Goal: Task Accomplishment & Management: Use online tool/utility

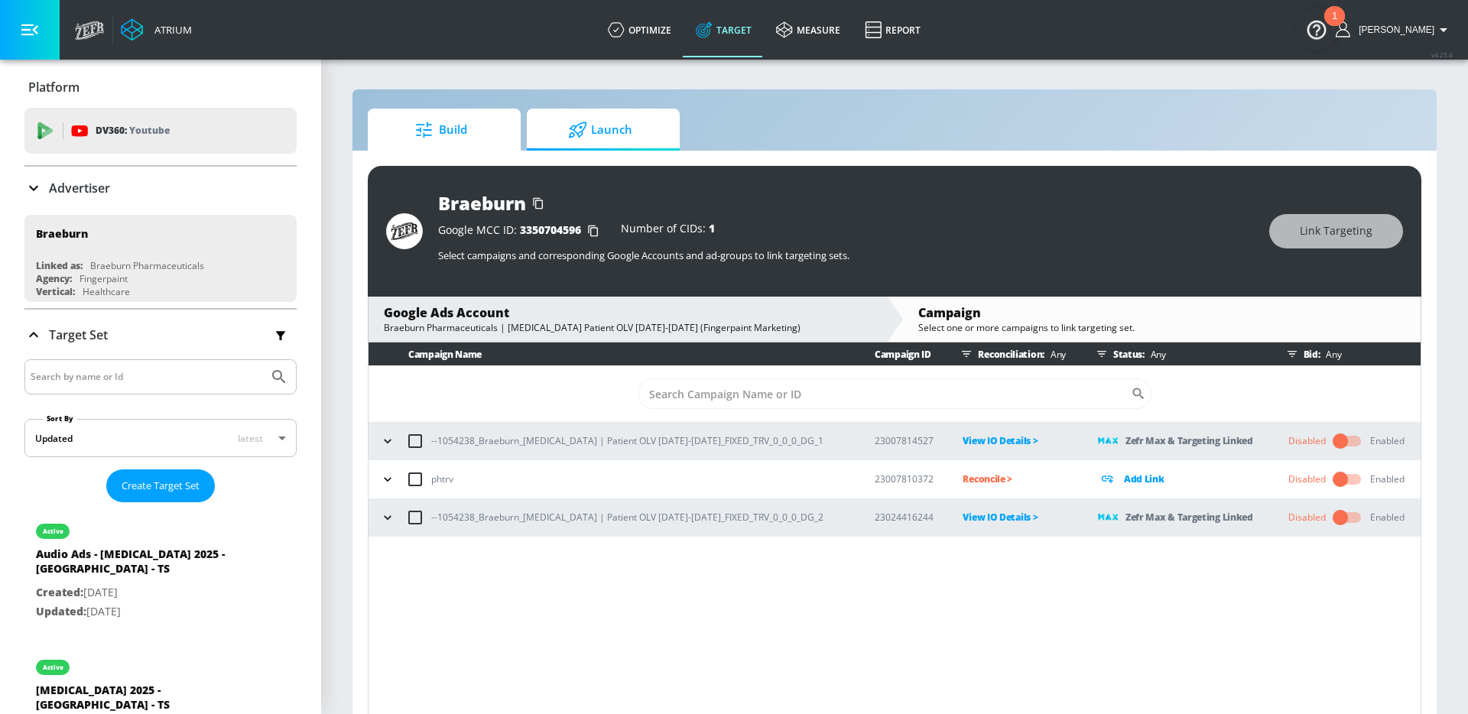
scroll to position [7, 0]
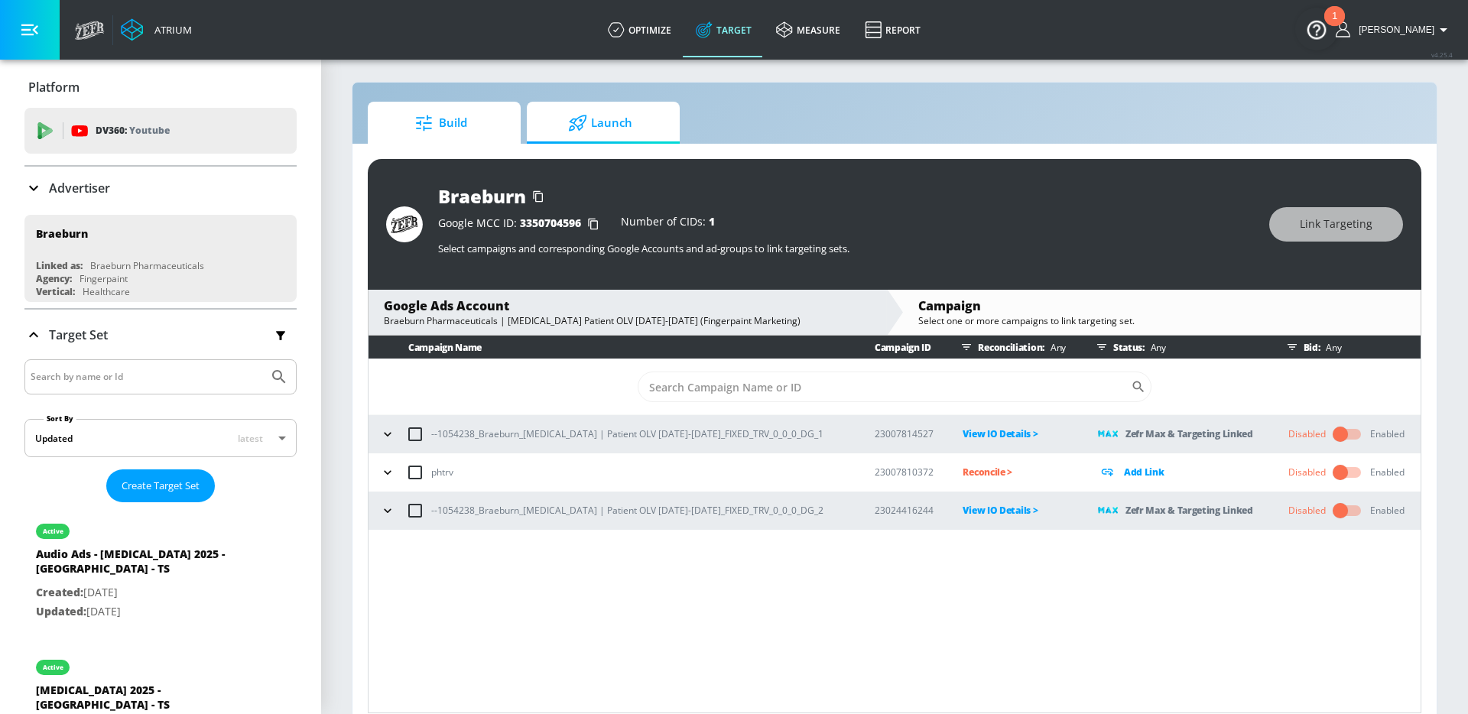
click at [458, 118] on span "Build" at bounding box center [441, 123] width 116 height 37
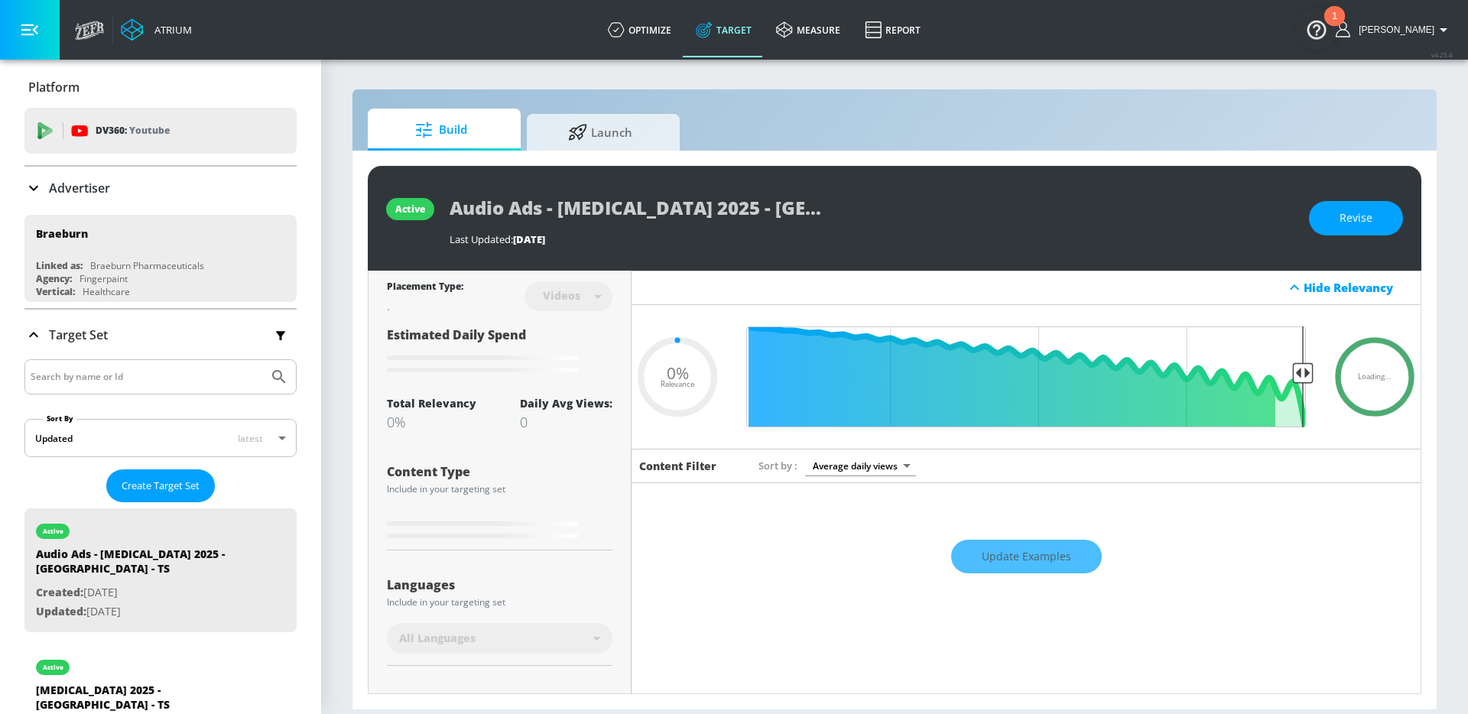
type input "0.05"
click at [158, 644] on div "active" at bounding box center [143, 663] width 214 height 38
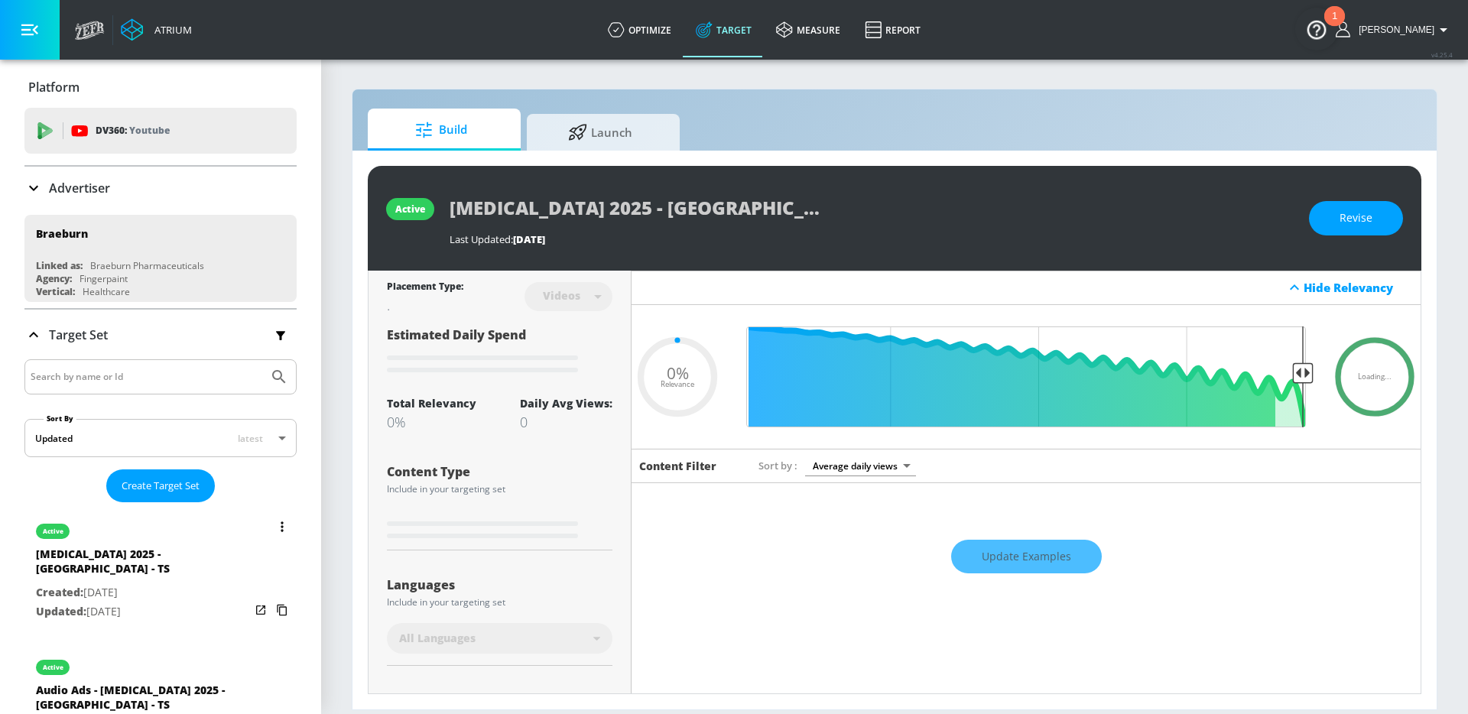
type input "Brixadi 2025 - Braeburn - TS"
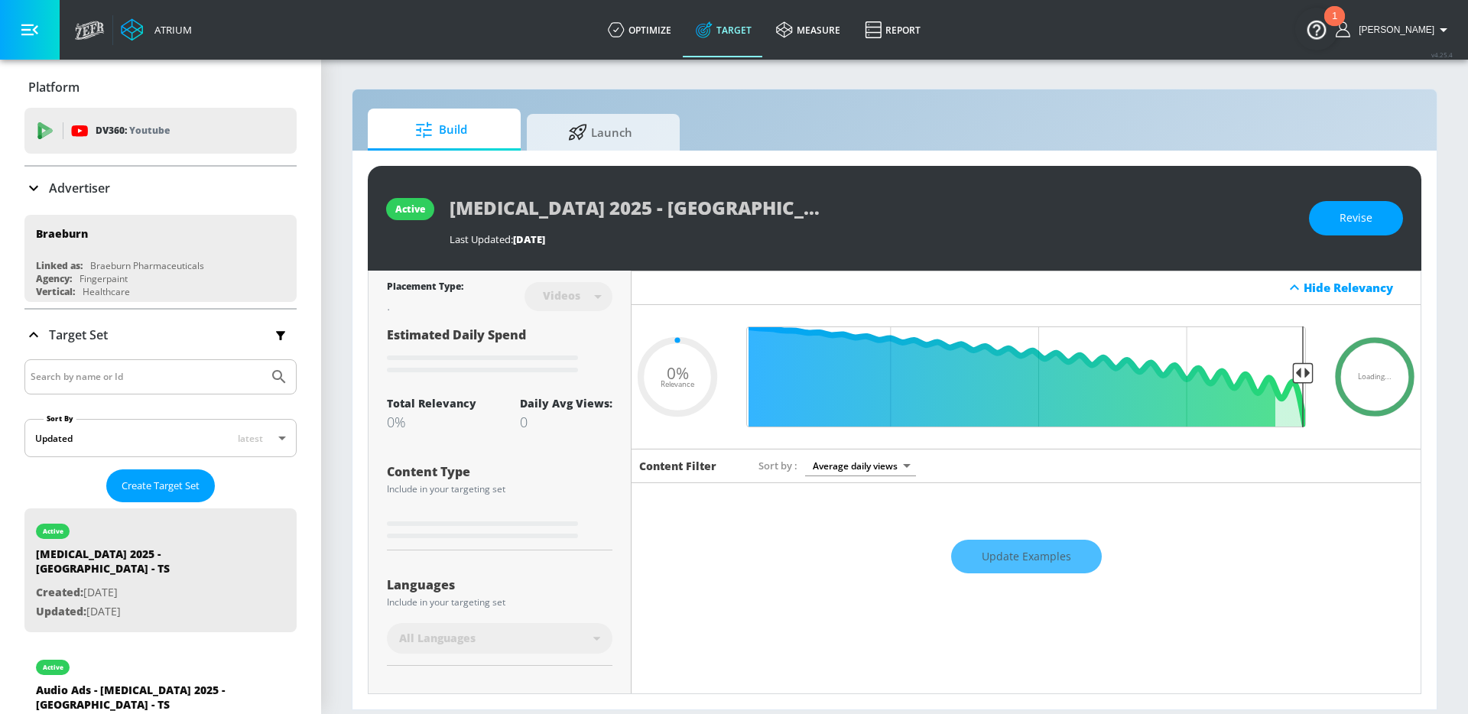
type input "0.45"
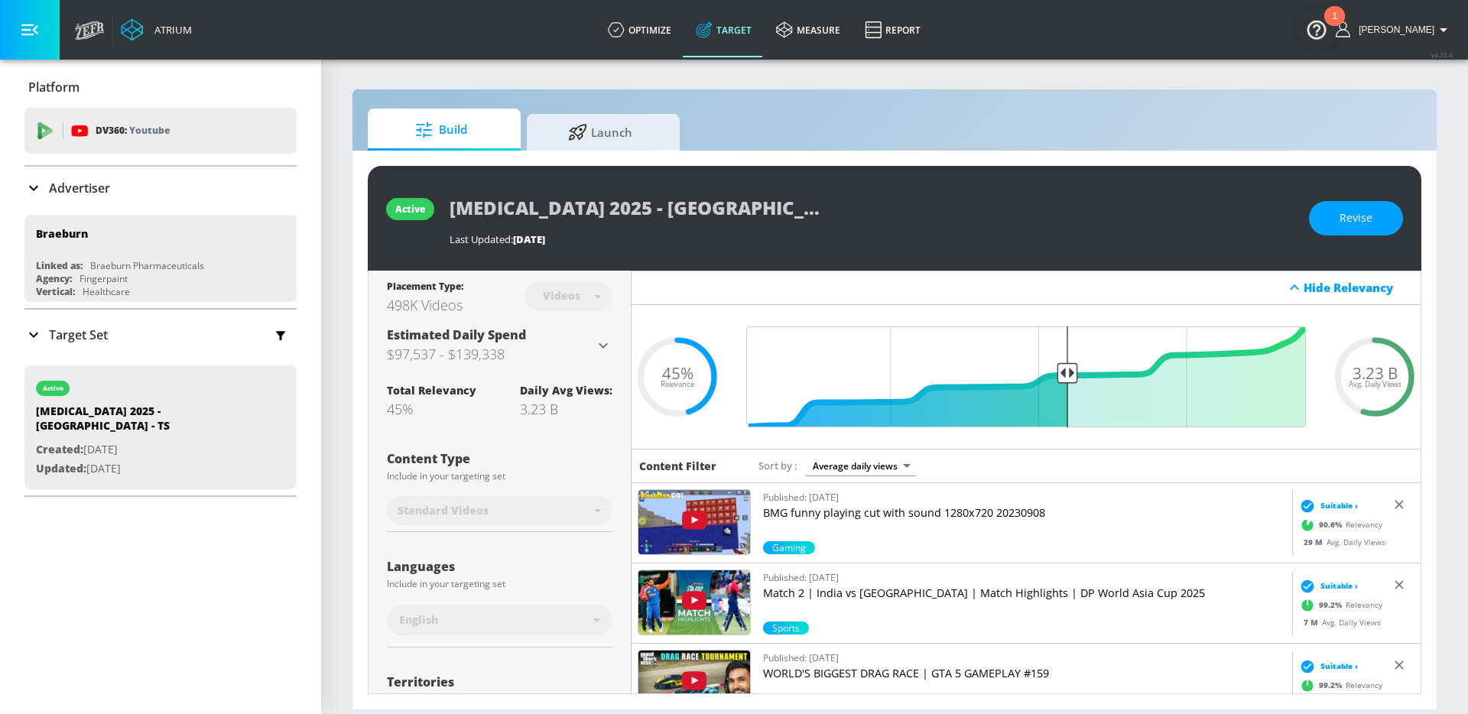
click at [835, 195] on div "[MEDICAL_DATA] 2025 - [GEOGRAPHIC_DATA] - TS" at bounding box center [871, 207] width 844 height 34
click at [1419, 28] on span "[PERSON_NAME]" at bounding box center [1393, 29] width 82 height 11
click at [1395, 70] on div "Logout" at bounding box center [1386, 71] width 128 height 18
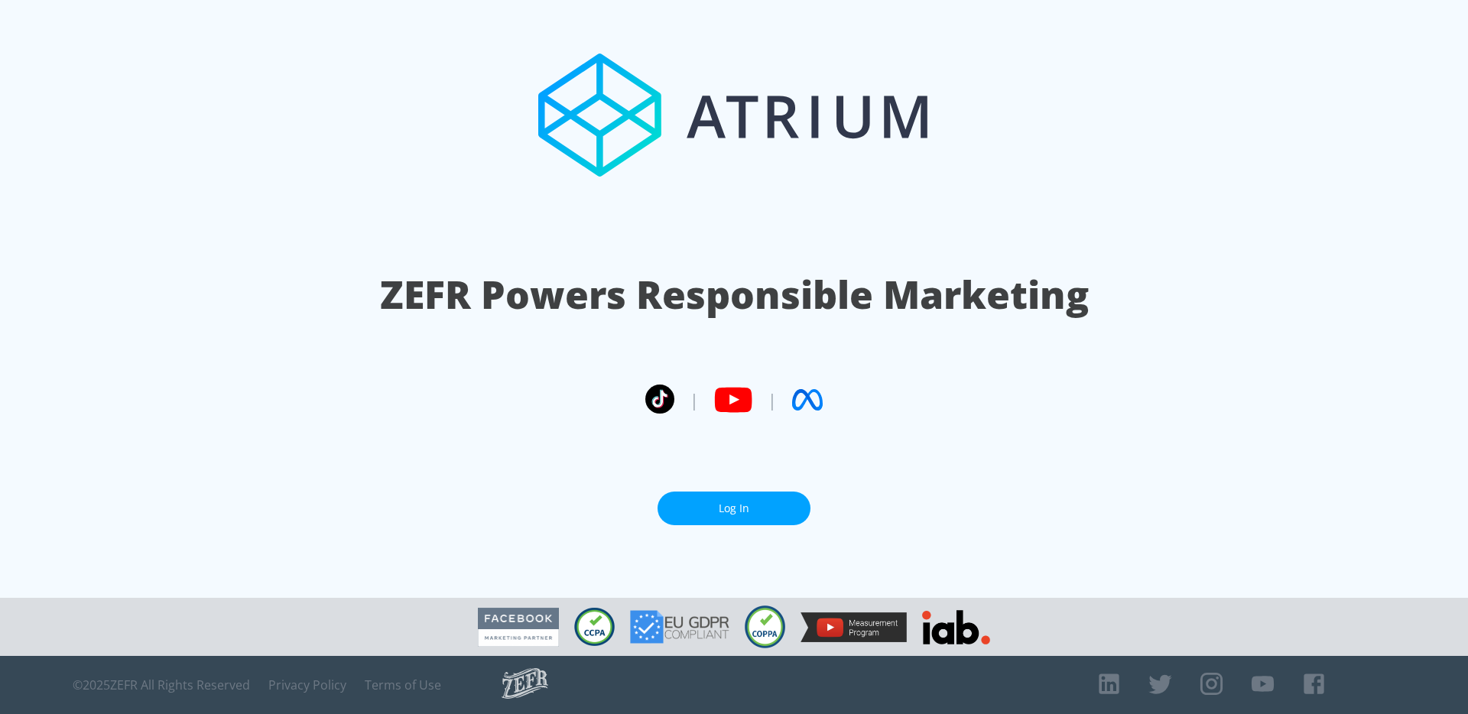
click at [776, 507] on link "Log In" at bounding box center [733, 509] width 153 height 34
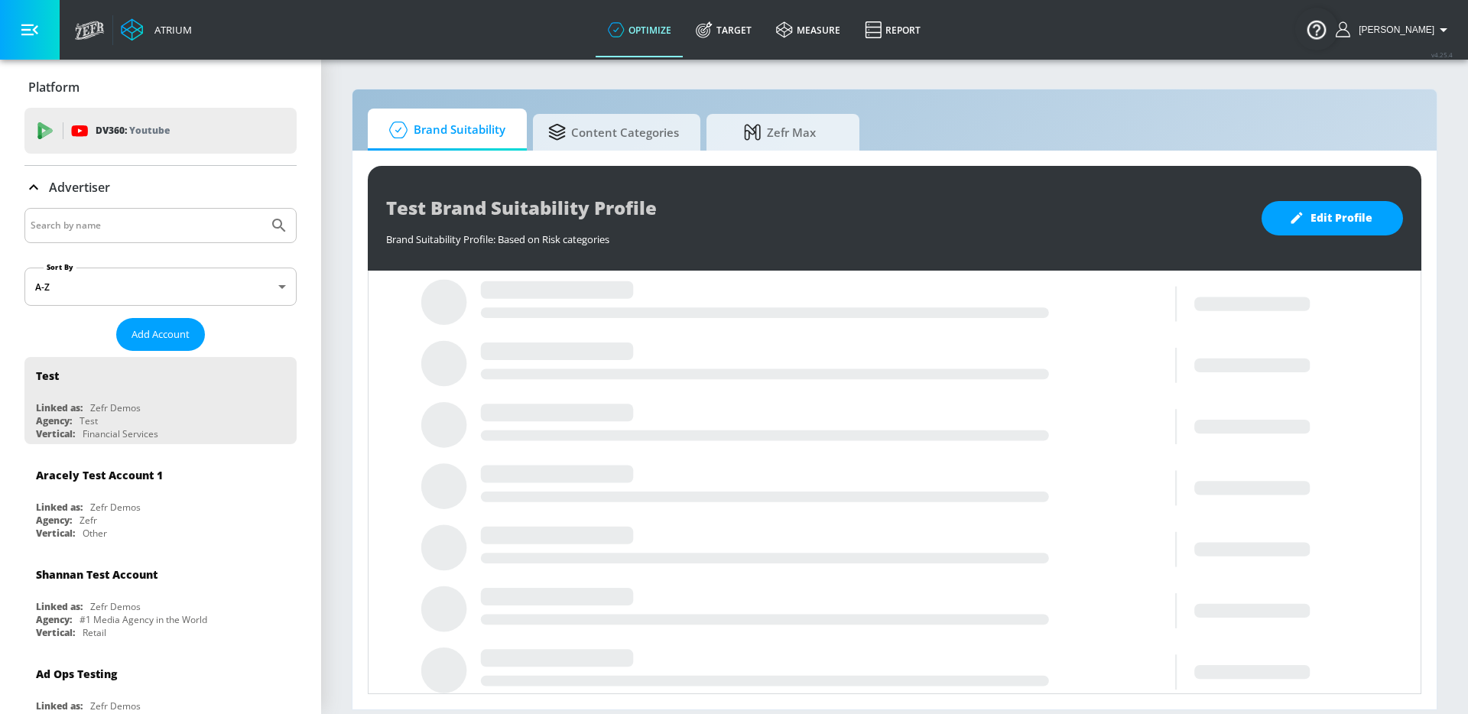
click at [226, 222] on input "Search by name" at bounding box center [147, 226] width 232 height 20
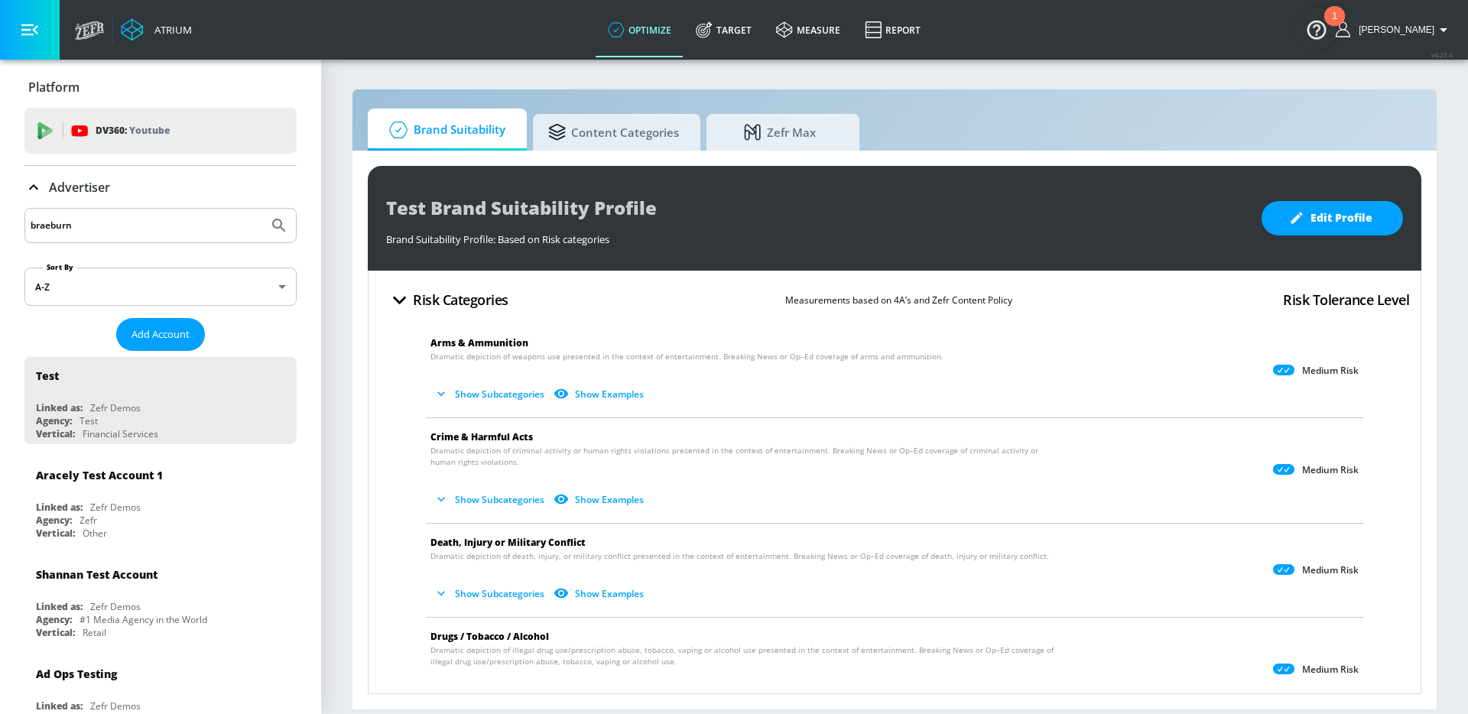
type input "braeburn"
click at [262, 209] on button "Submit Search" at bounding box center [279, 226] width 34 height 34
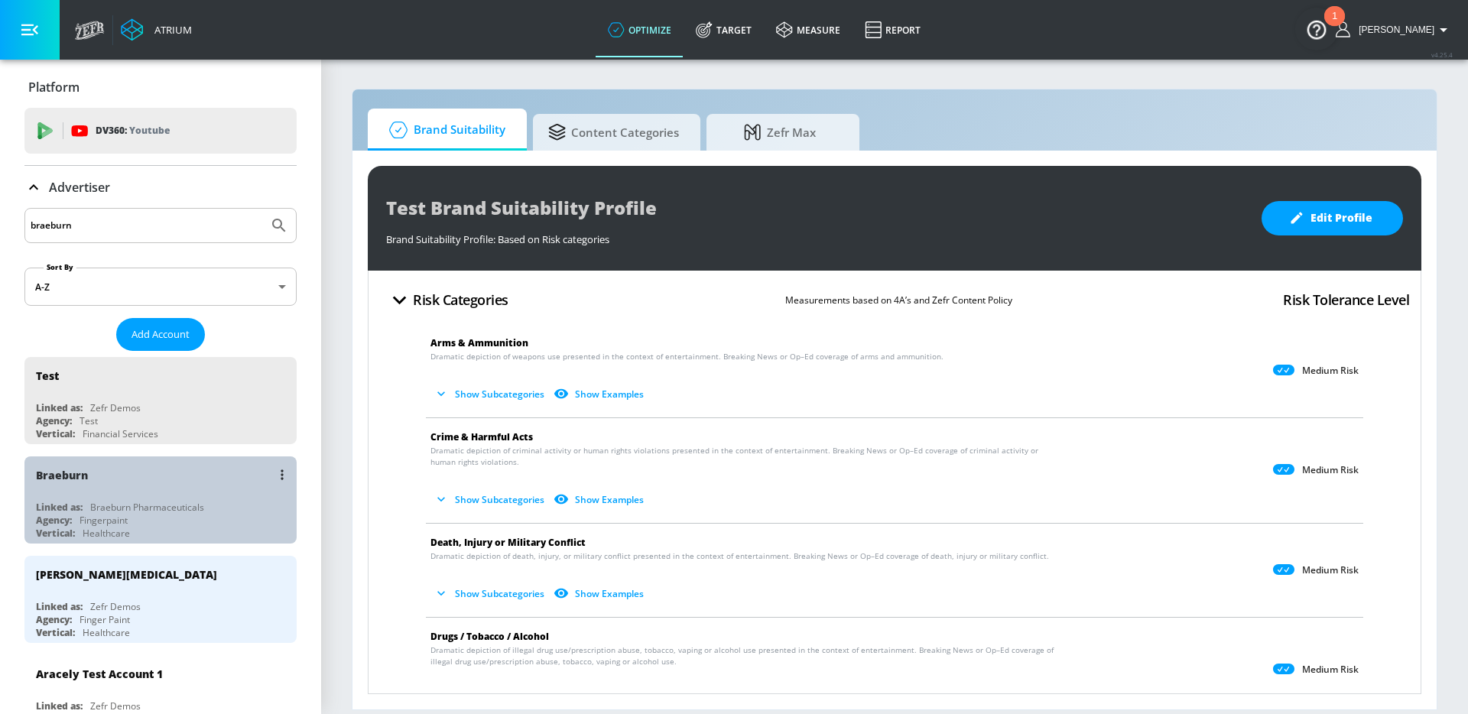
click at [101, 508] on div "Braeburn Pharmaceuticals" at bounding box center [147, 507] width 114 height 13
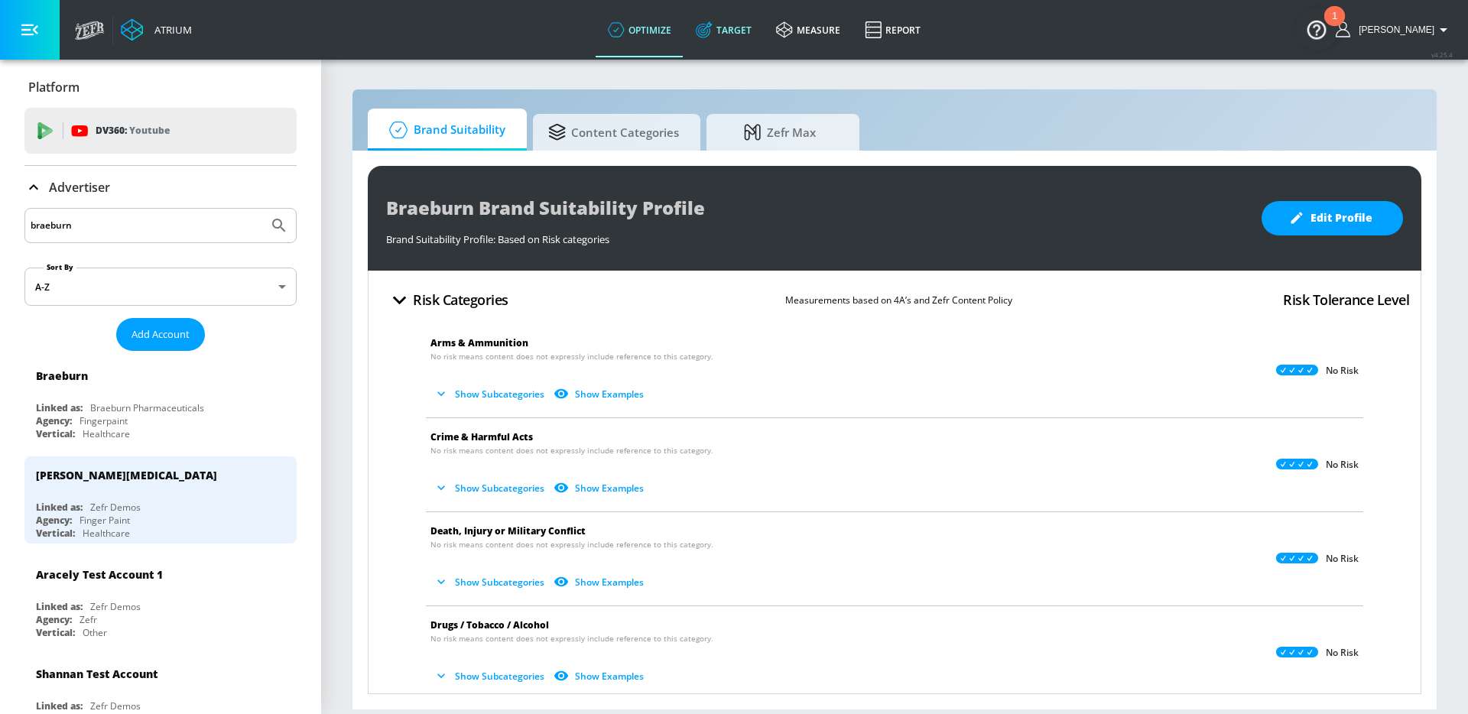
click at [740, 39] on link "Target" at bounding box center [723, 29] width 80 height 55
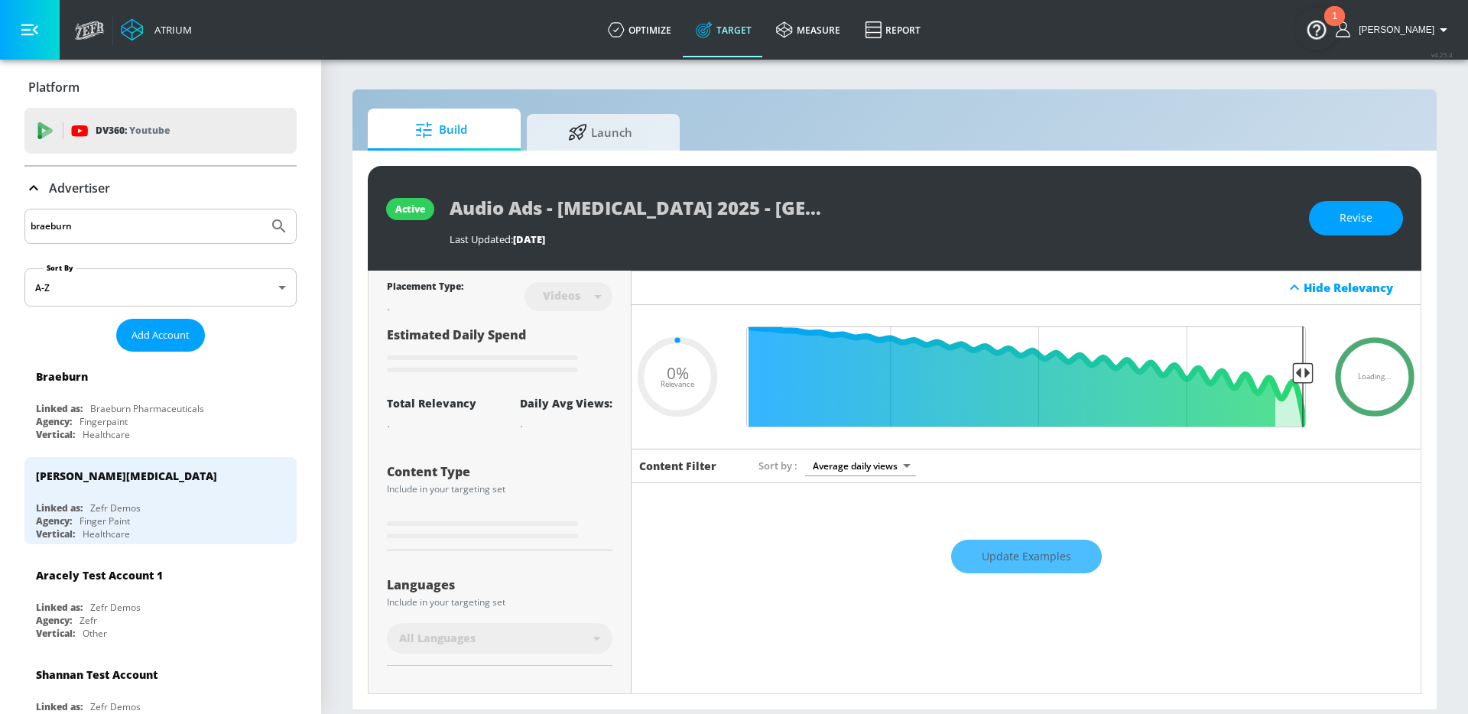
click at [173, 181] on div "Advertiser" at bounding box center [160, 188] width 272 height 18
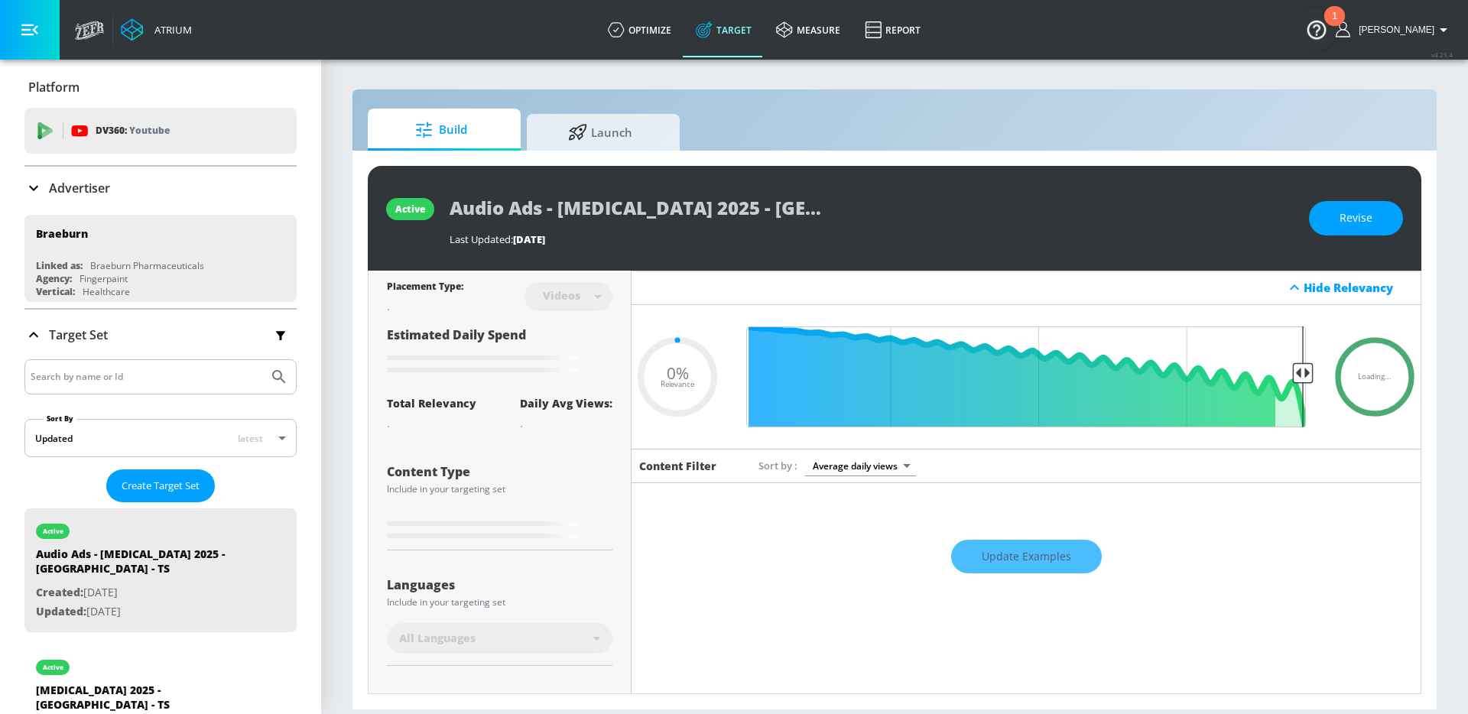
type input "0.45"
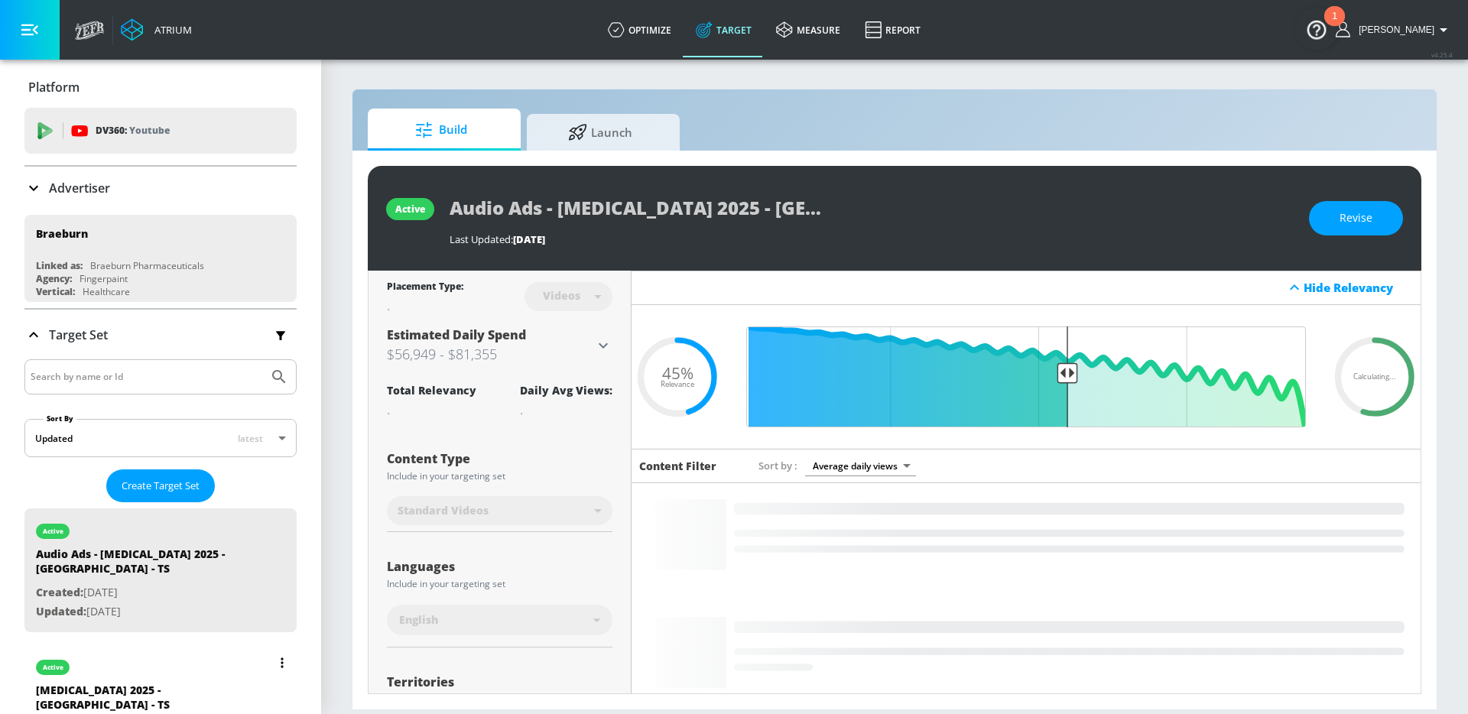
click at [148, 650] on div "active" at bounding box center [143, 663] width 214 height 38
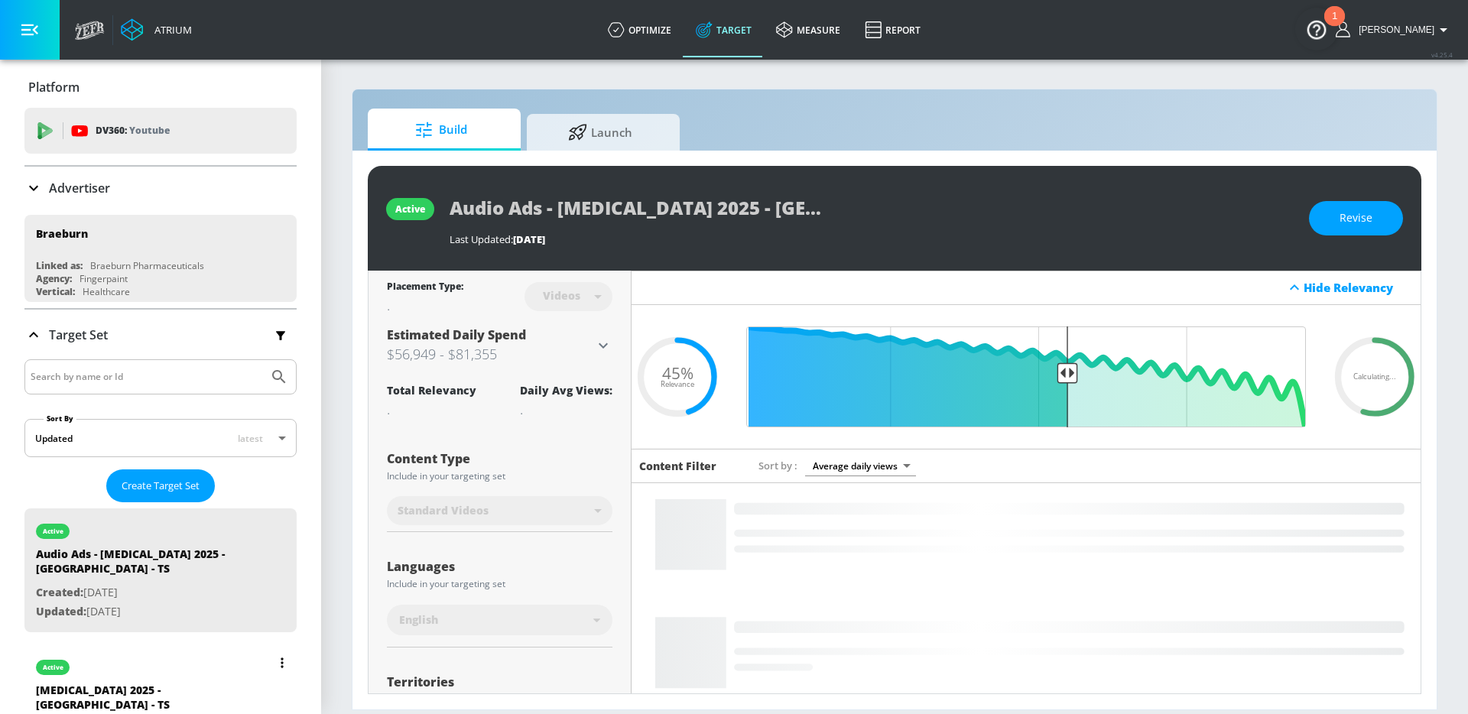
type input "[MEDICAL_DATA] 2025 - [GEOGRAPHIC_DATA] - TS"
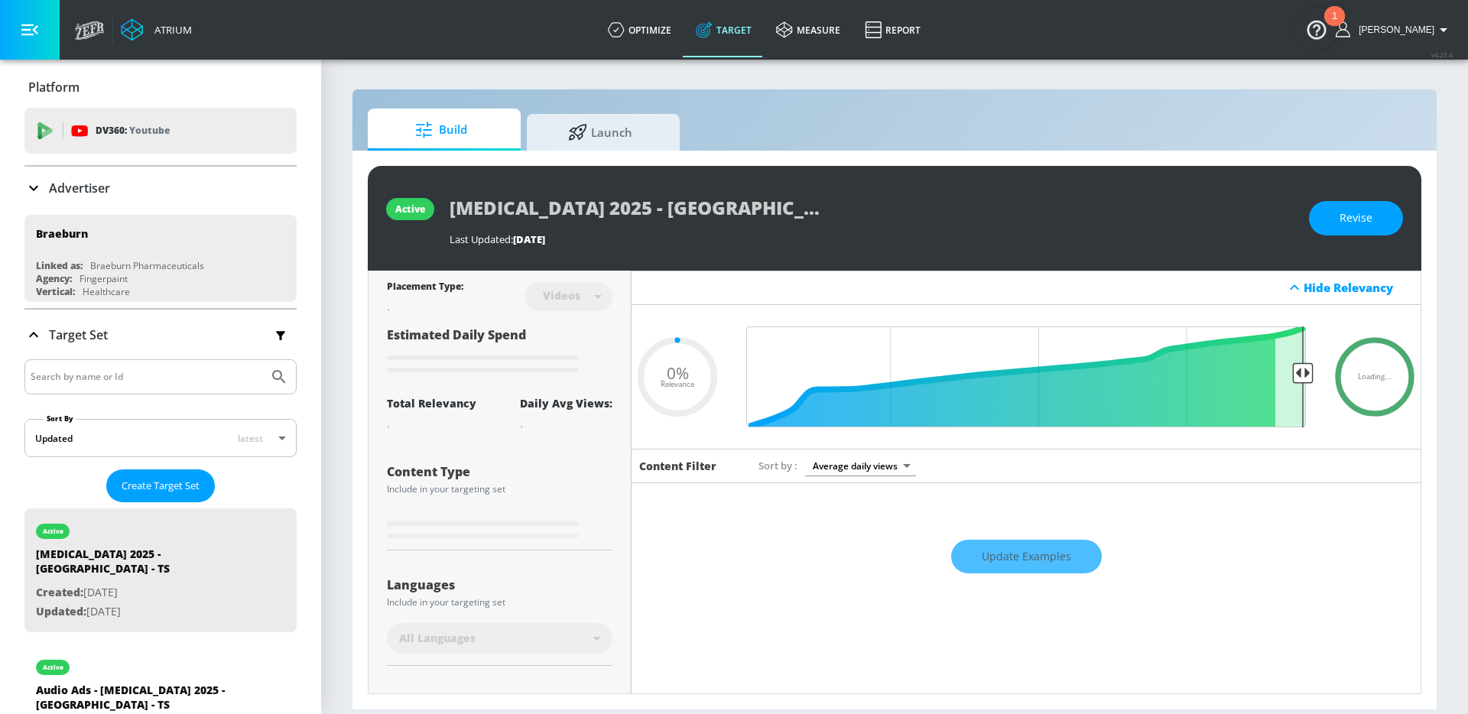
type input "0.45"
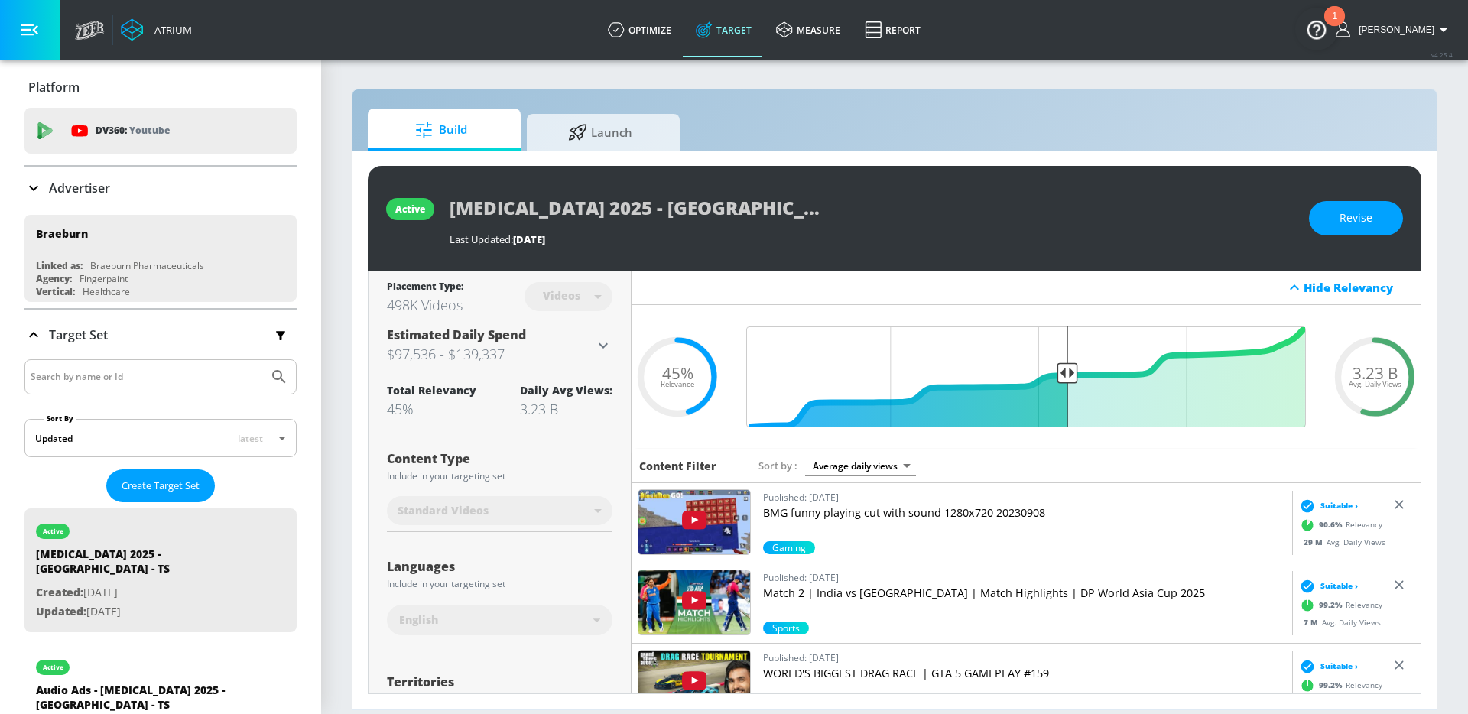
click at [993, 202] on div "Brixadi 2025 - Braeburn - TS" at bounding box center [871, 207] width 844 height 34
click at [836, 219] on div "Brixadi 2025 - Braeburn - TS" at bounding box center [871, 207] width 844 height 34
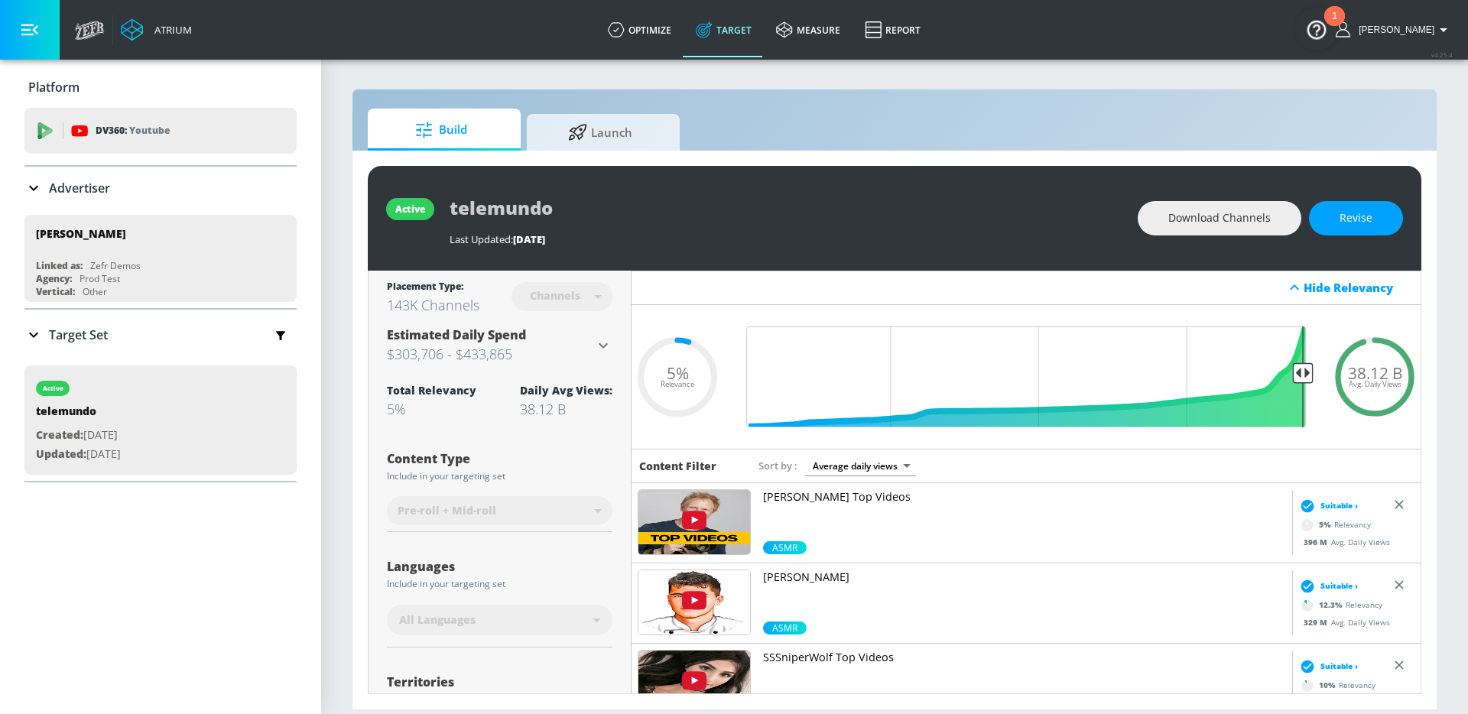
click at [138, 195] on div "Advertiser" at bounding box center [160, 188] width 272 height 18
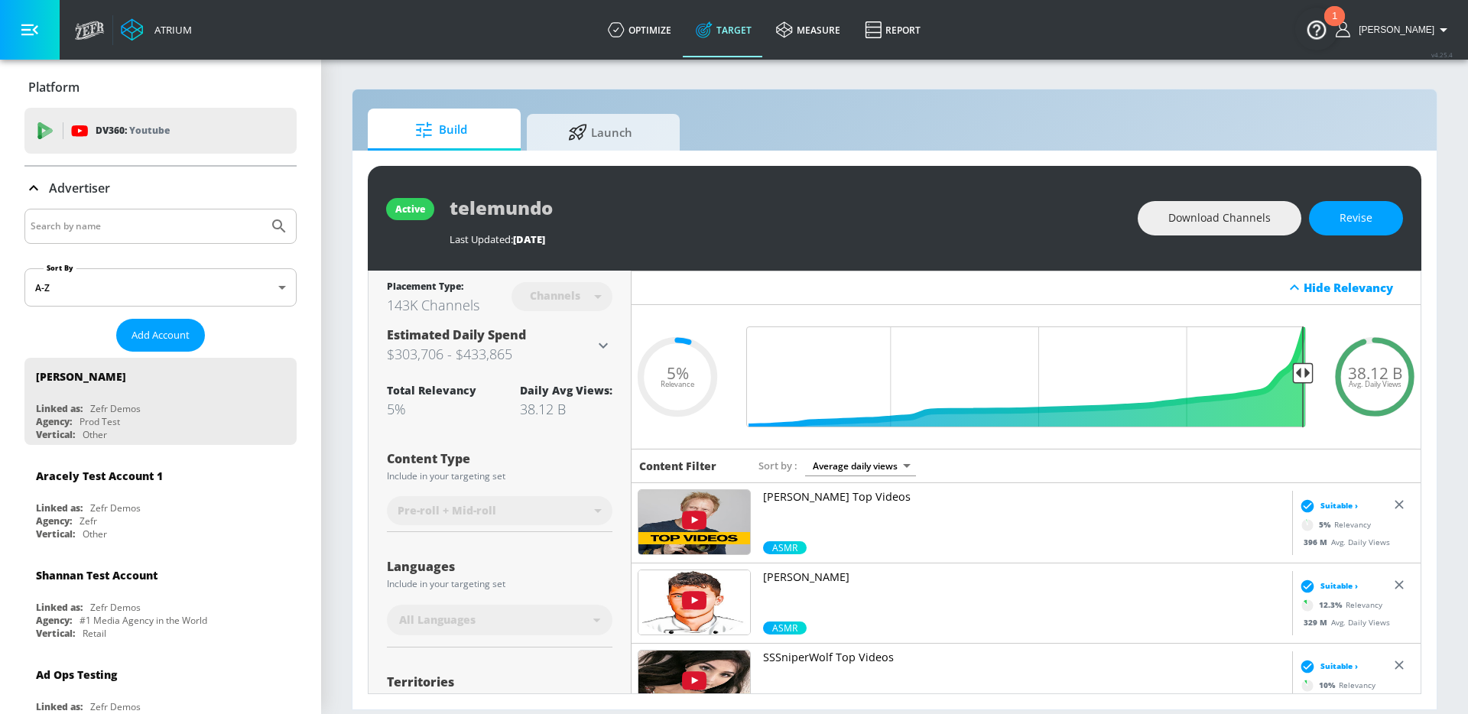
click at [96, 226] on input "Search by name" at bounding box center [147, 226] width 232 height 20
type input "braeburn"
click at [262, 209] on button "Submit Search" at bounding box center [279, 226] width 34 height 34
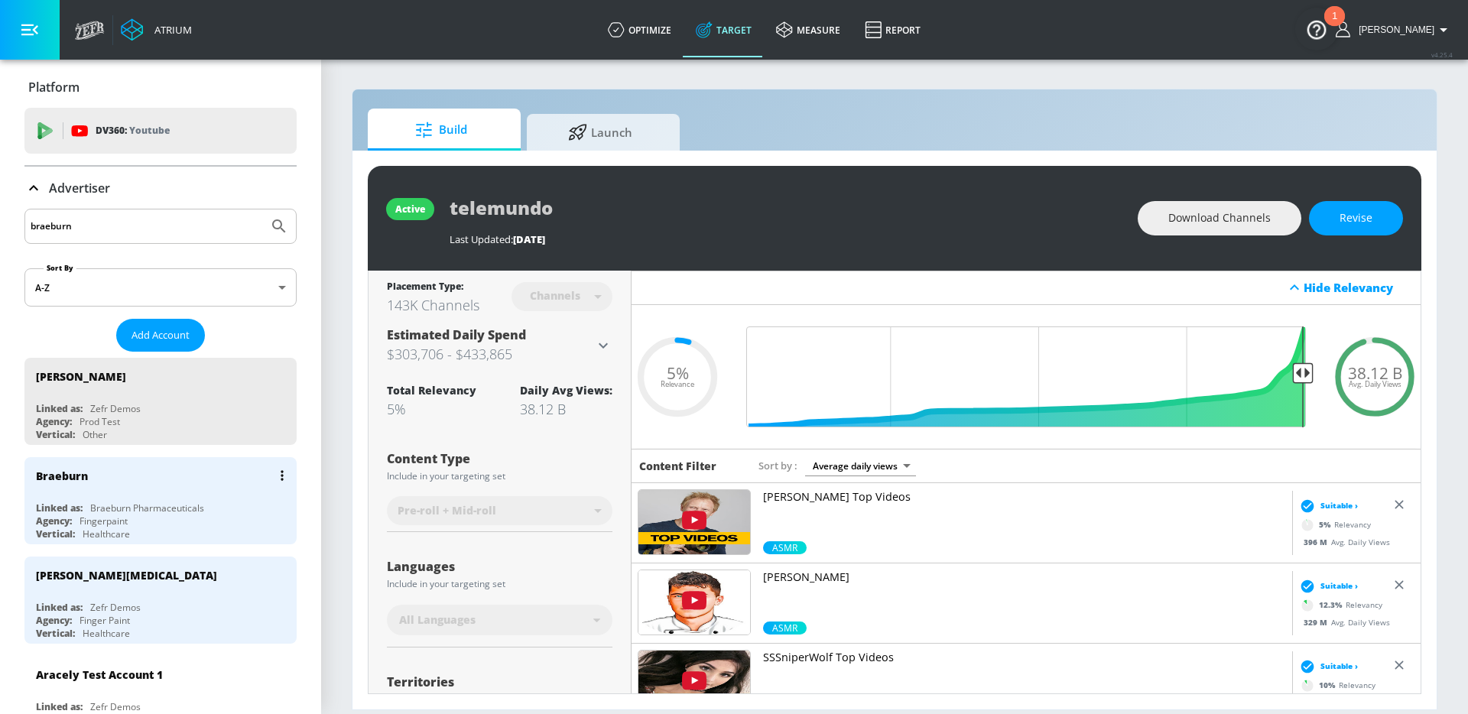
click at [164, 482] on div "Braeburn" at bounding box center [164, 475] width 257 height 37
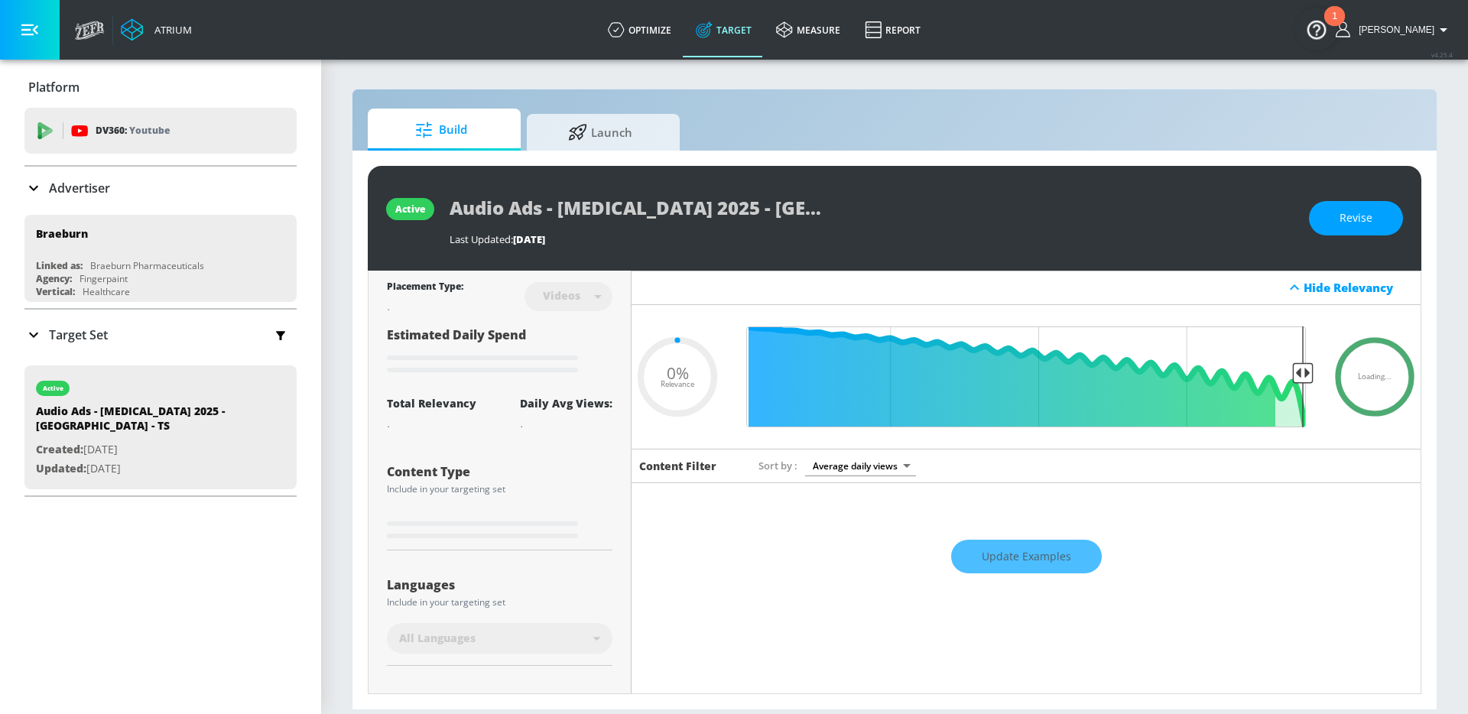
type input "0.45"
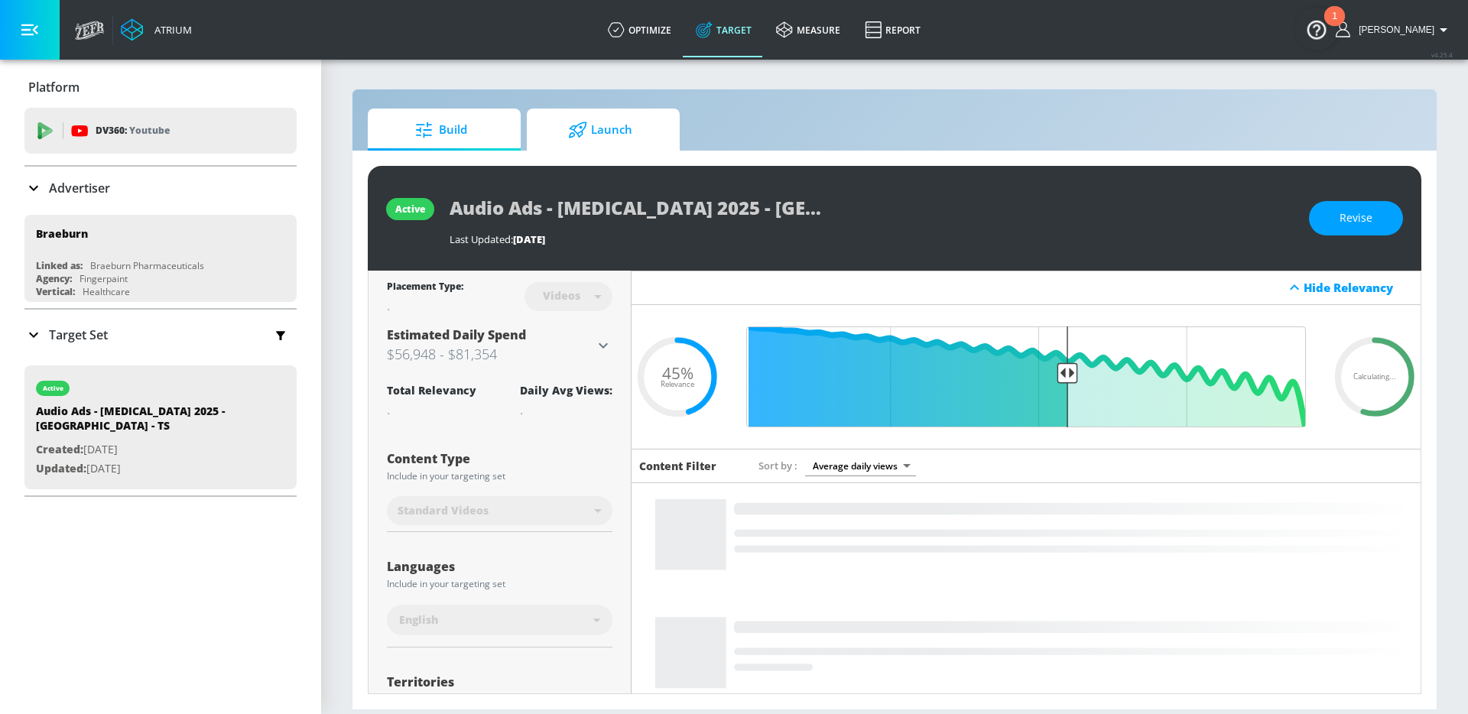
click at [567, 140] on span "Launch" at bounding box center [600, 130] width 116 height 37
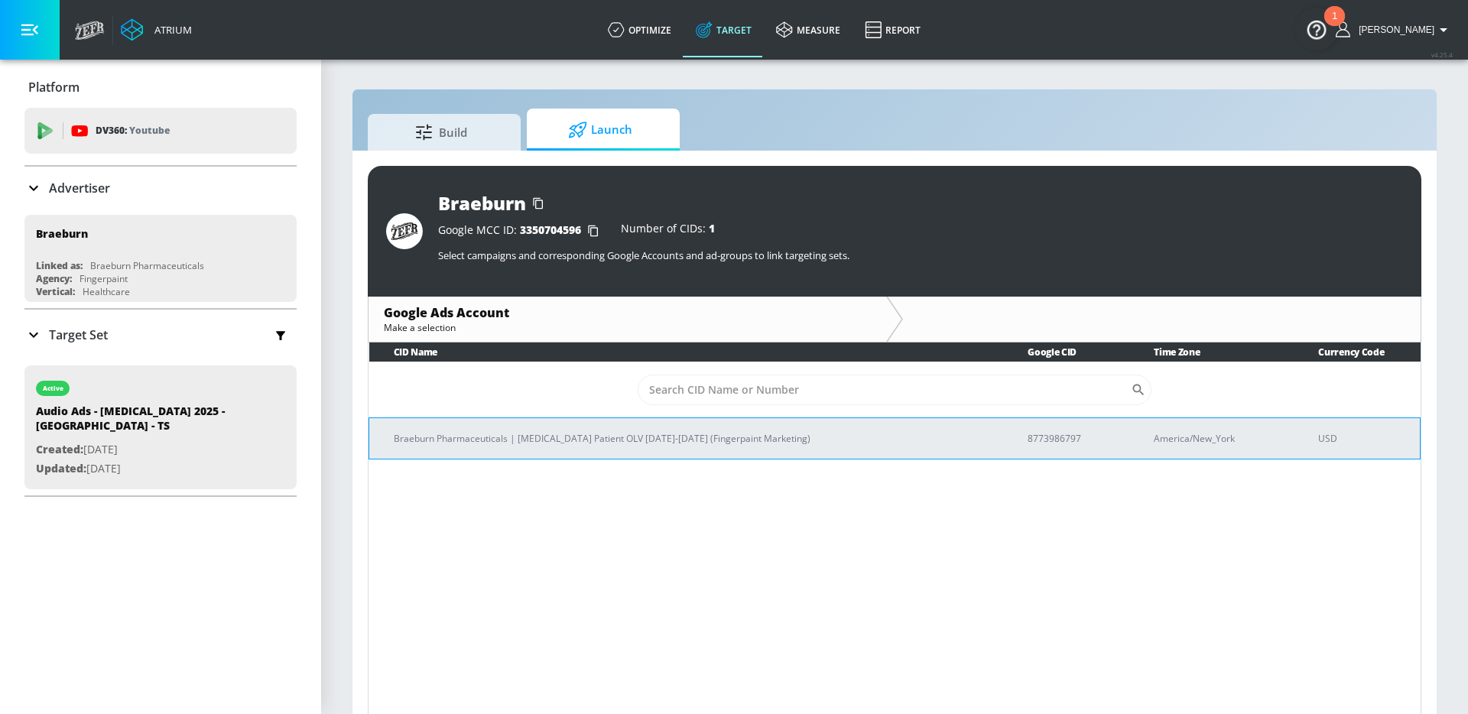
click at [661, 423] on td "Braeburn Pharmaceuticals | BRIXADI Patient OLV Sep-Dec 2025 (Fingerpaint Market…" at bounding box center [686, 437] width 634 height 41
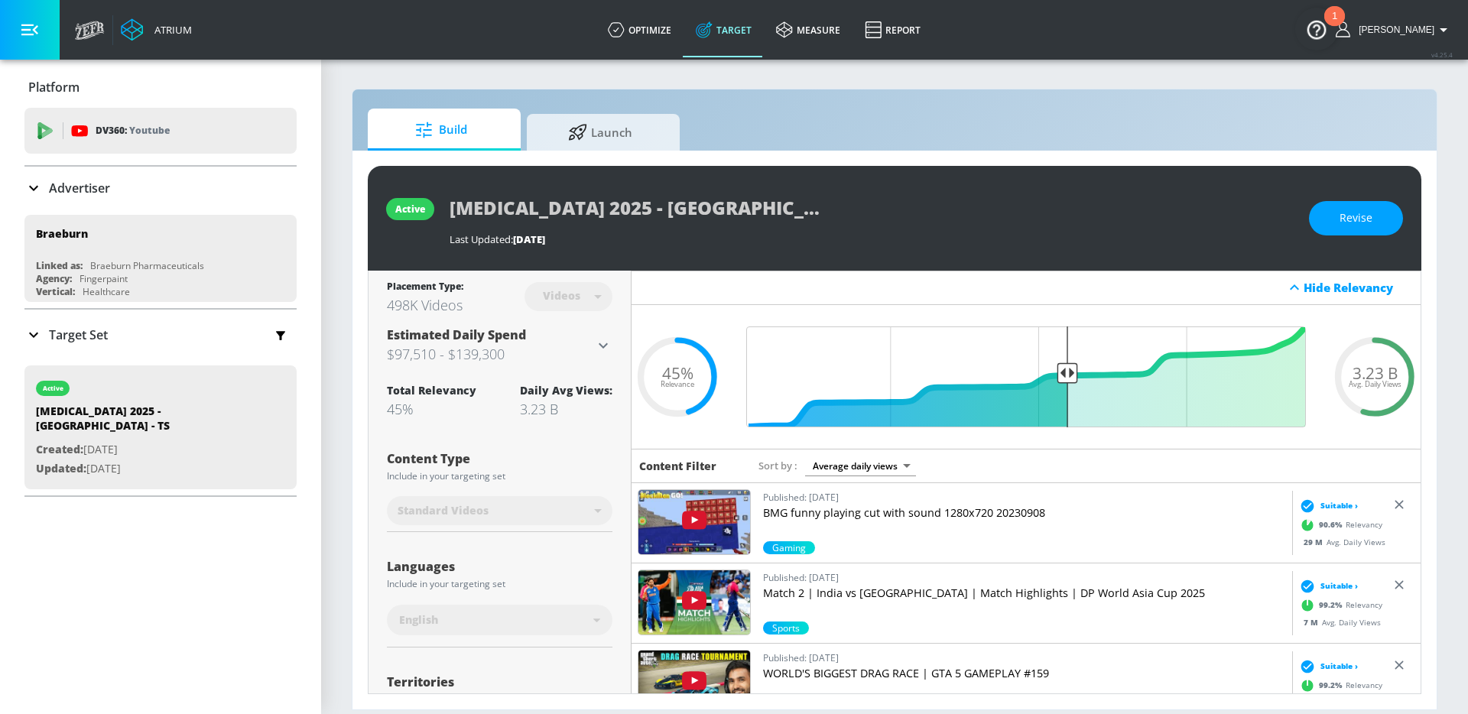
click at [85, 187] on p "Advertiser" at bounding box center [79, 188] width 61 height 17
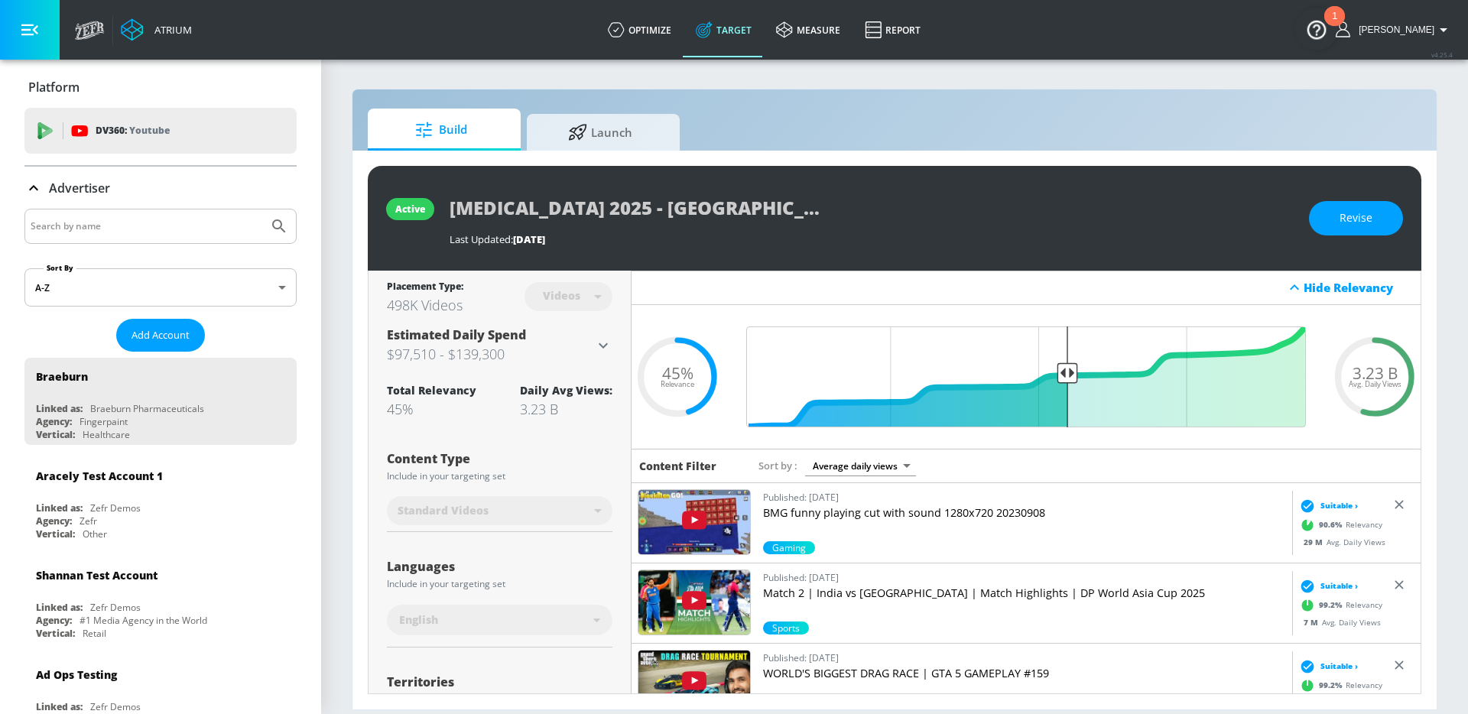
click at [109, 221] on input "Search by name" at bounding box center [147, 226] width 232 height 20
type input "disney"
click at [262, 209] on button "Submit Search" at bounding box center [279, 226] width 34 height 34
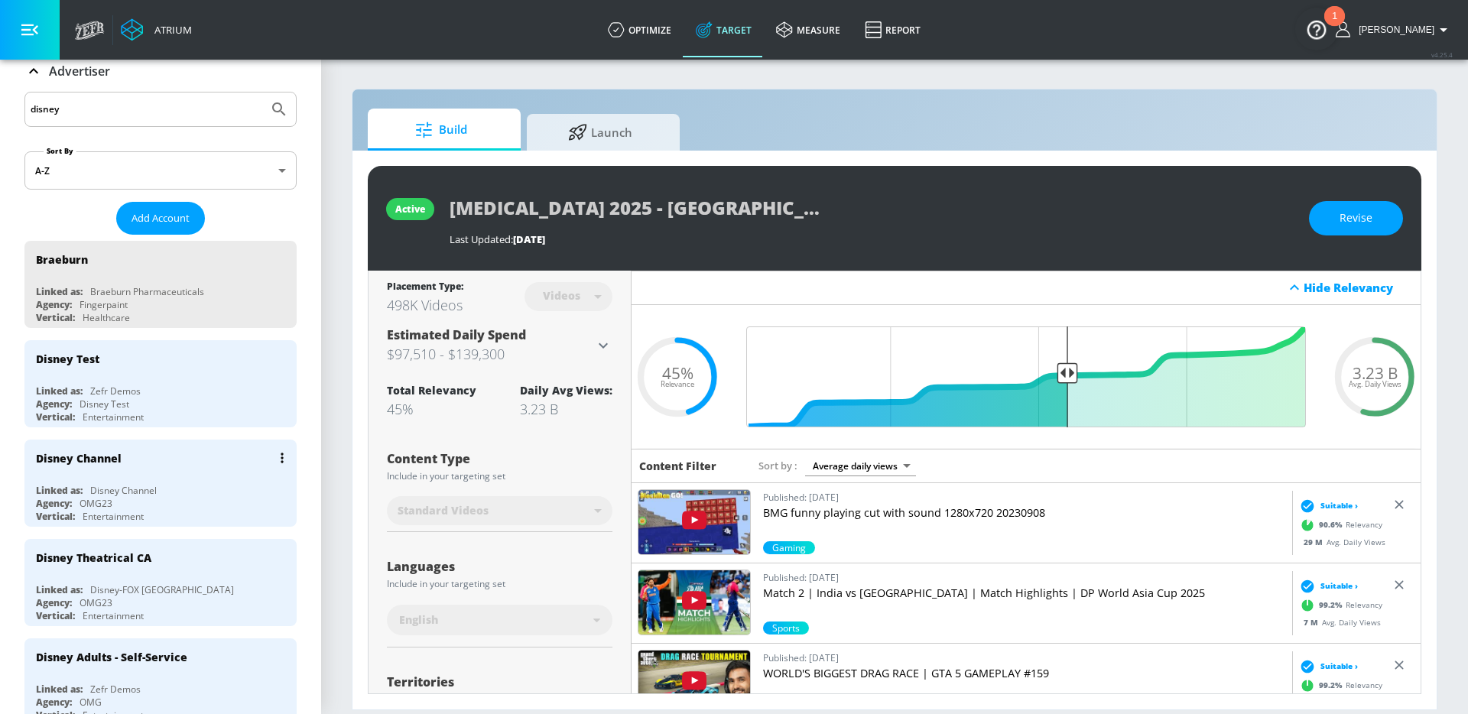
scroll to position [152, 0]
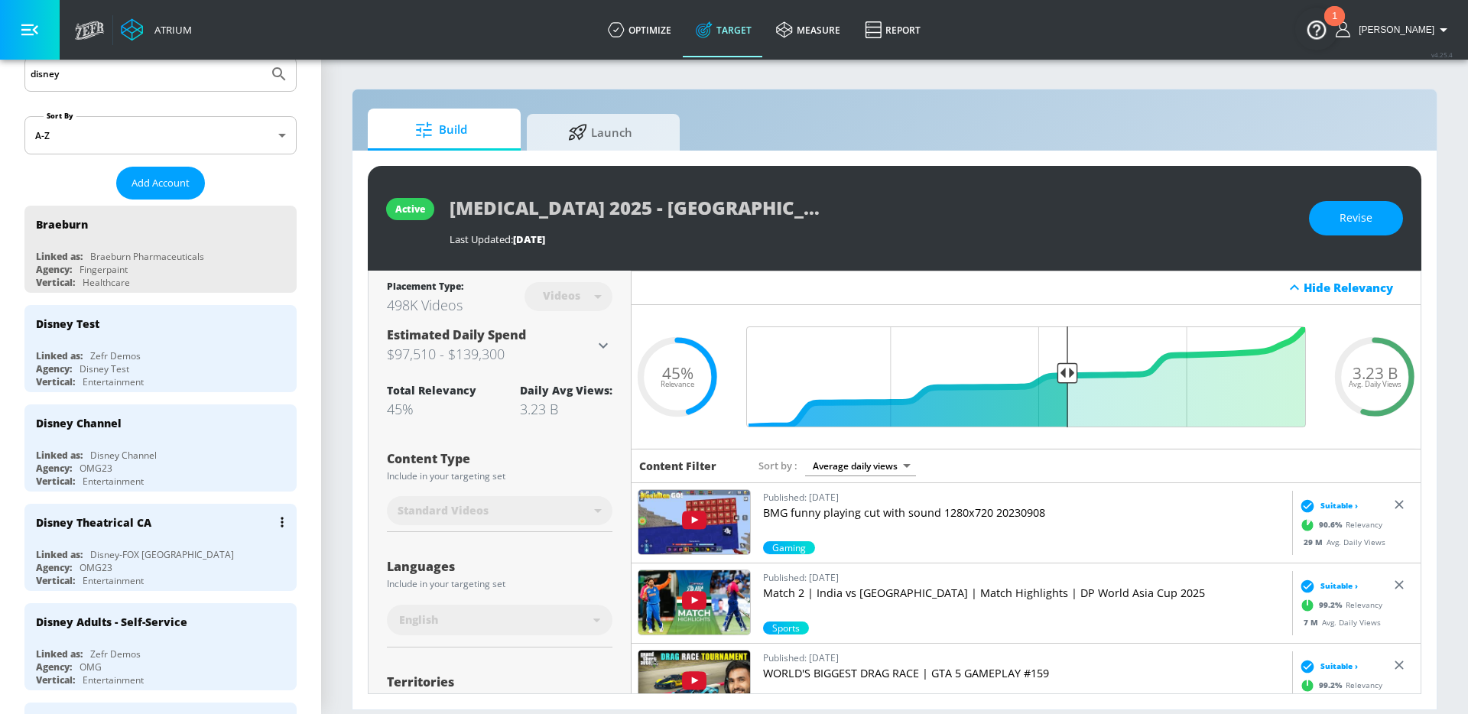
click at [195, 555] on div "Linked as: Disney-FOX Canada" at bounding box center [164, 554] width 257 height 13
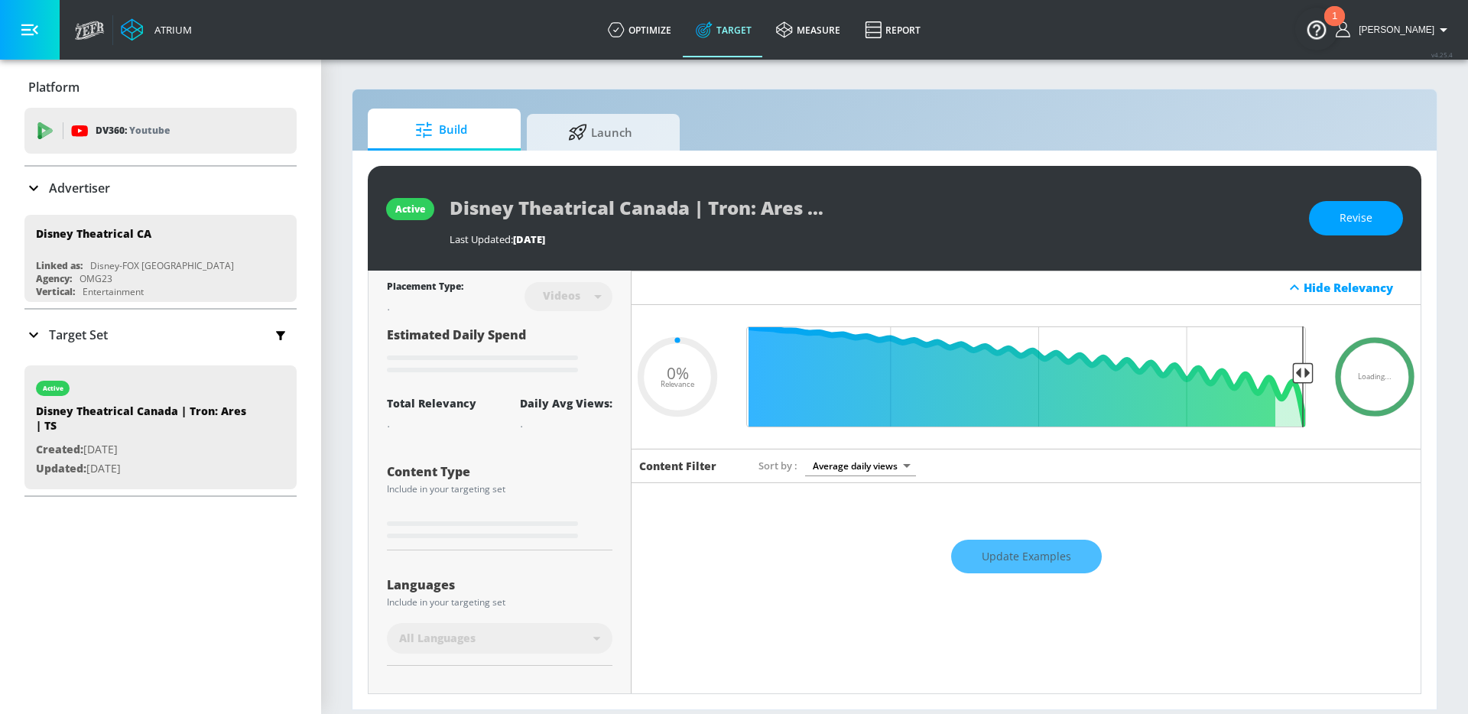
type input "0.05"
click at [54, 337] on p "Target Set" at bounding box center [78, 334] width 59 height 17
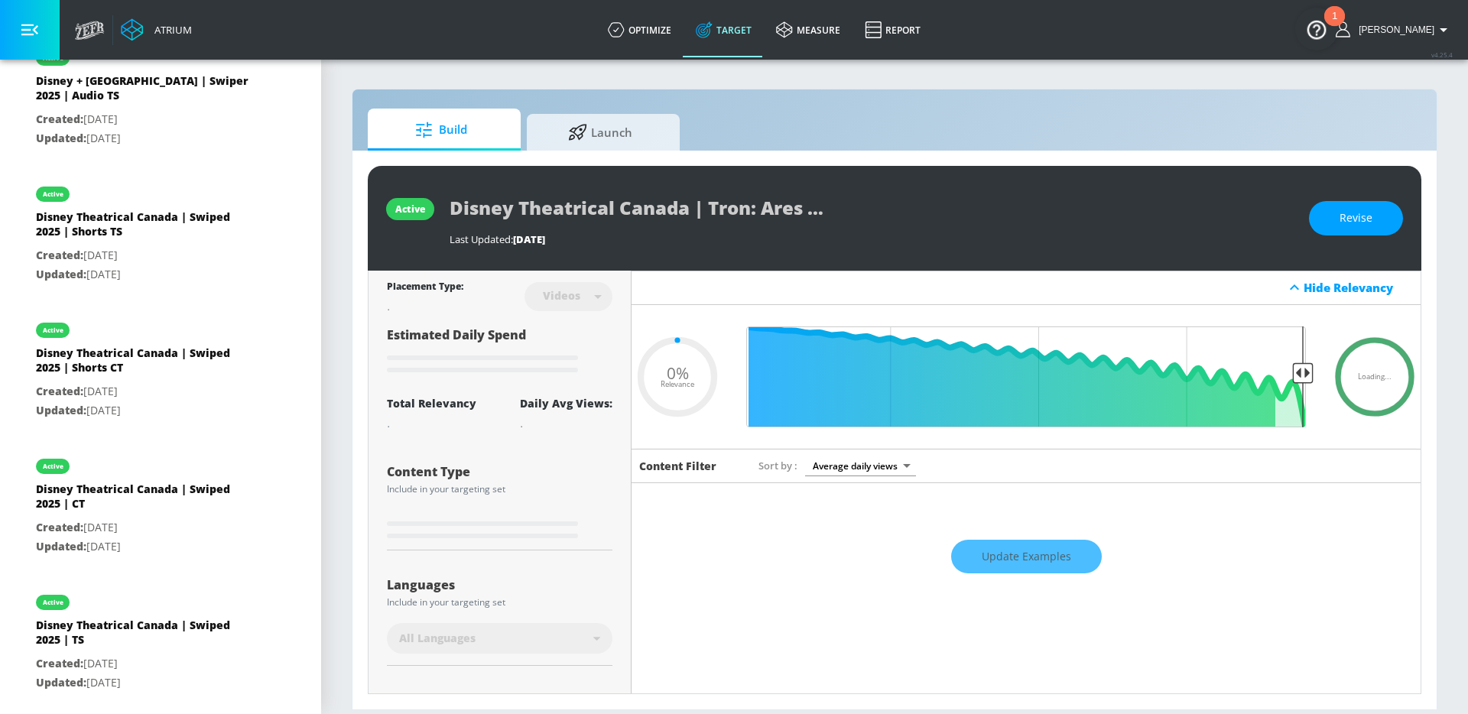
scroll to position [625, 0]
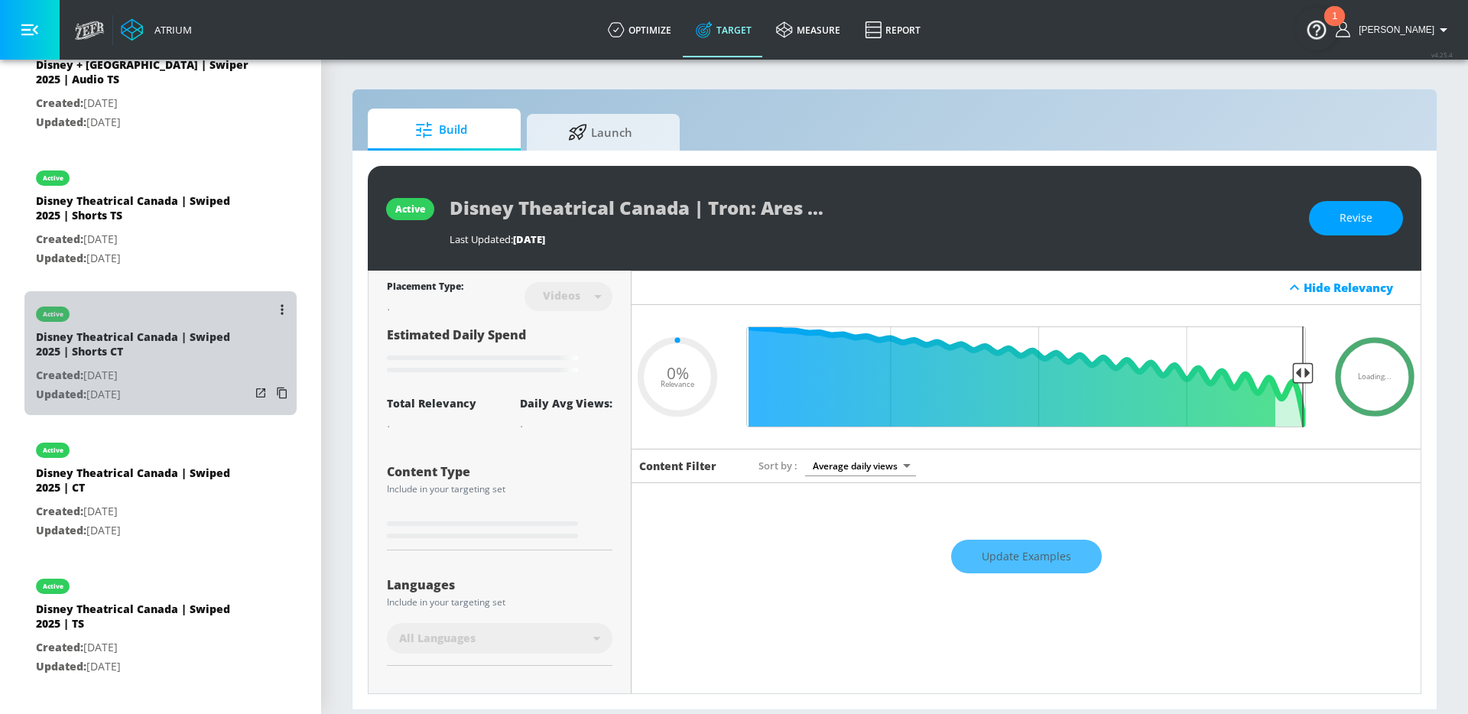
click at [170, 362] on div "Disney Theatrical Canada | Swiped 2025 | Shorts CT" at bounding box center [143, 347] width 214 height 37
type input "Disney Theatrical Canada | Swiped 2025 | Shorts CT"
type input "channels"
type input "0.05"
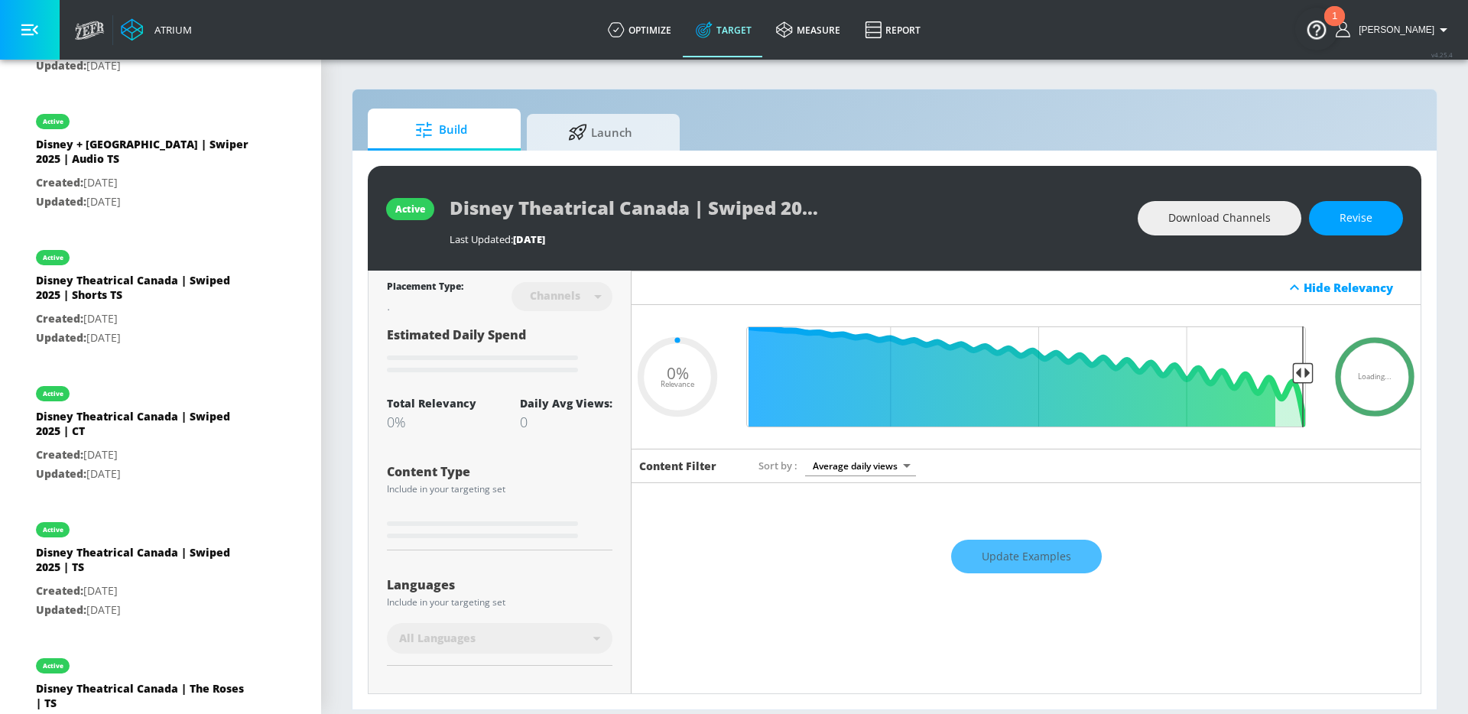
scroll to position [689, 0]
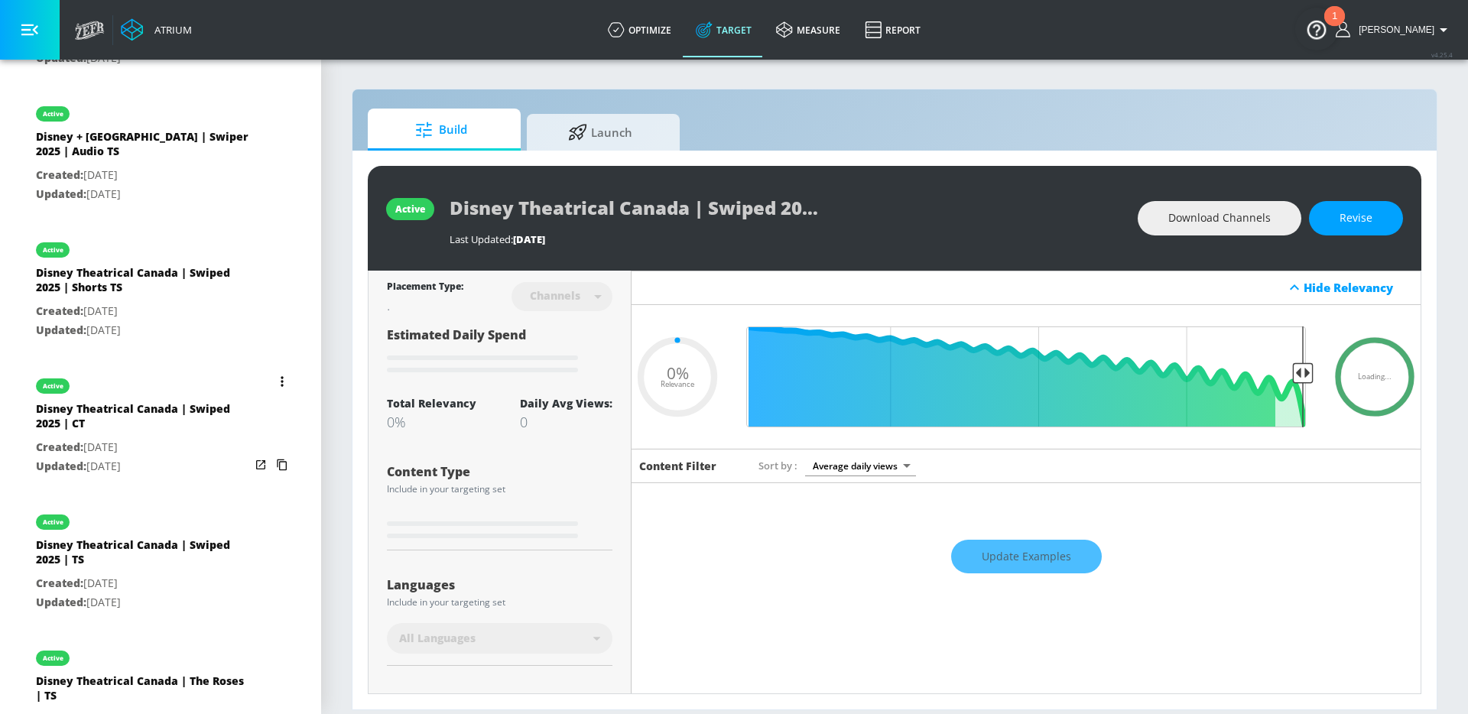
click at [164, 423] on div "Disney Theatrical Canada | Swiped 2025 | CT" at bounding box center [143, 419] width 214 height 37
type input "Disney Theatrical Canada | Swiped 2025 | CT"
type input "0.05"
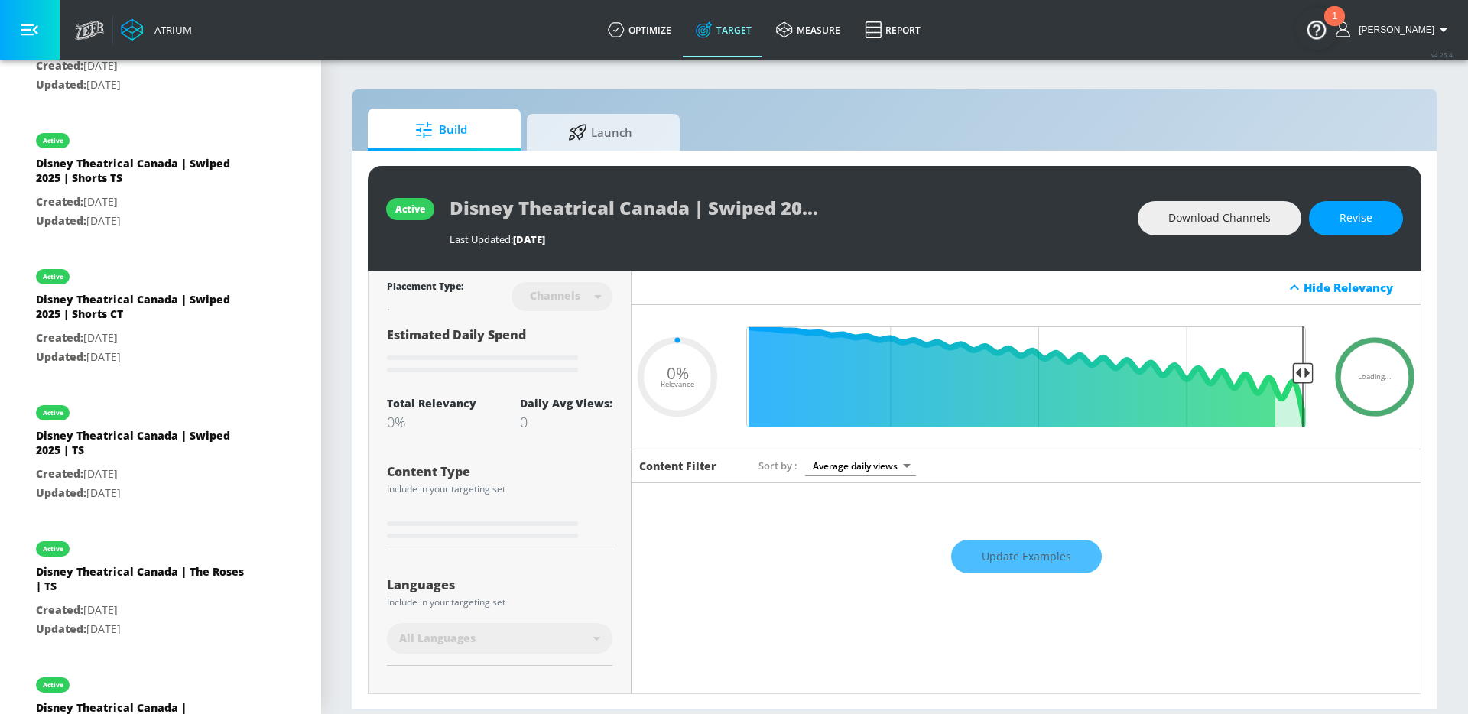
scroll to position [803, 0]
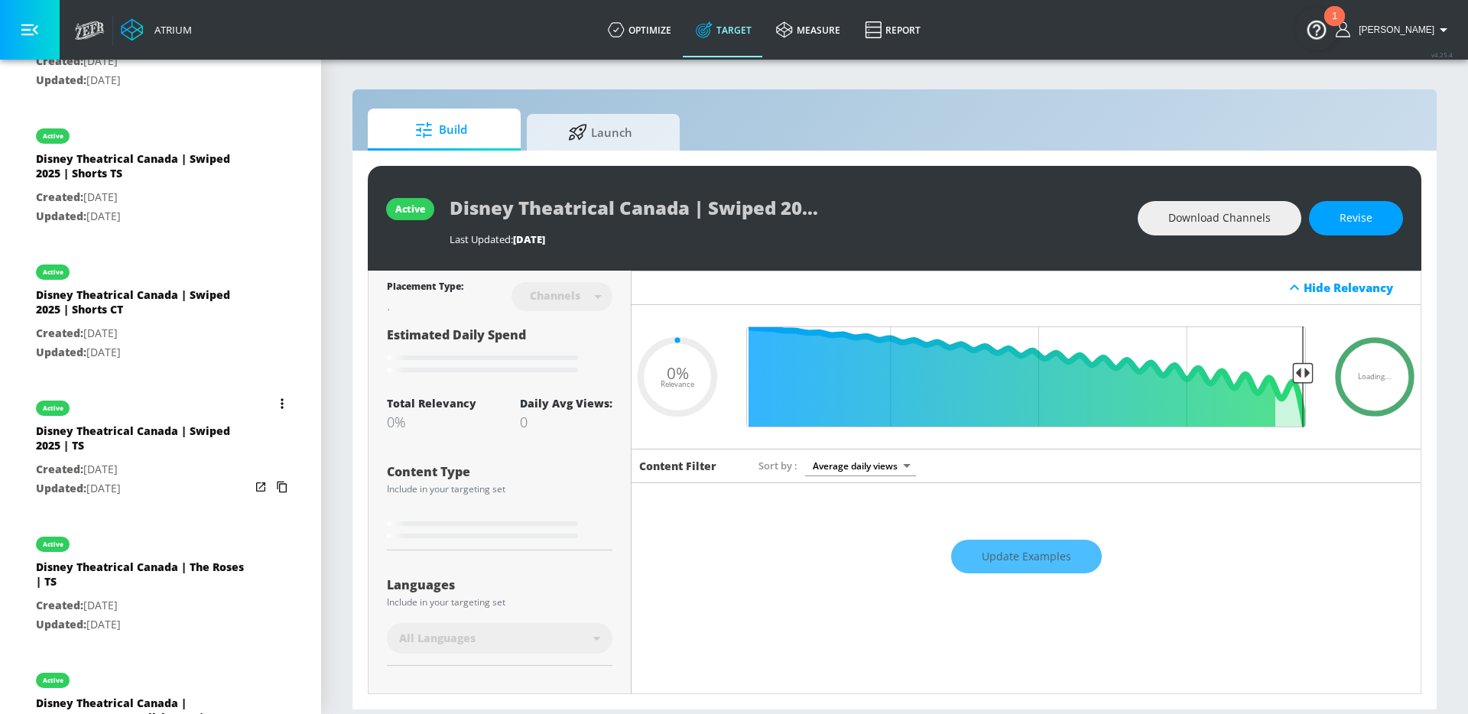
click at [161, 460] on p "Created: Aug. 13, 2025" at bounding box center [143, 469] width 214 height 19
type input "Disney Theatrical Canada | Swiped 2025 | TS"
type input "videos"
type input "0.05"
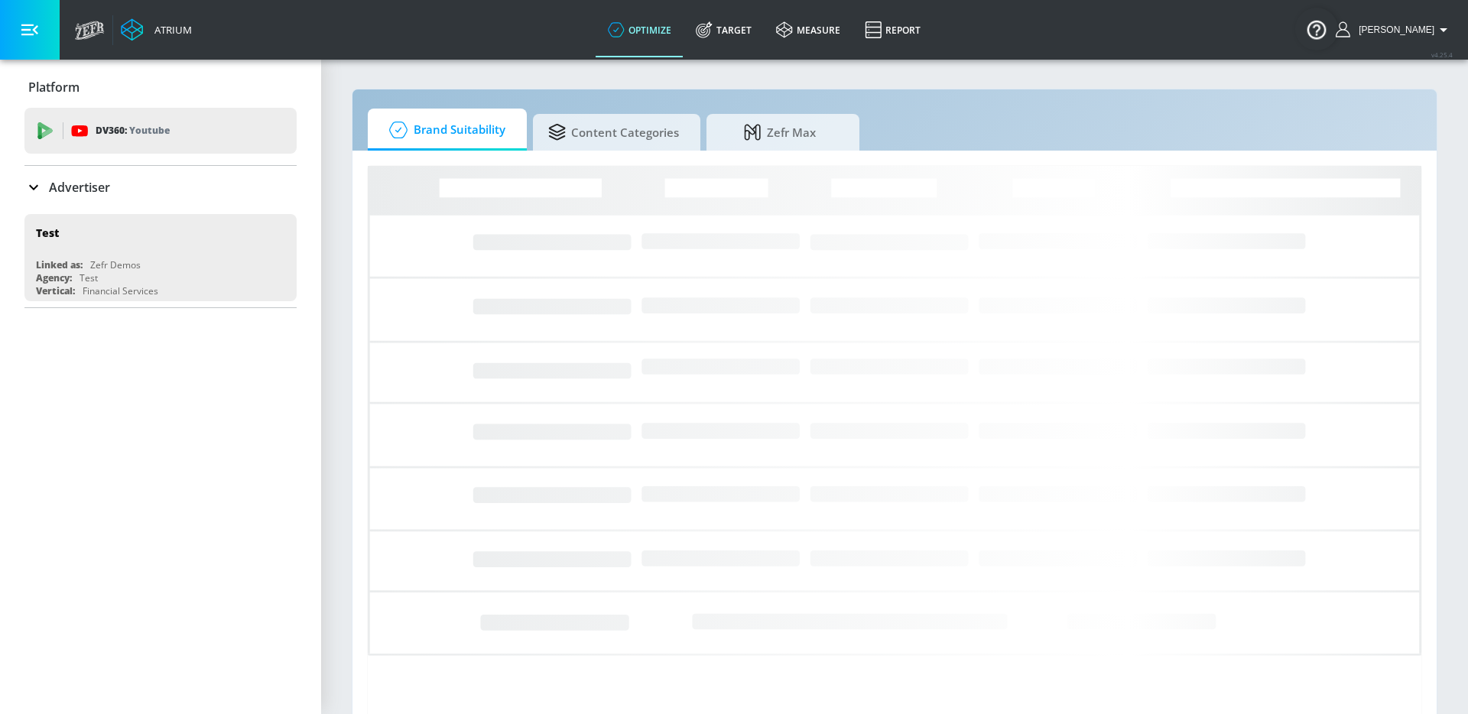
click at [112, 189] on div "Advertiser" at bounding box center [160, 187] width 272 height 18
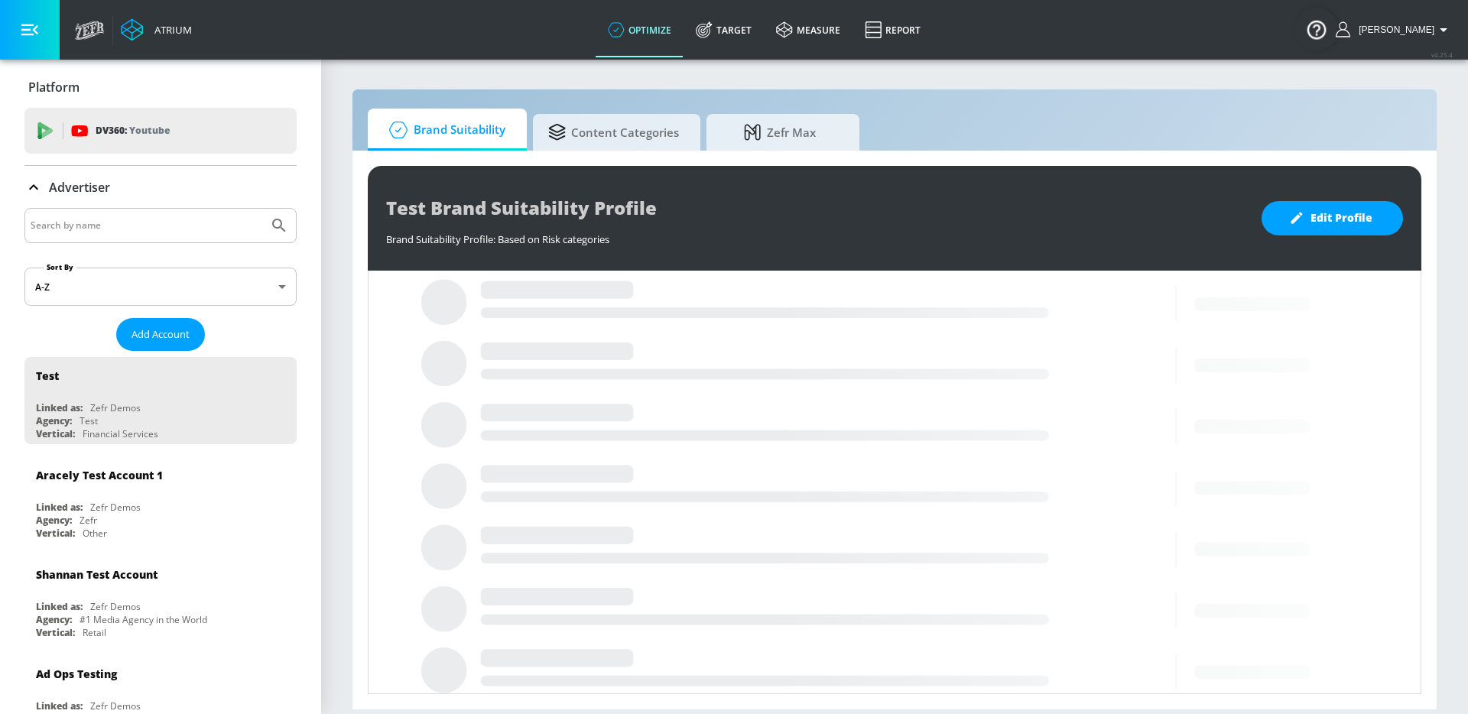
click at [102, 224] on input "Search by name" at bounding box center [147, 226] width 232 height 20
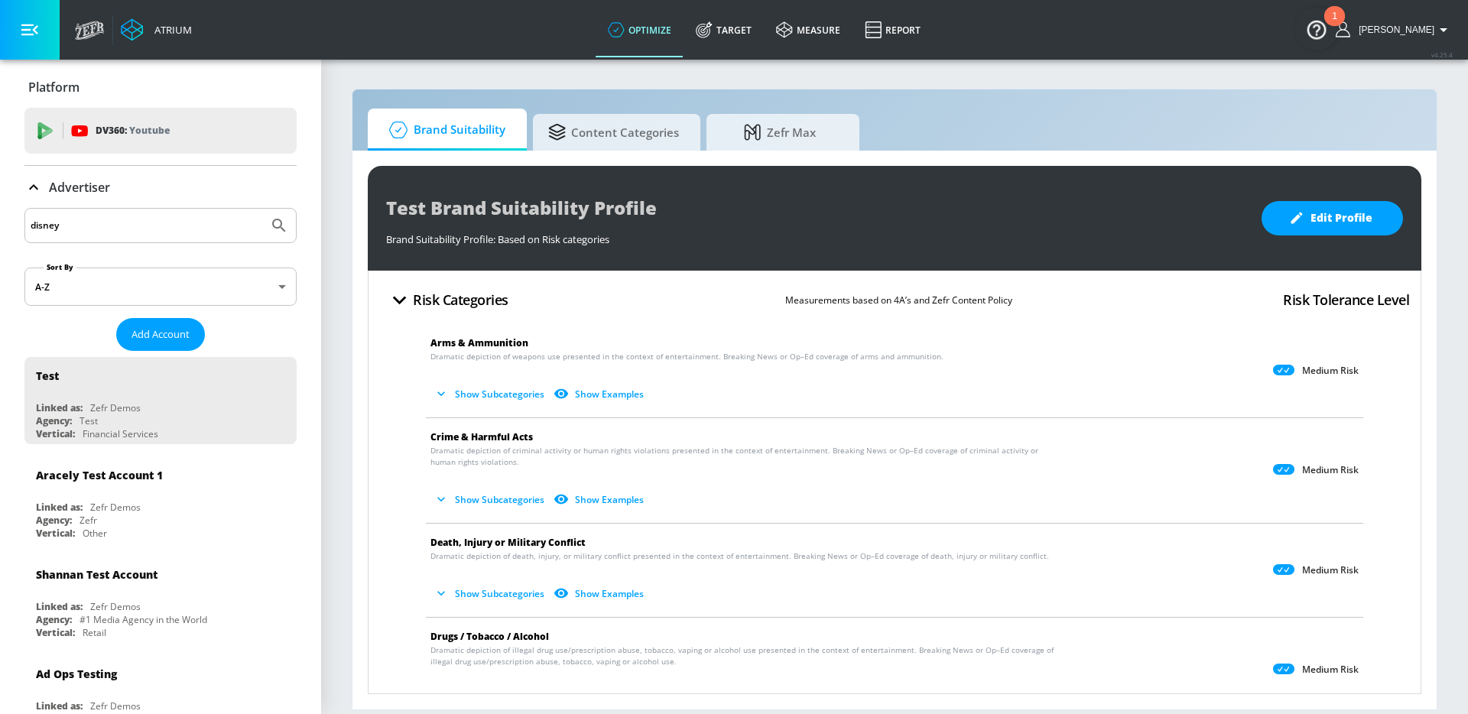
type input "disney"
click at [262, 209] on button "Submit Search" at bounding box center [279, 226] width 34 height 34
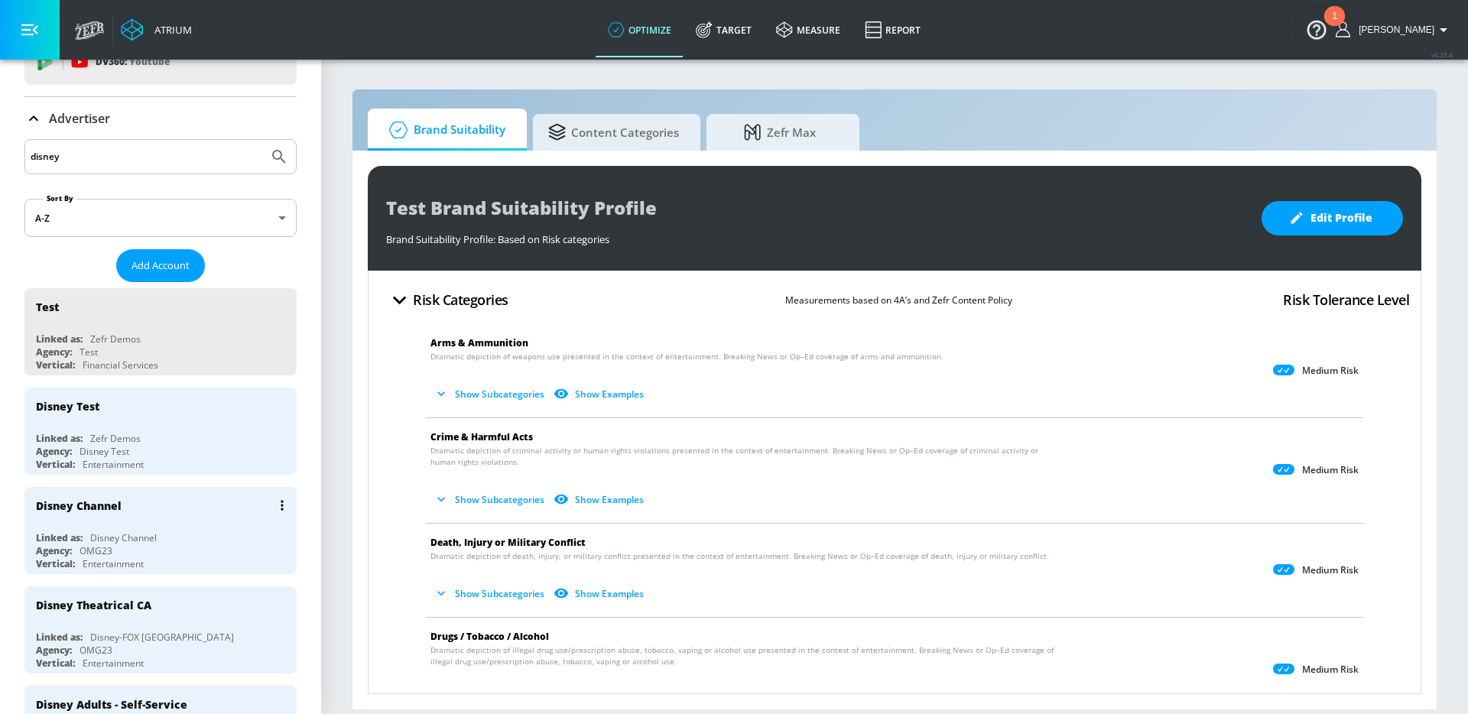
scroll to position [165, 0]
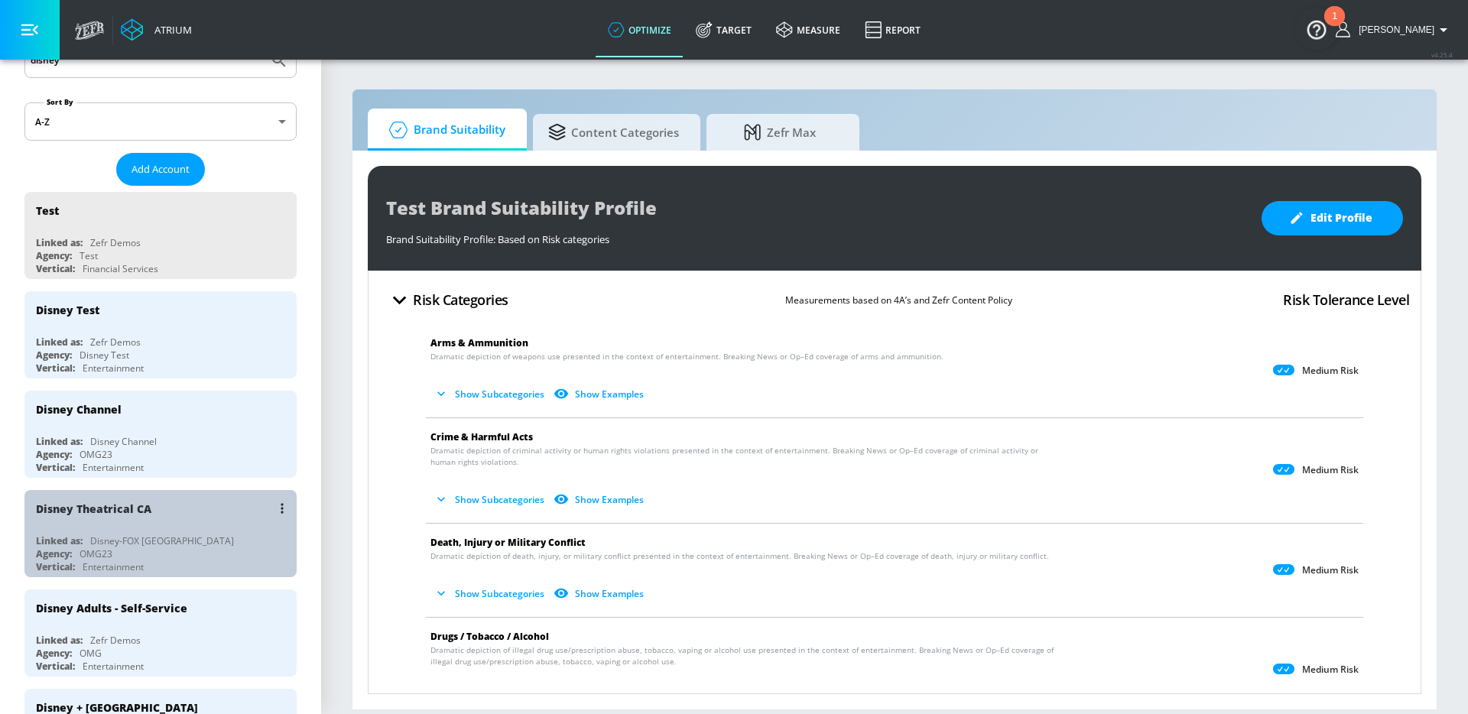
click at [187, 544] on div "Linked as: Disney-FOX Canada" at bounding box center [164, 540] width 257 height 13
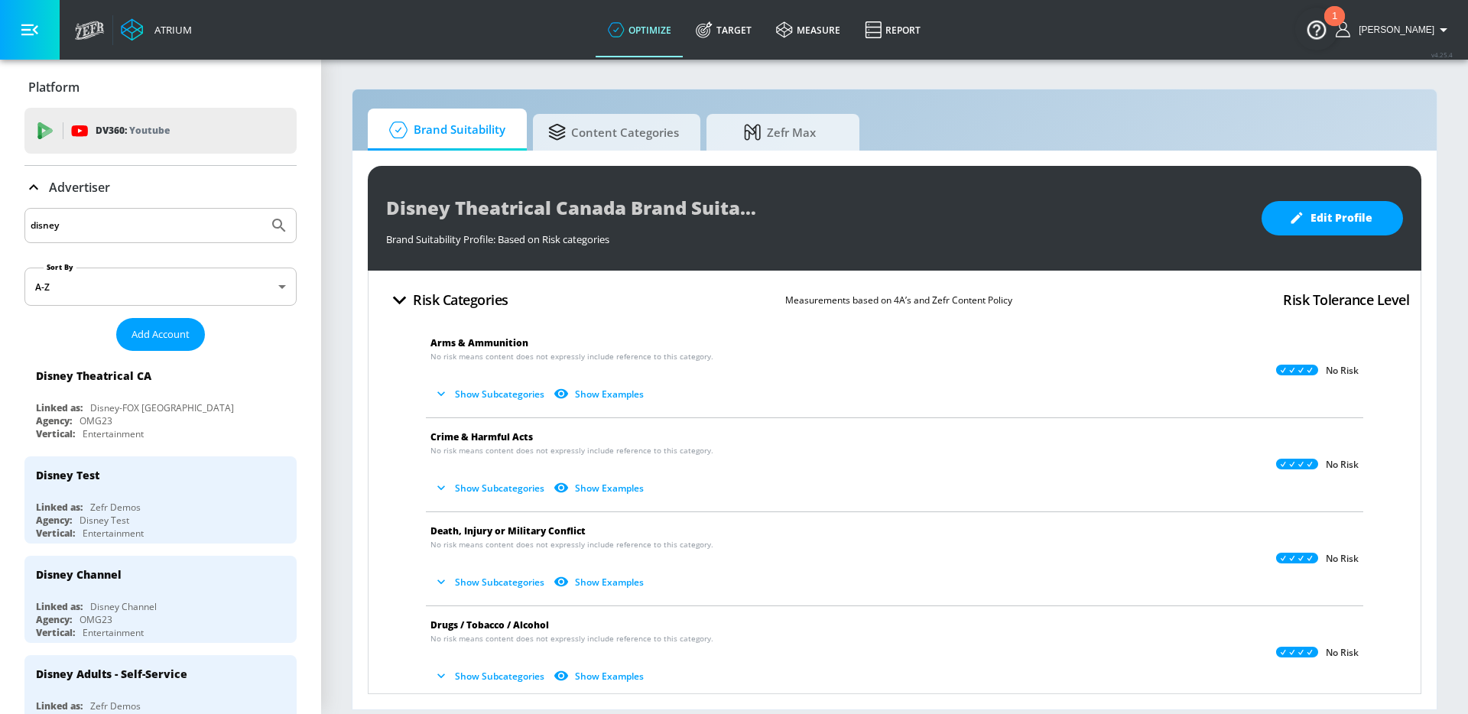
click at [99, 187] on p "Advertiser" at bounding box center [79, 187] width 61 height 17
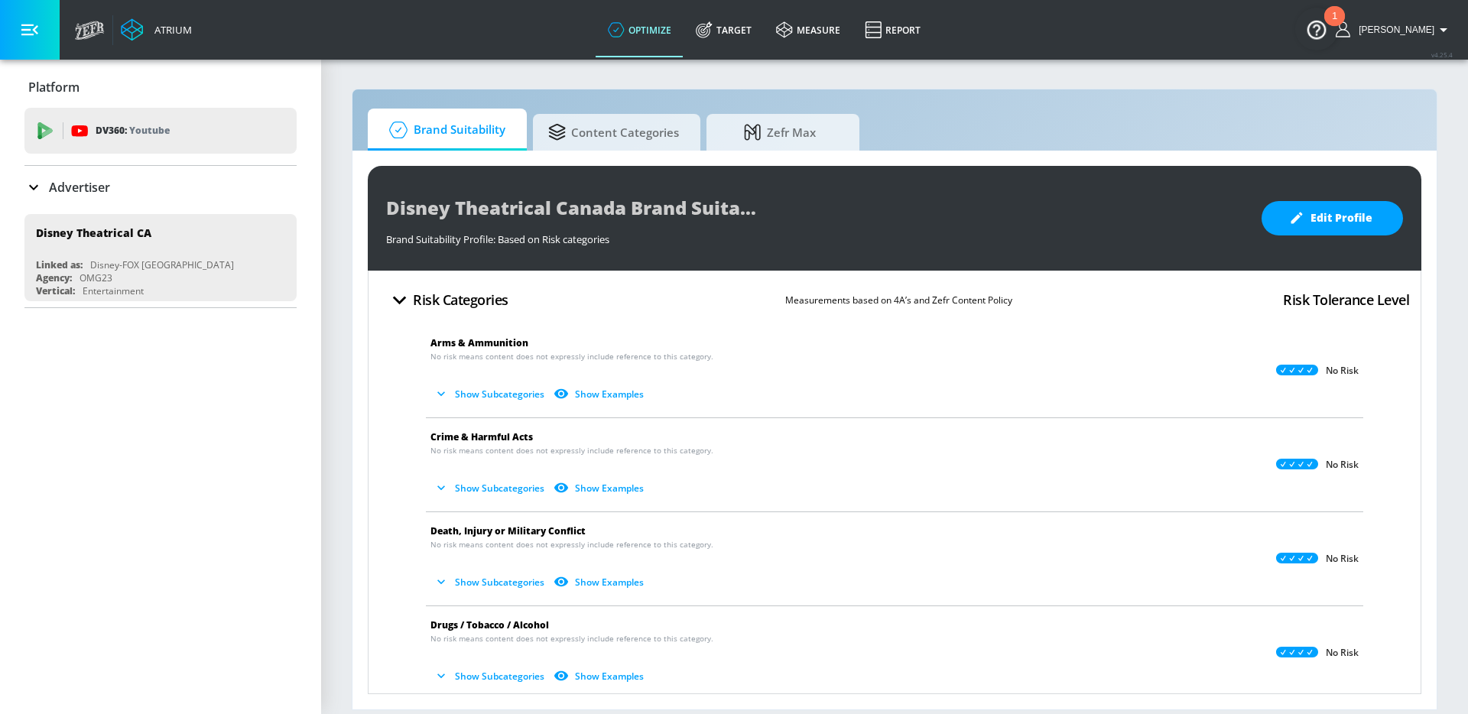
click at [36, 188] on icon at bounding box center [33, 187] width 18 height 18
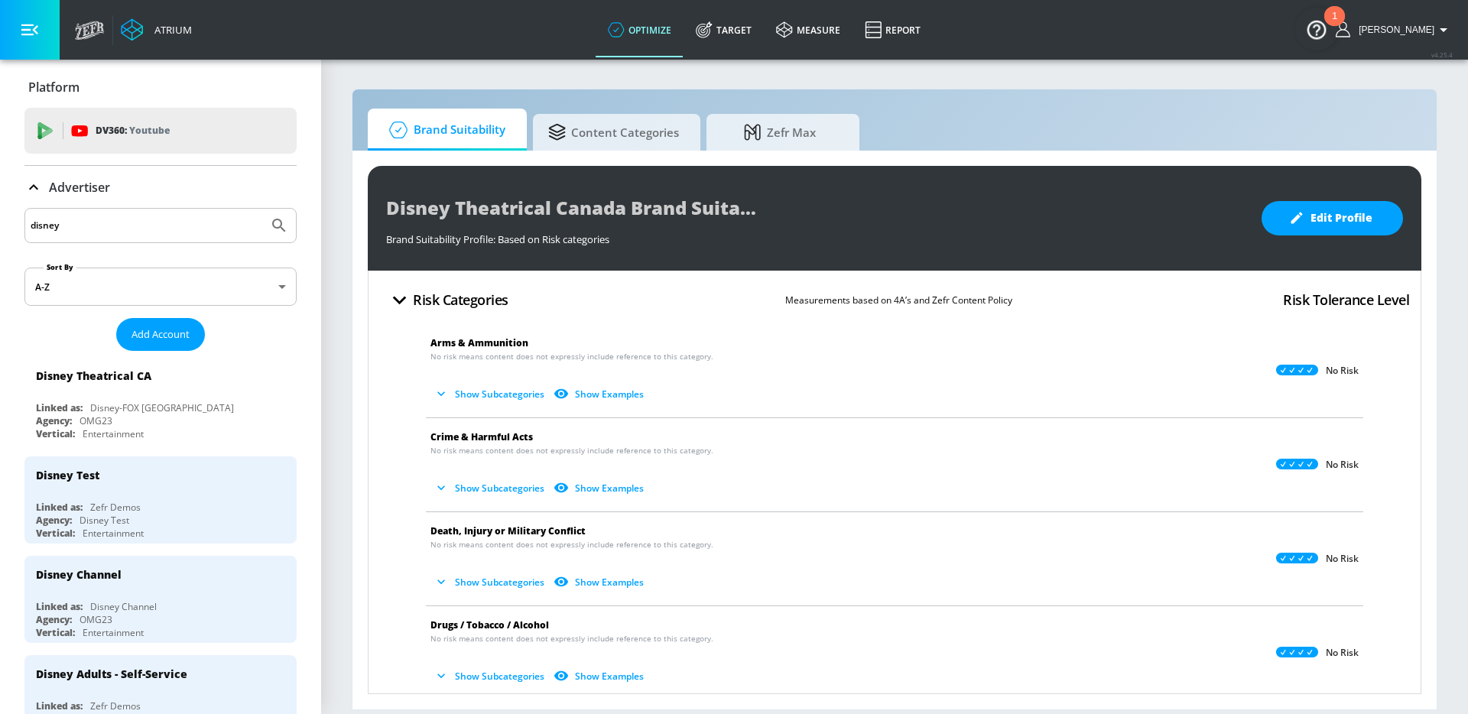
click at [33, 187] on icon at bounding box center [33, 187] width 18 height 18
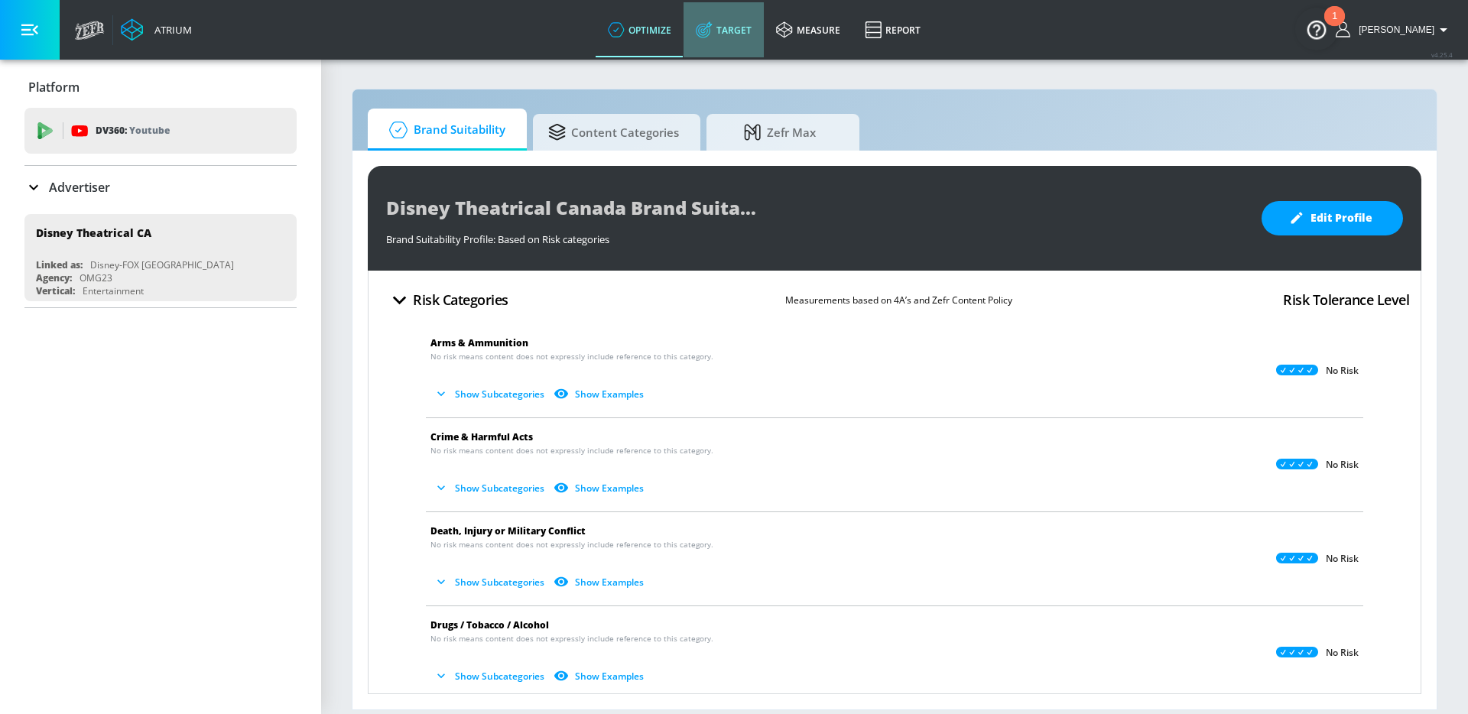
click at [708, 34] on icon at bounding box center [703, 31] width 10 height 10
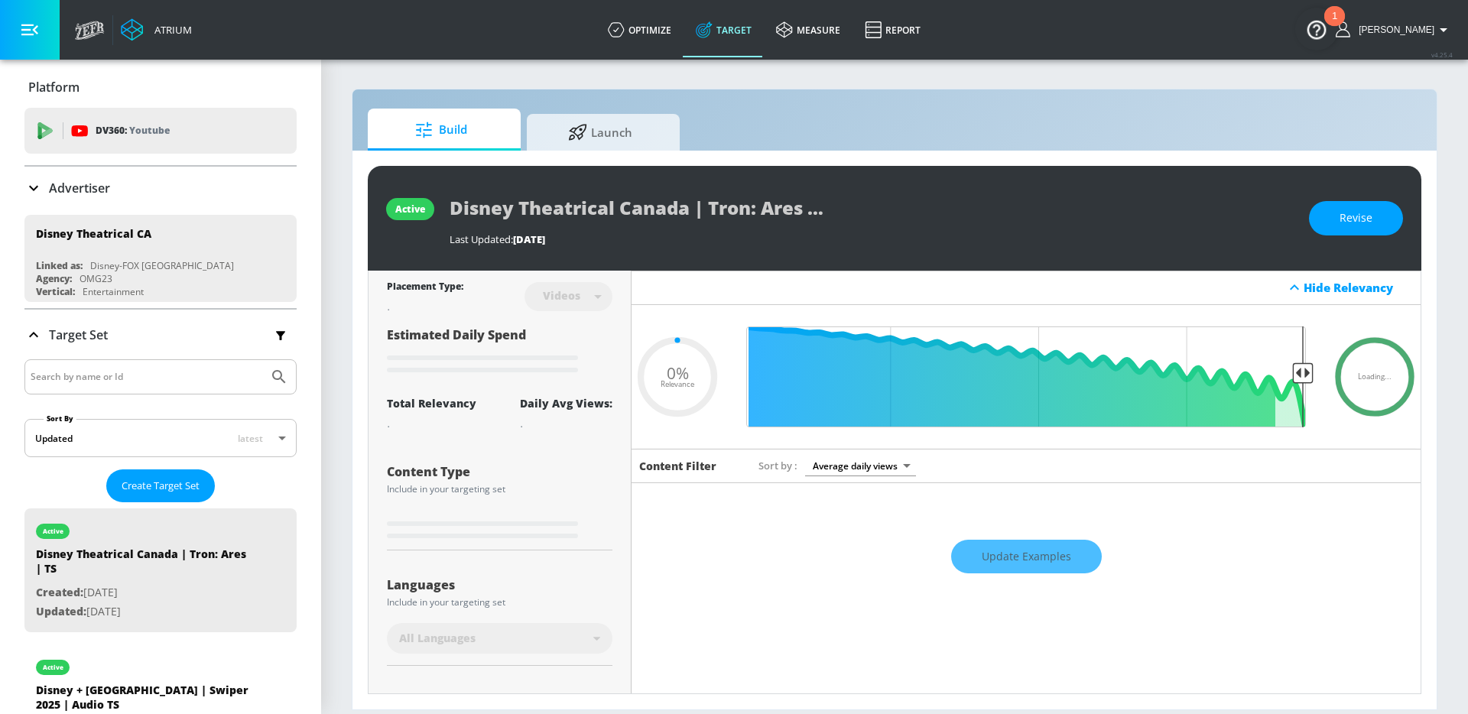
type input "0.05"
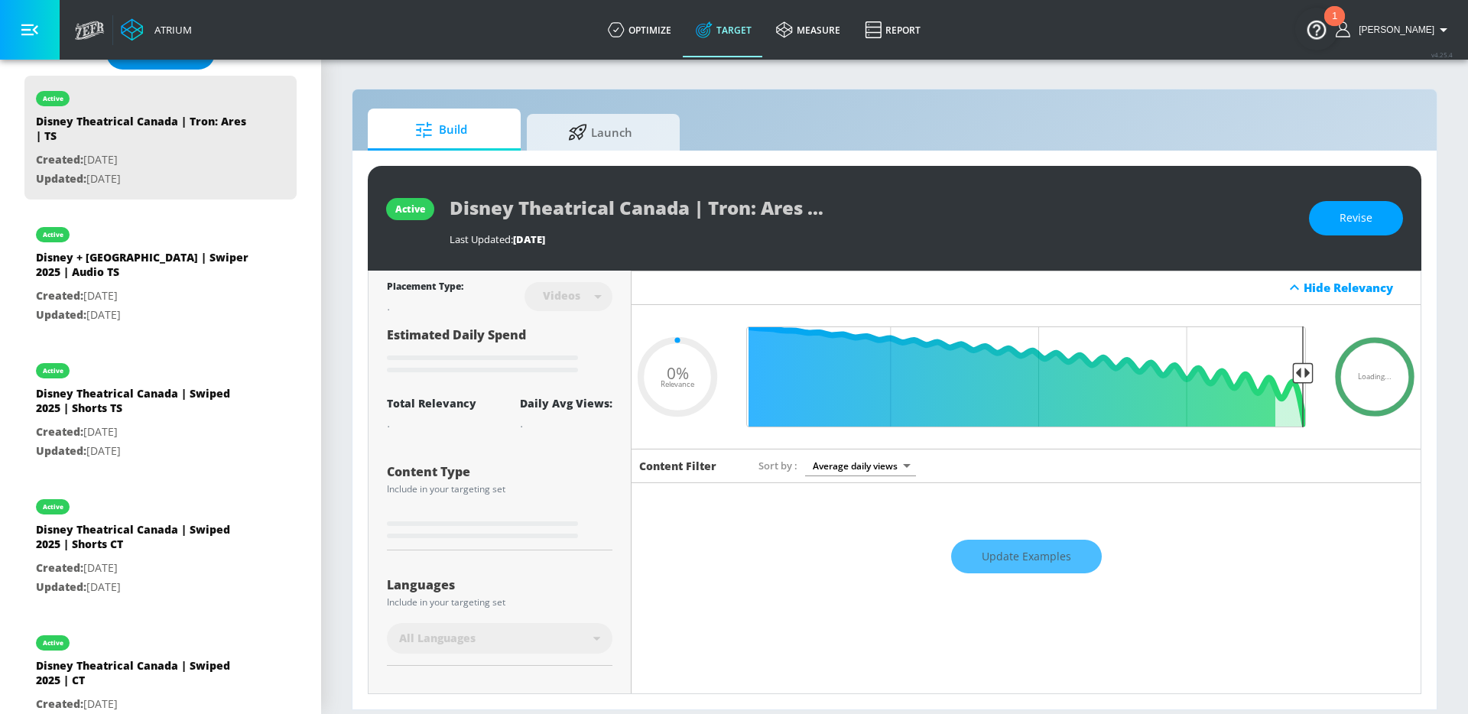
scroll to position [456, 0]
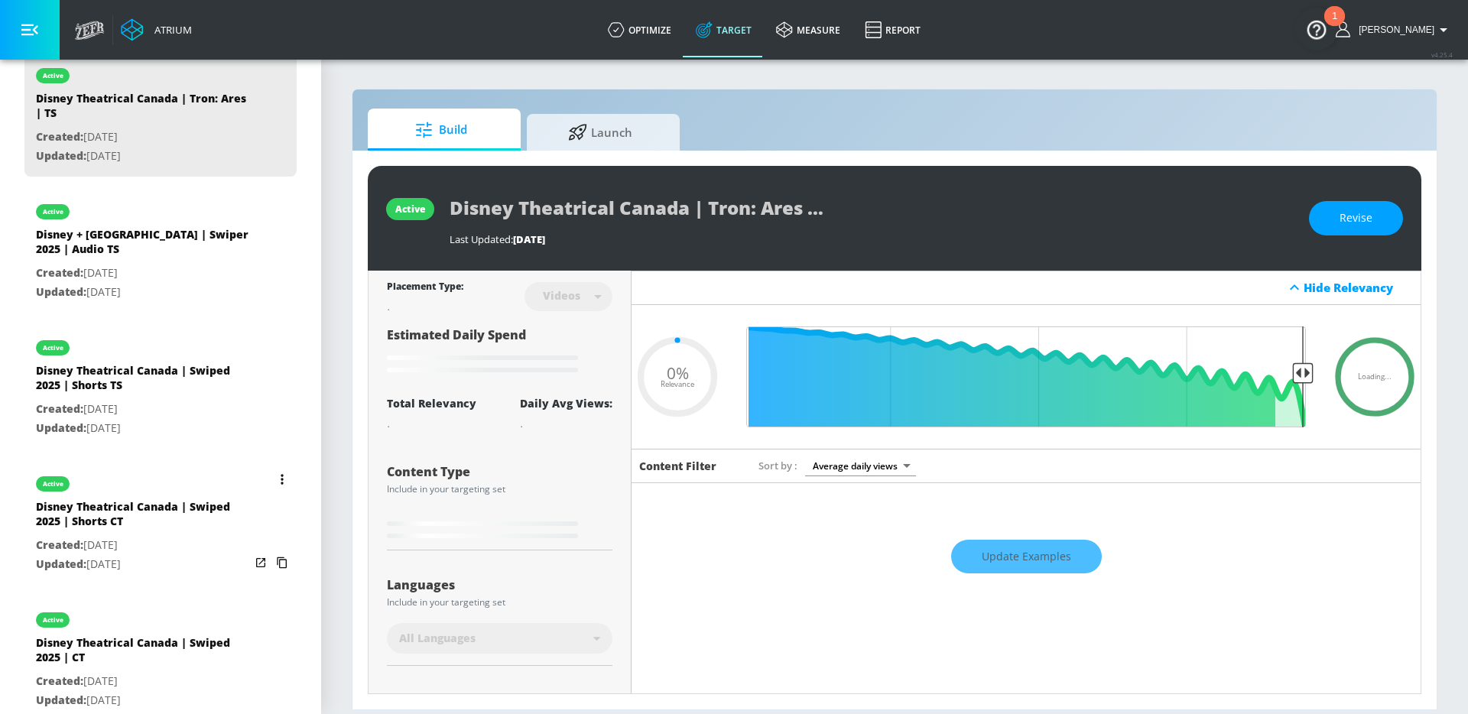
click at [156, 516] on div "Disney Theatrical Canada | Swiped 2025 | Shorts CT" at bounding box center [143, 517] width 214 height 37
type input "Disney Theatrical Canada | Swiped 2025 | Shorts CT"
type input "channels"
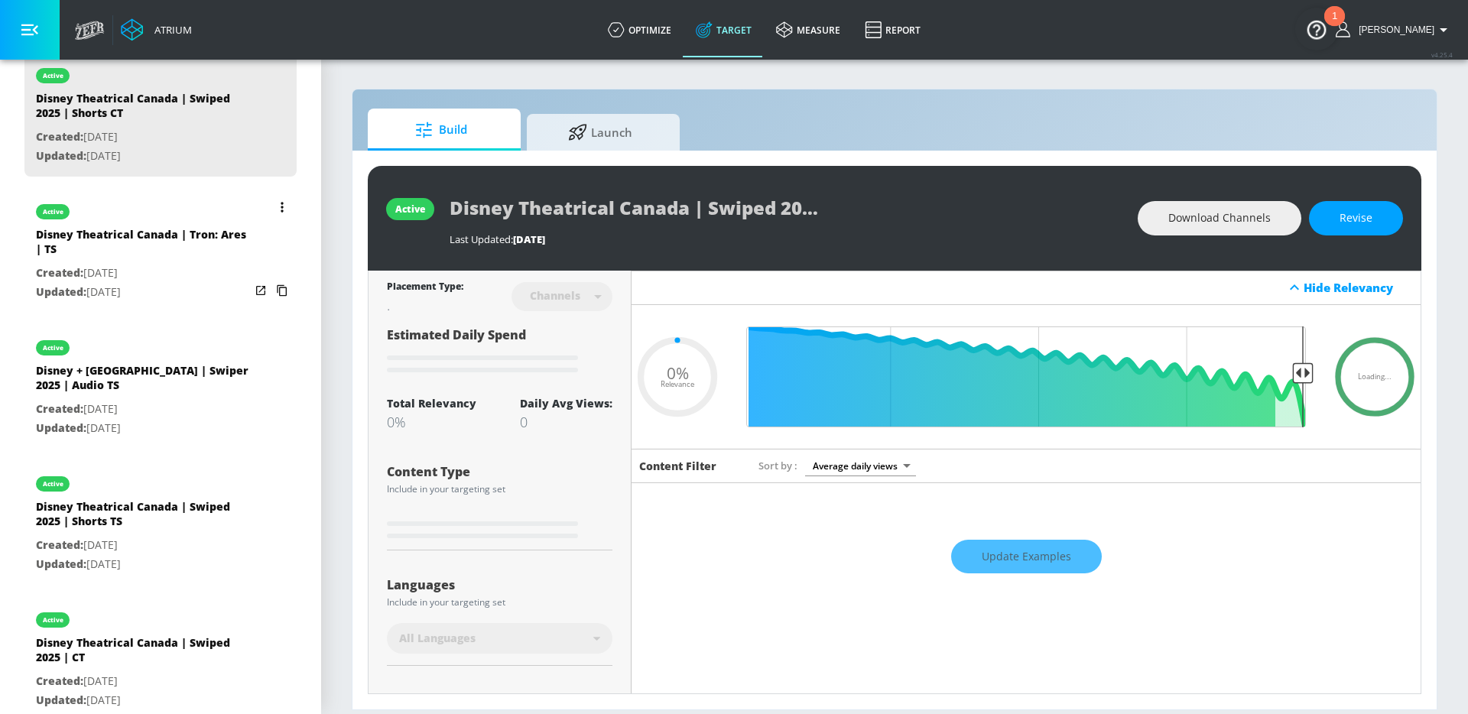
type input "0.5"
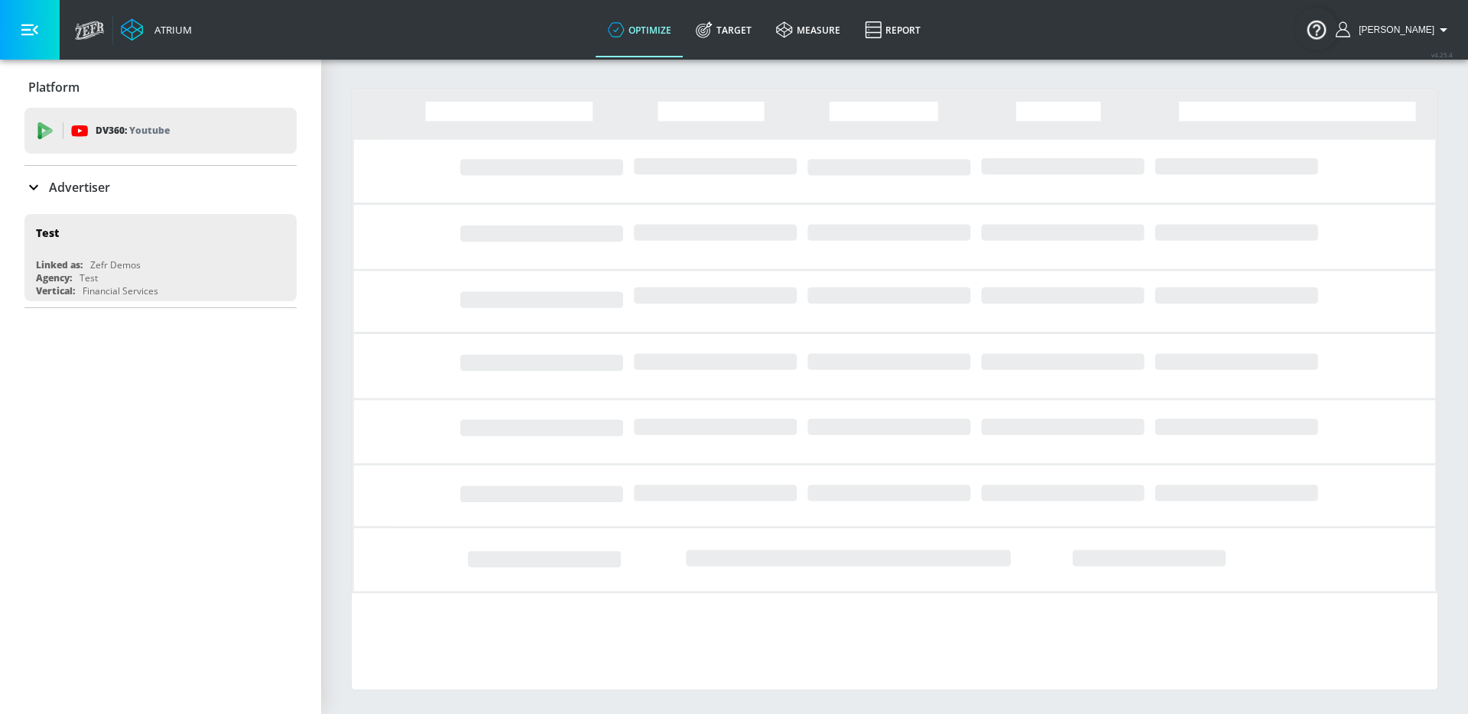
click at [127, 187] on div "Advertiser" at bounding box center [160, 187] width 272 height 18
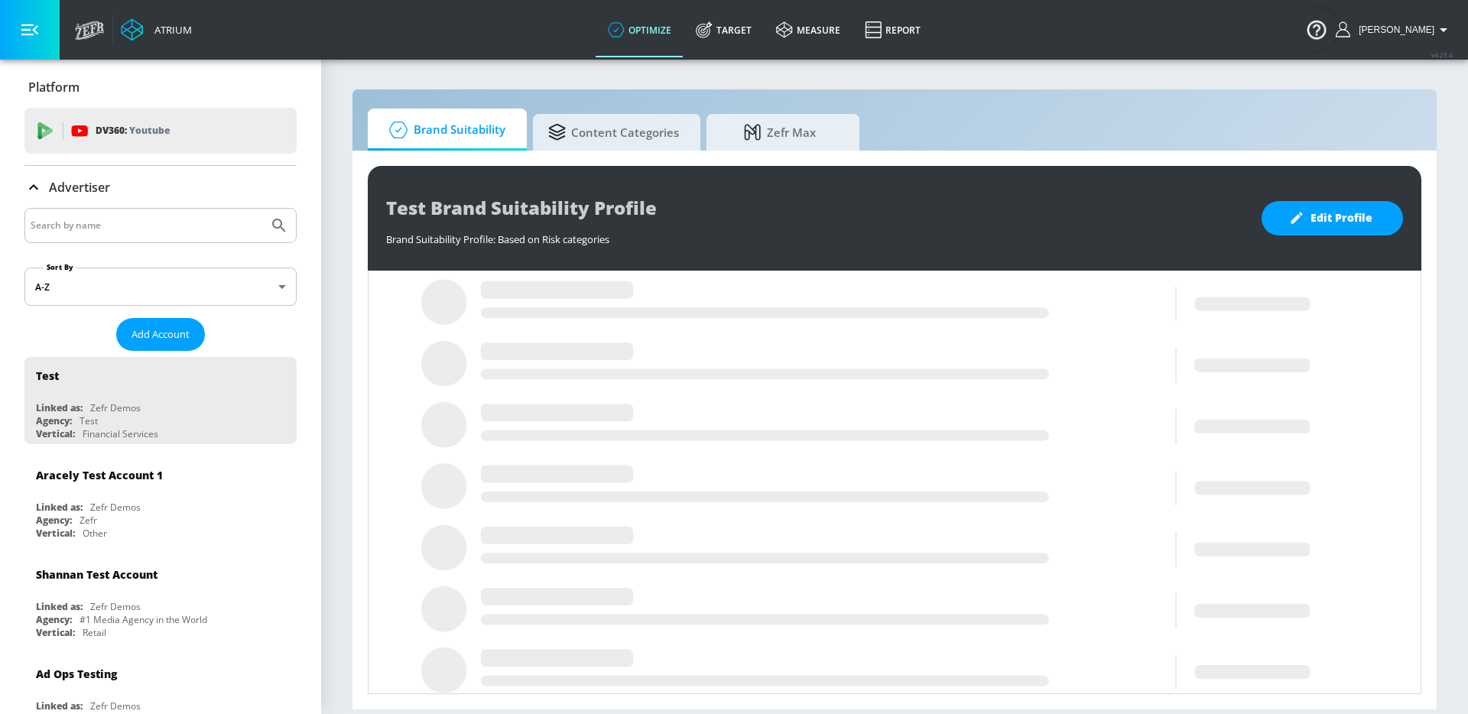
click at [85, 229] on input "Search by name" at bounding box center [147, 226] width 232 height 20
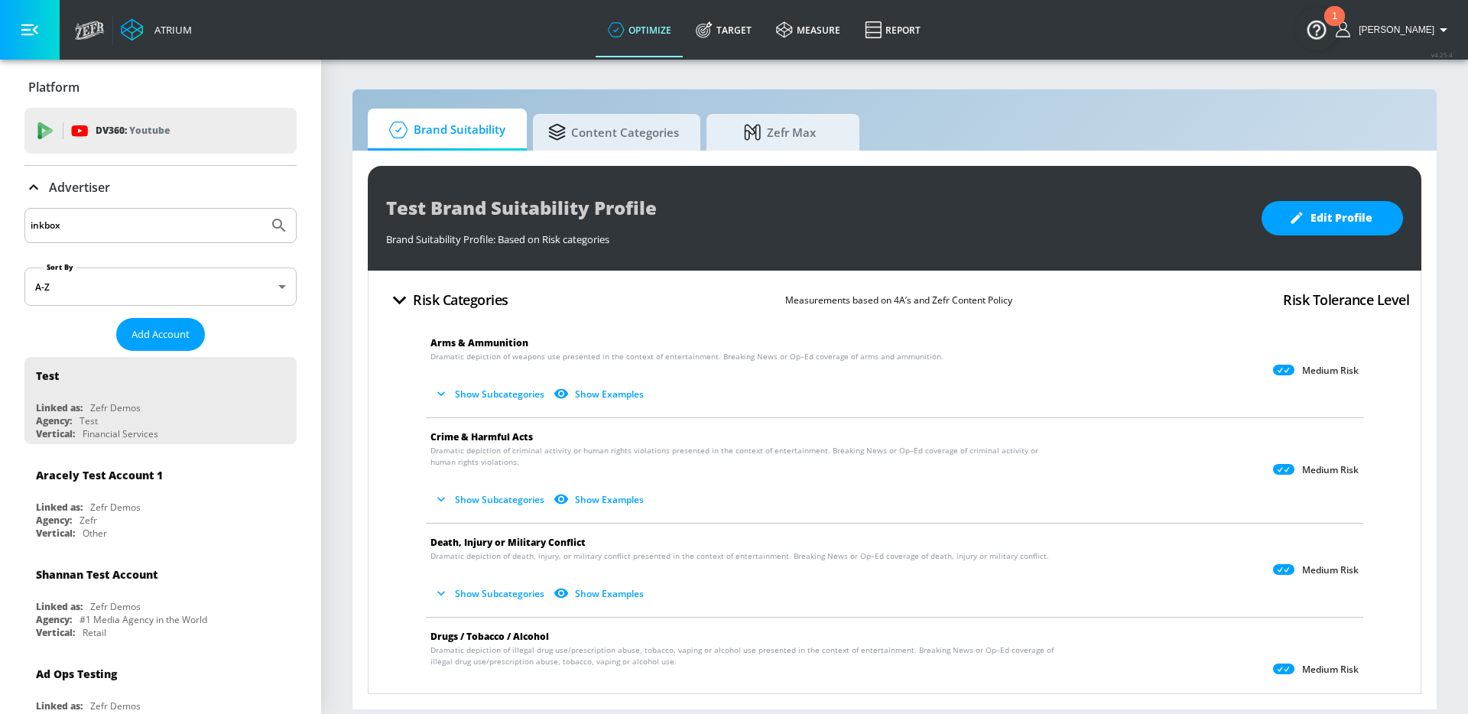
click at [262, 209] on button "Submit Search" at bounding box center [279, 226] width 34 height 34
click at [109, 229] on input "inkbox" at bounding box center [147, 226] width 232 height 20
type input "bic"
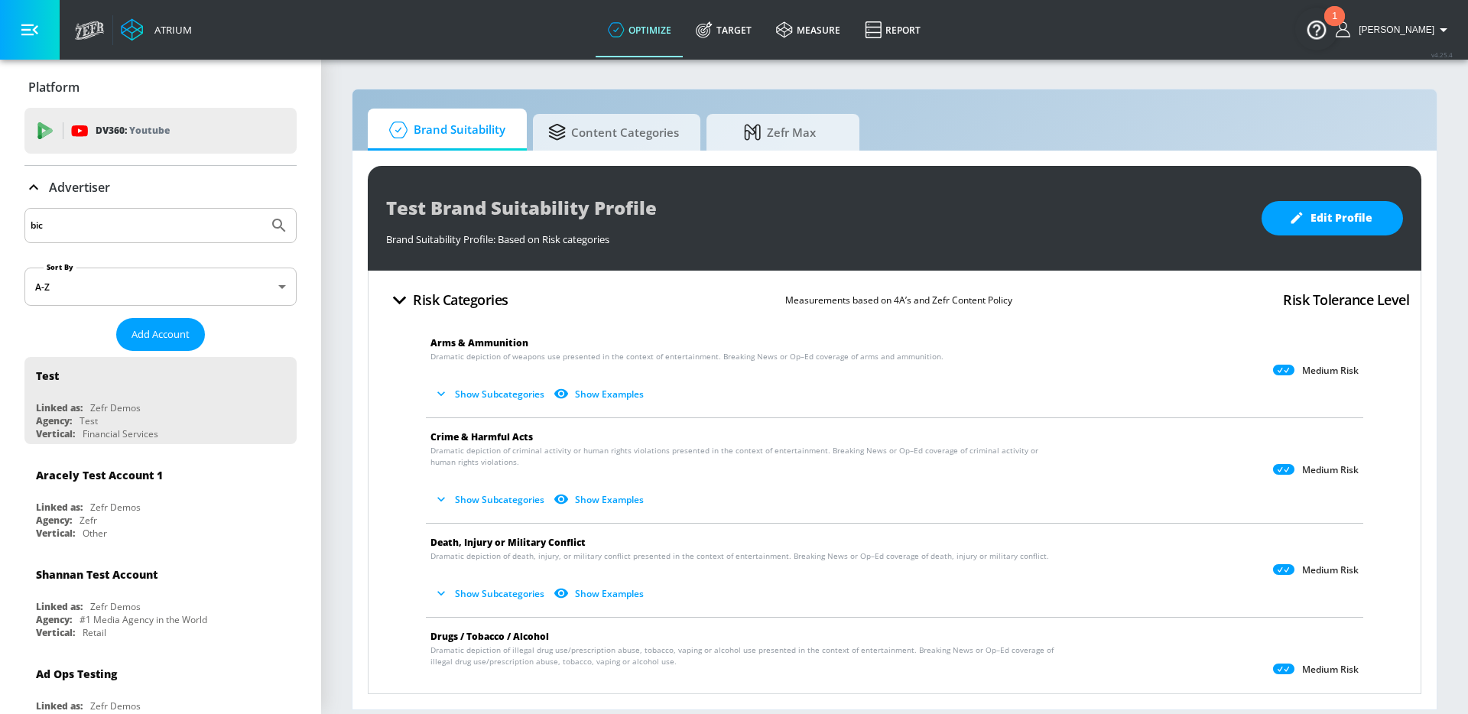
click at [262, 209] on button "Submit Search" at bounding box center [279, 226] width 34 height 34
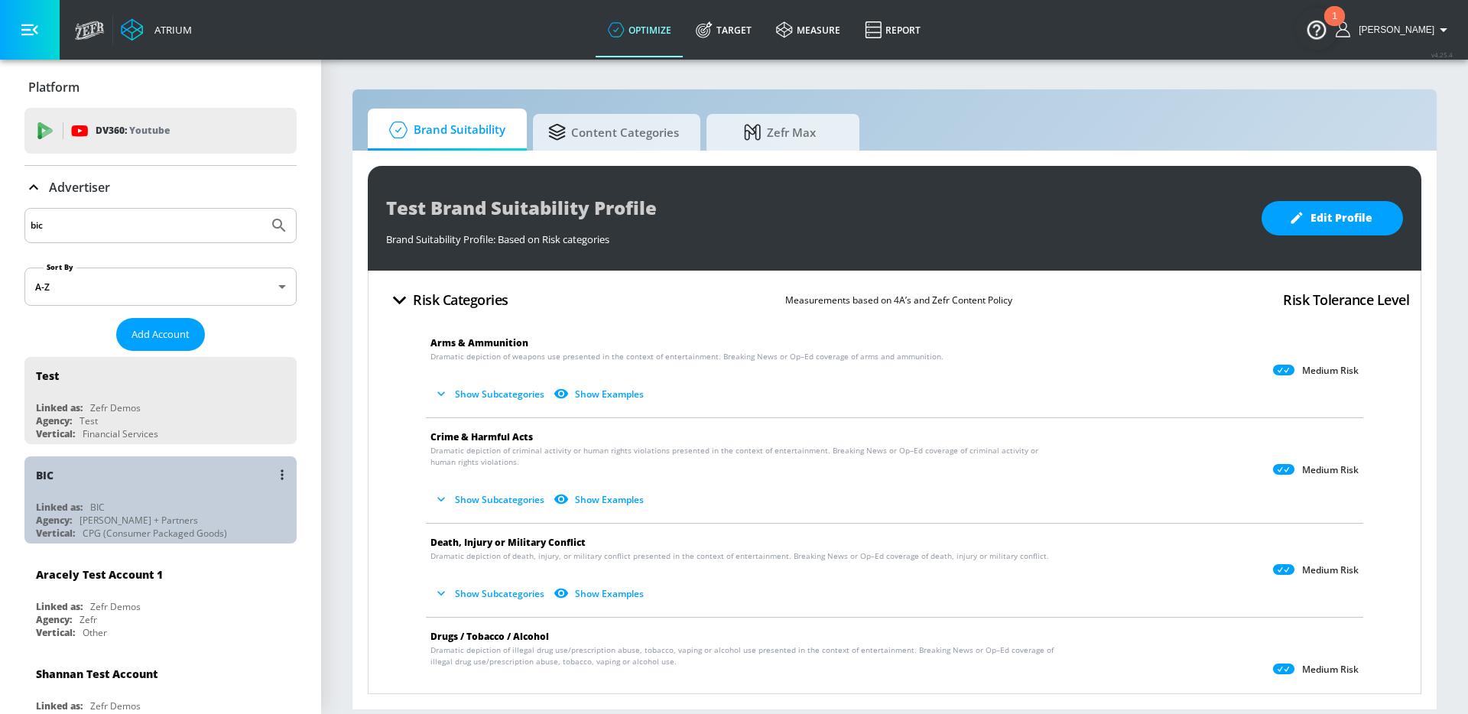
click at [192, 508] on div "Linked as: BIC" at bounding box center [164, 507] width 257 height 13
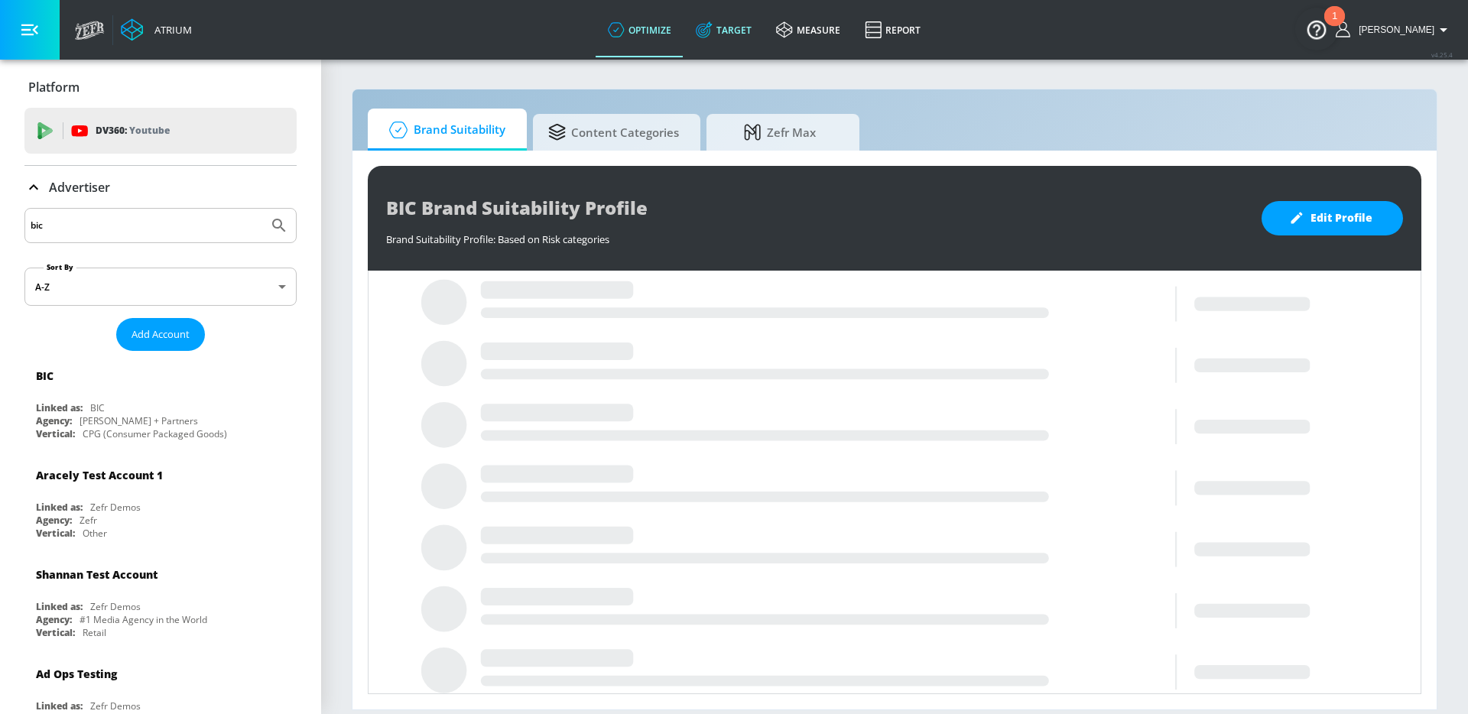
click at [753, 18] on link "Target" at bounding box center [723, 29] width 80 height 55
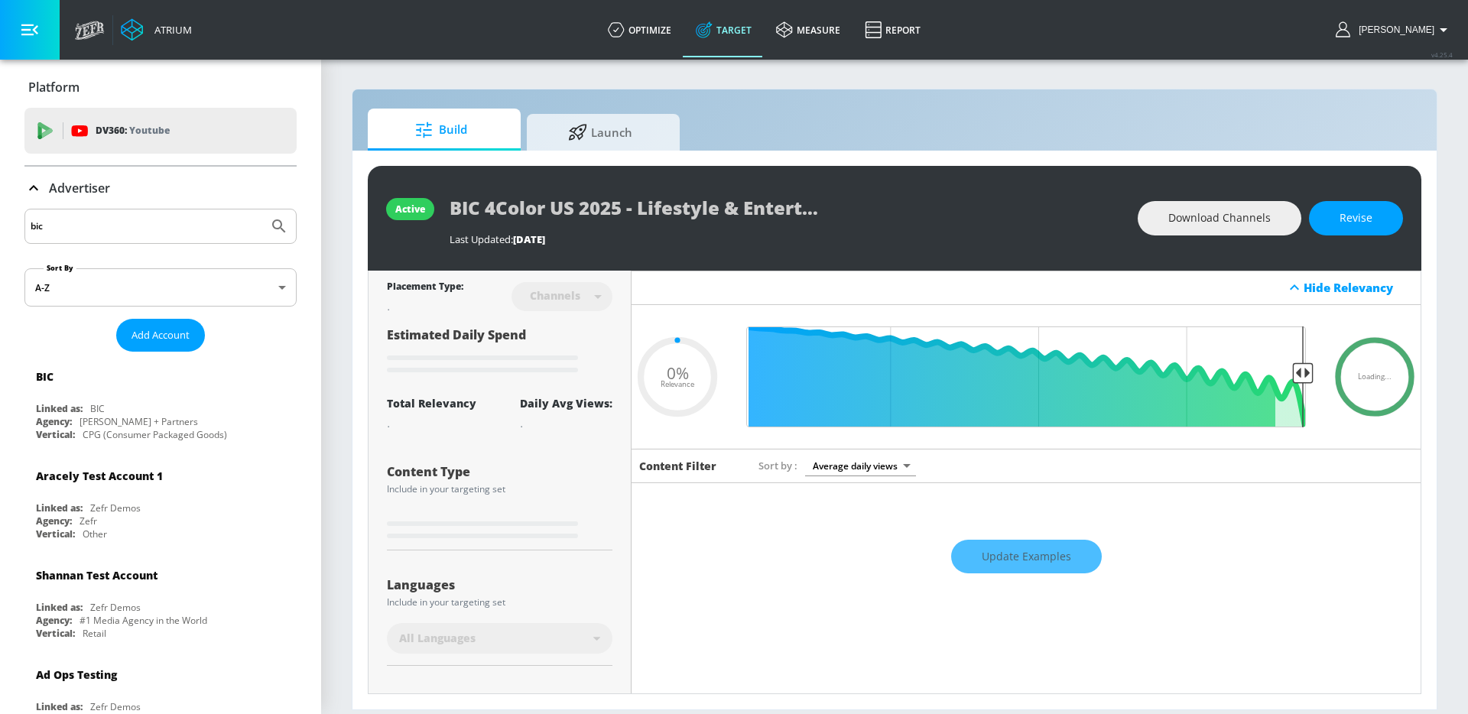
type input "0.05"
click at [608, 135] on span "Launch" at bounding box center [600, 130] width 116 height 37
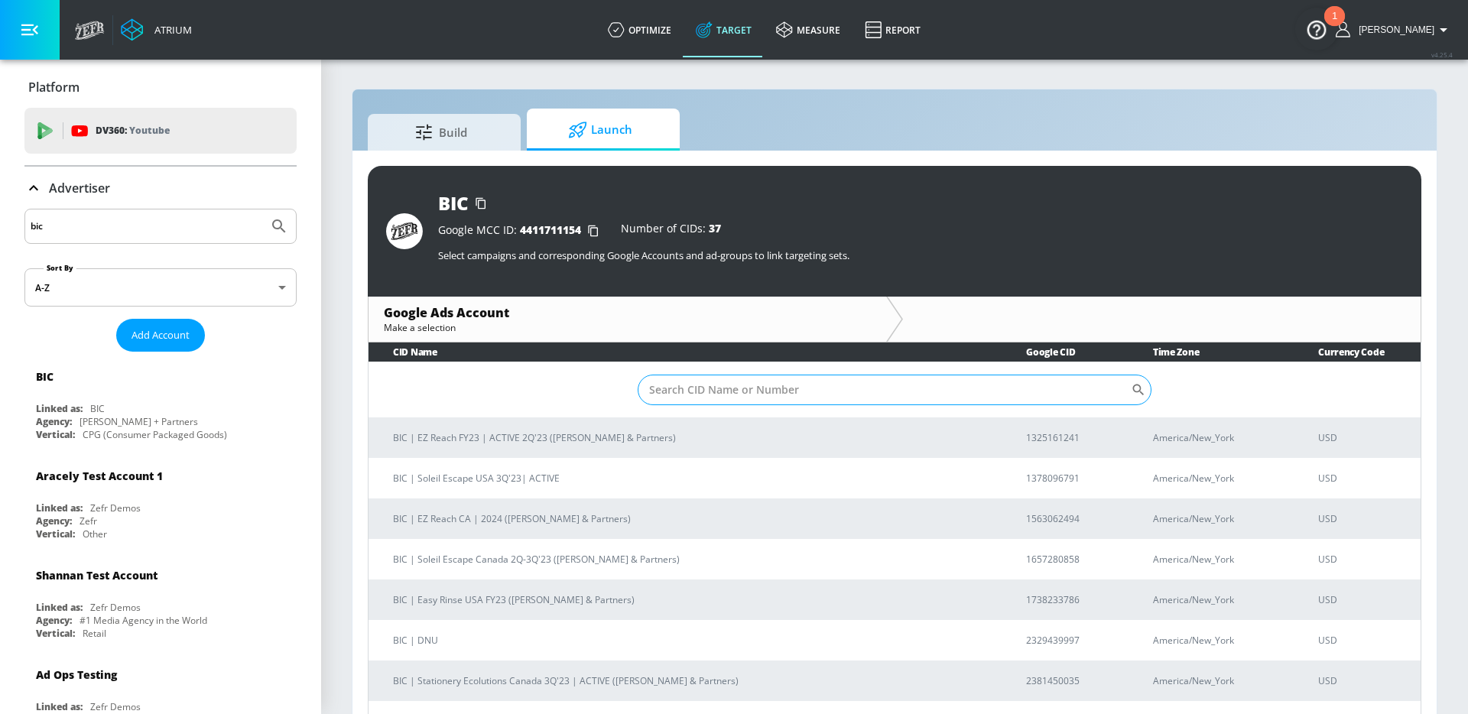
click at [863, 395] on input "Sort By" at bounding box center [884, 390] width 493 height 31
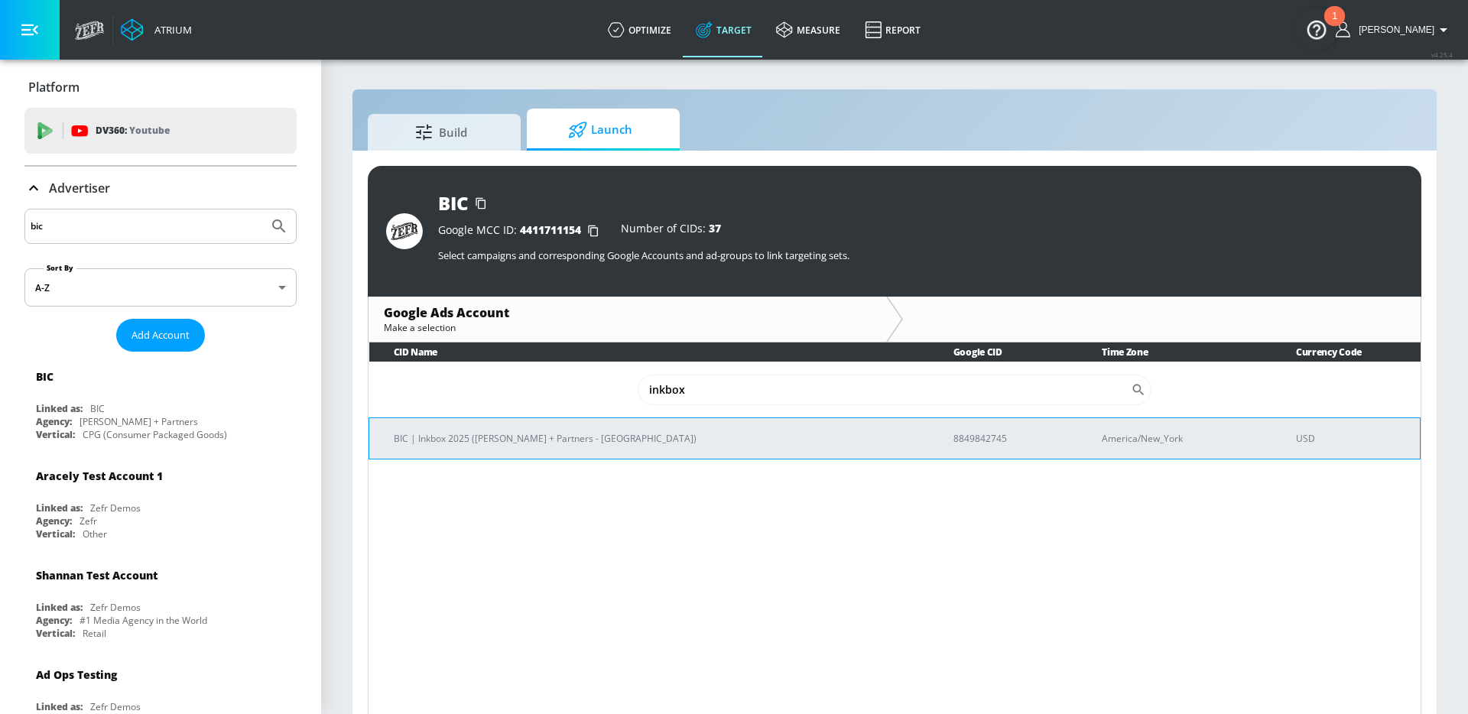
type input "inkbox"
click at [624, 434] on p "BIC | Inkbox 2025 (Merkley + Partners - NYC)" at bounding box center [655, 438] width 523 height 16
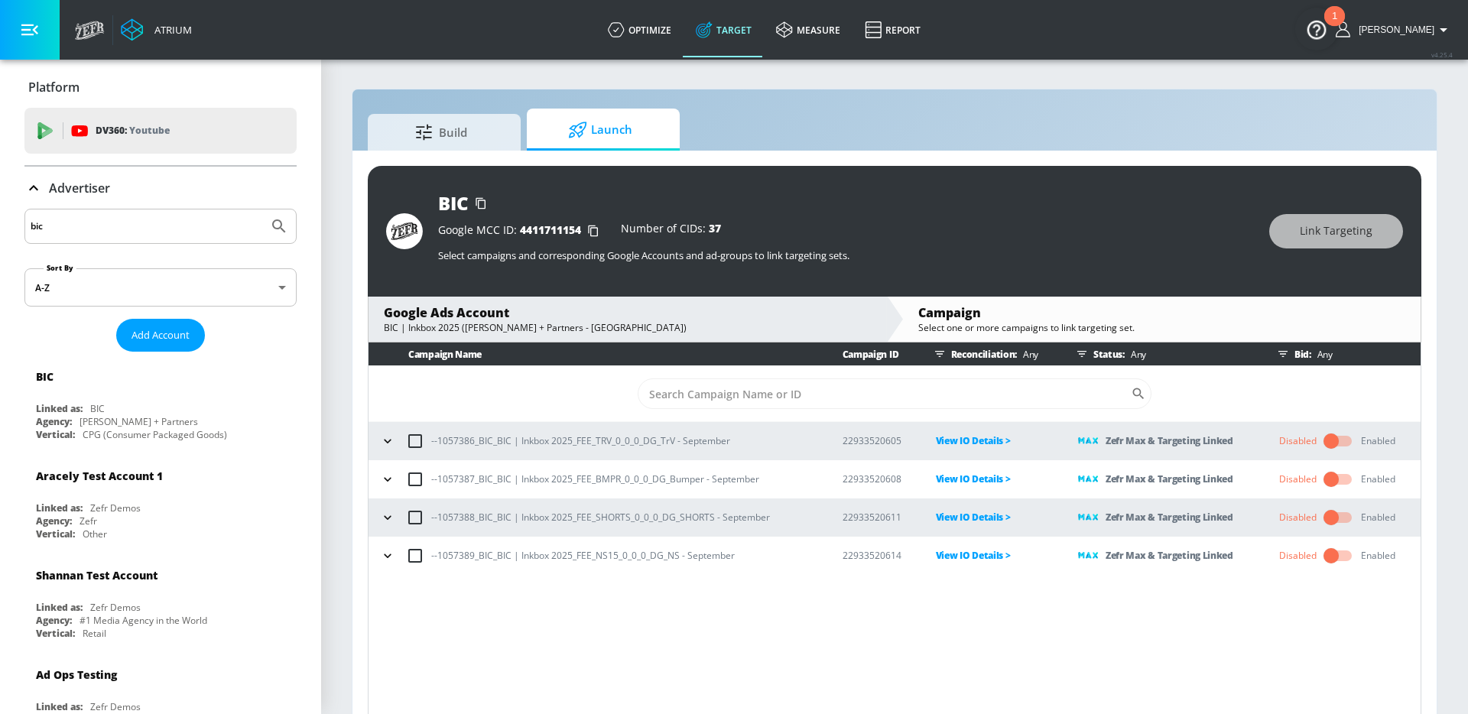
click at [1332, 479] on input "checkbox" at bounding box center [1330, 479] width 87 height 29
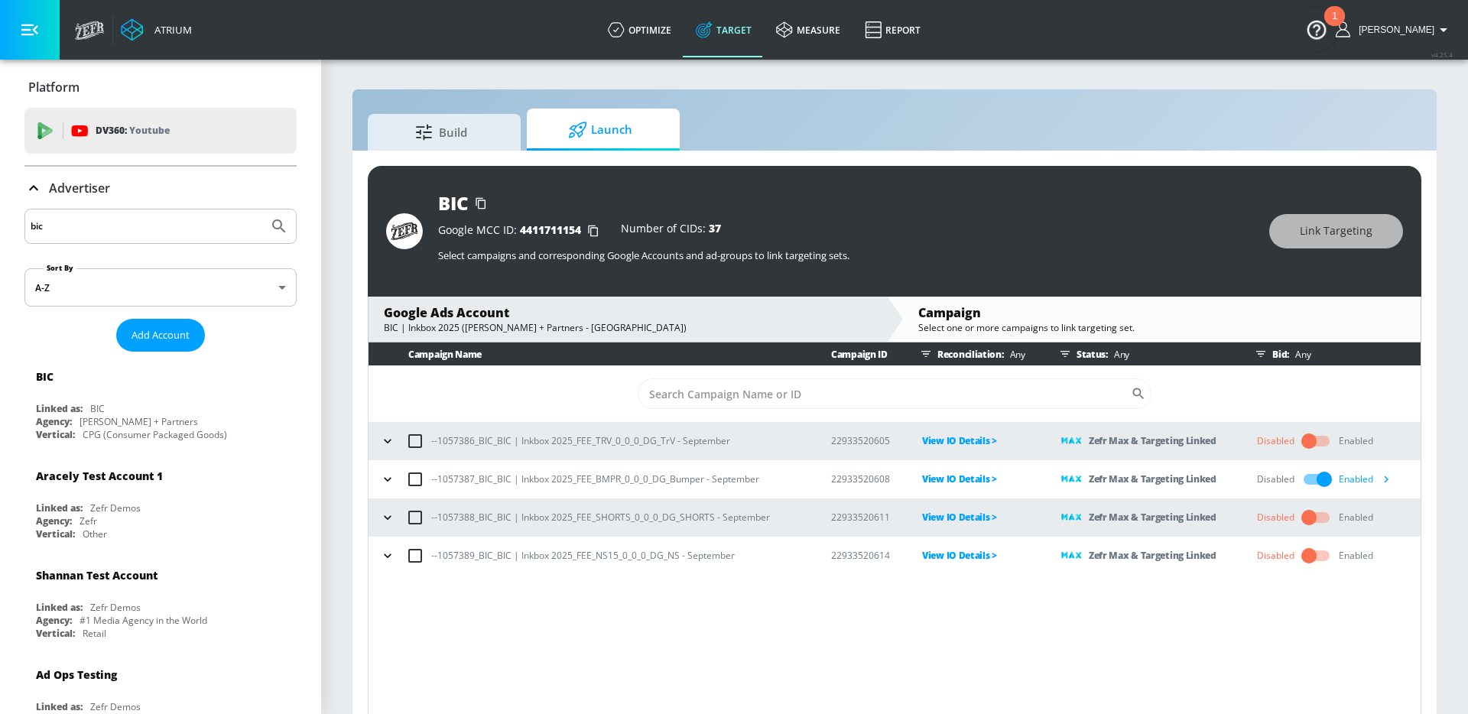
click at [1388, 481] on icon "button" at bounding box center [1385, 479] width 16 height 16
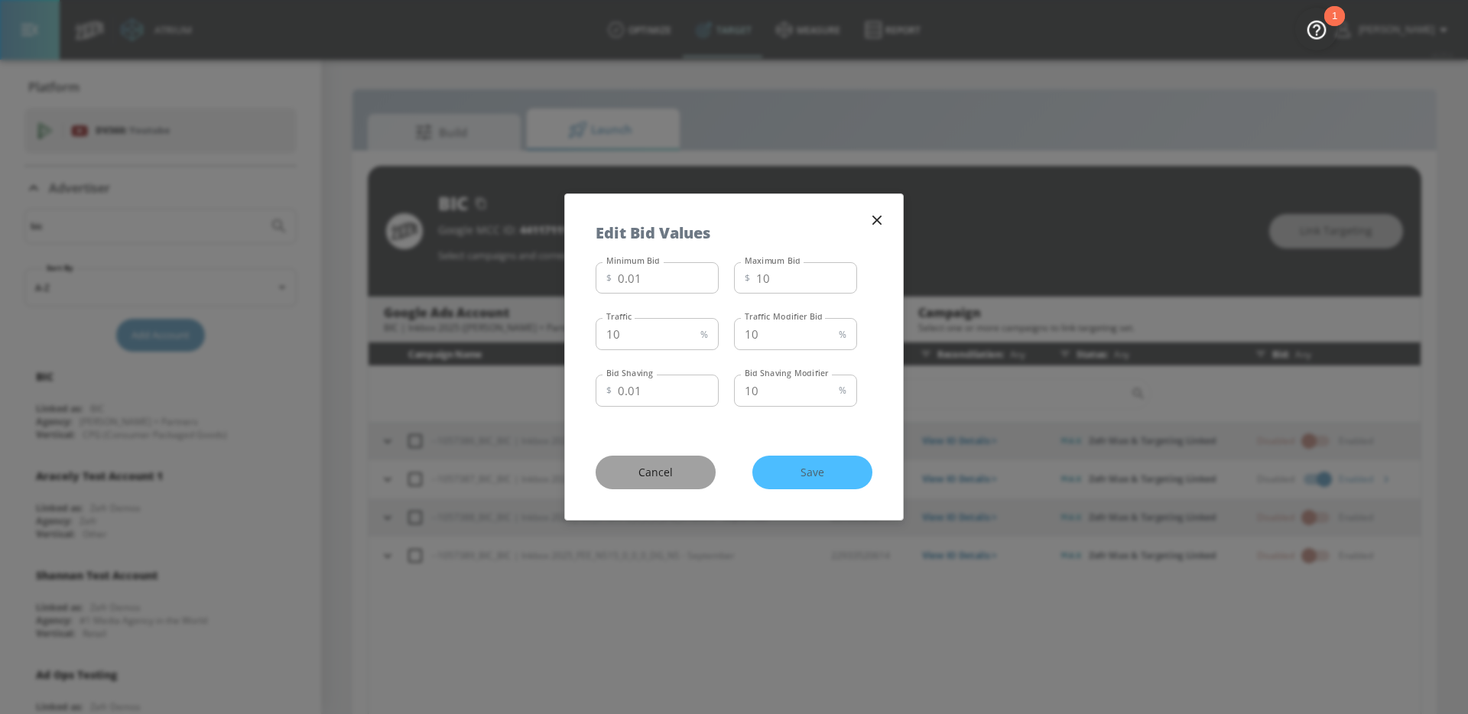
click at [694, 476] on button "Cancel" at bounding box center [655, 473] width 120 height 34
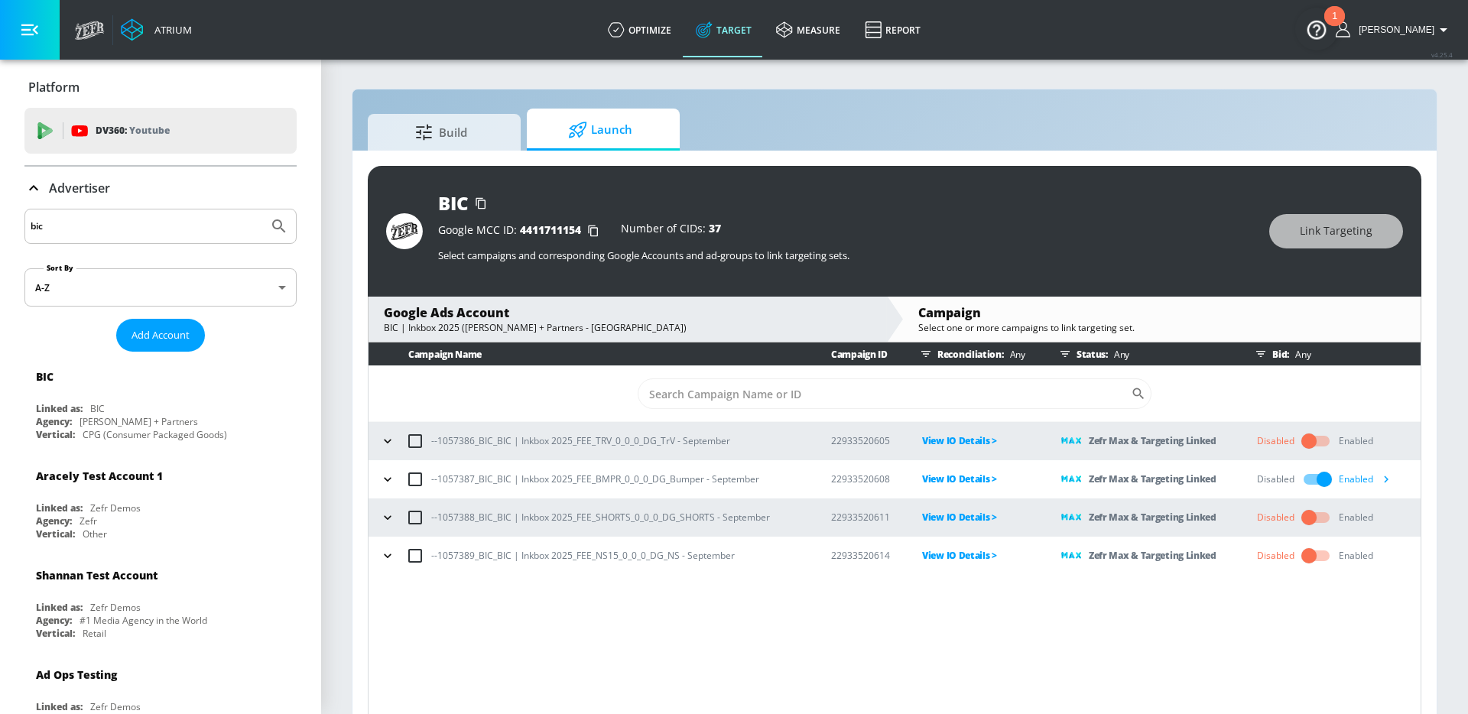
click at [1322, 483] on input "checkbox" at bounding box center [1323, 479] width 87 height 29
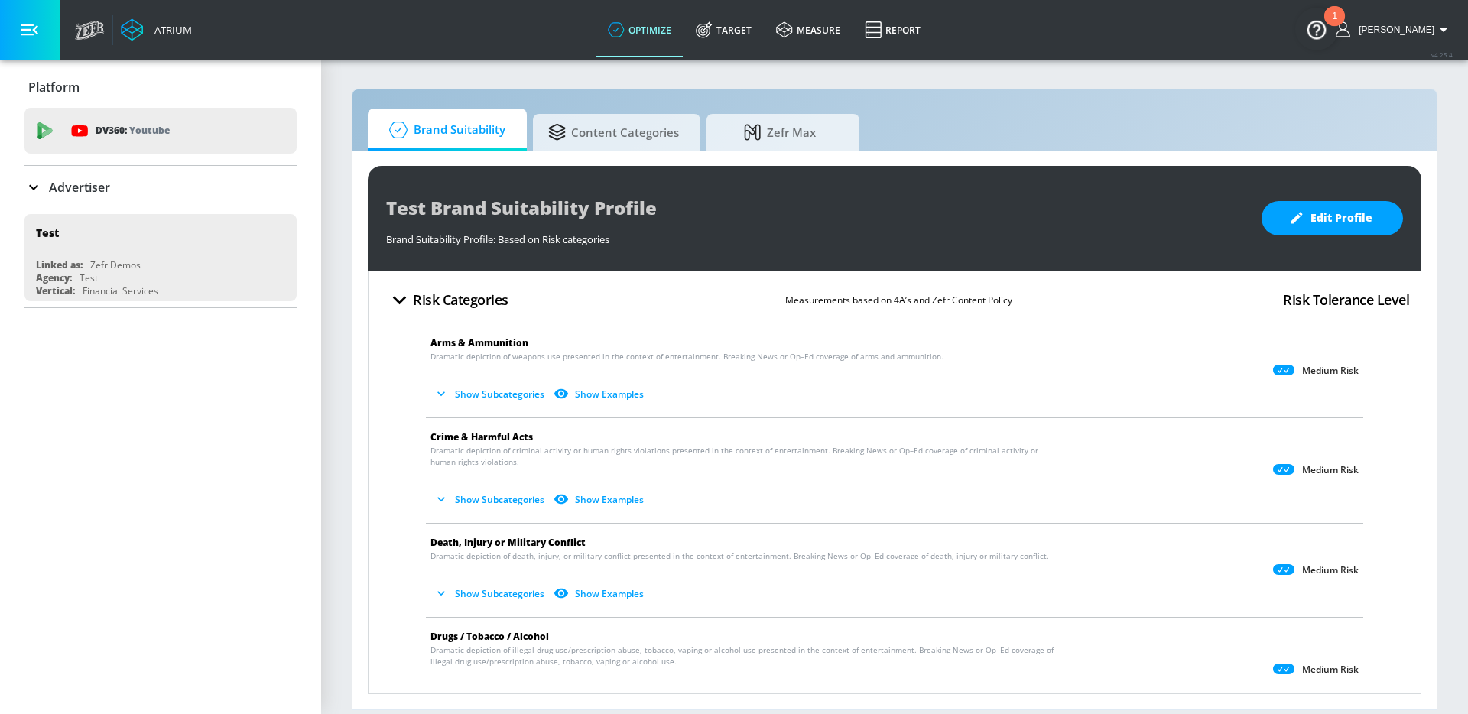
click at [178, 187] on div "Advertiser" at bounding box center [160, 187] width 272 height 18
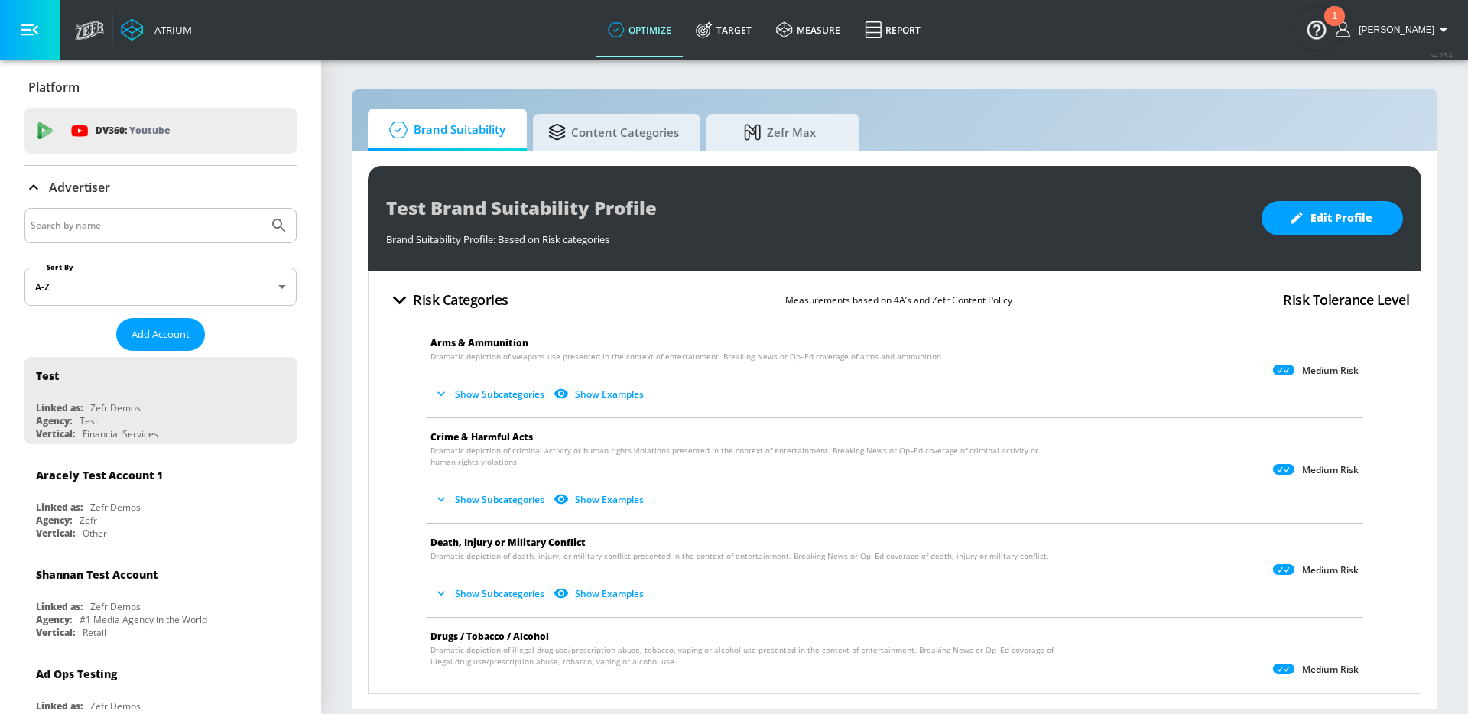
click at [133, 230] on input "Search by name" at bounding box center [147, 226] width 232 height 20
type input "nintendo"
click at [262, 209] on button "Submit Search" at bounding box center [279, 226] width 34 height 34
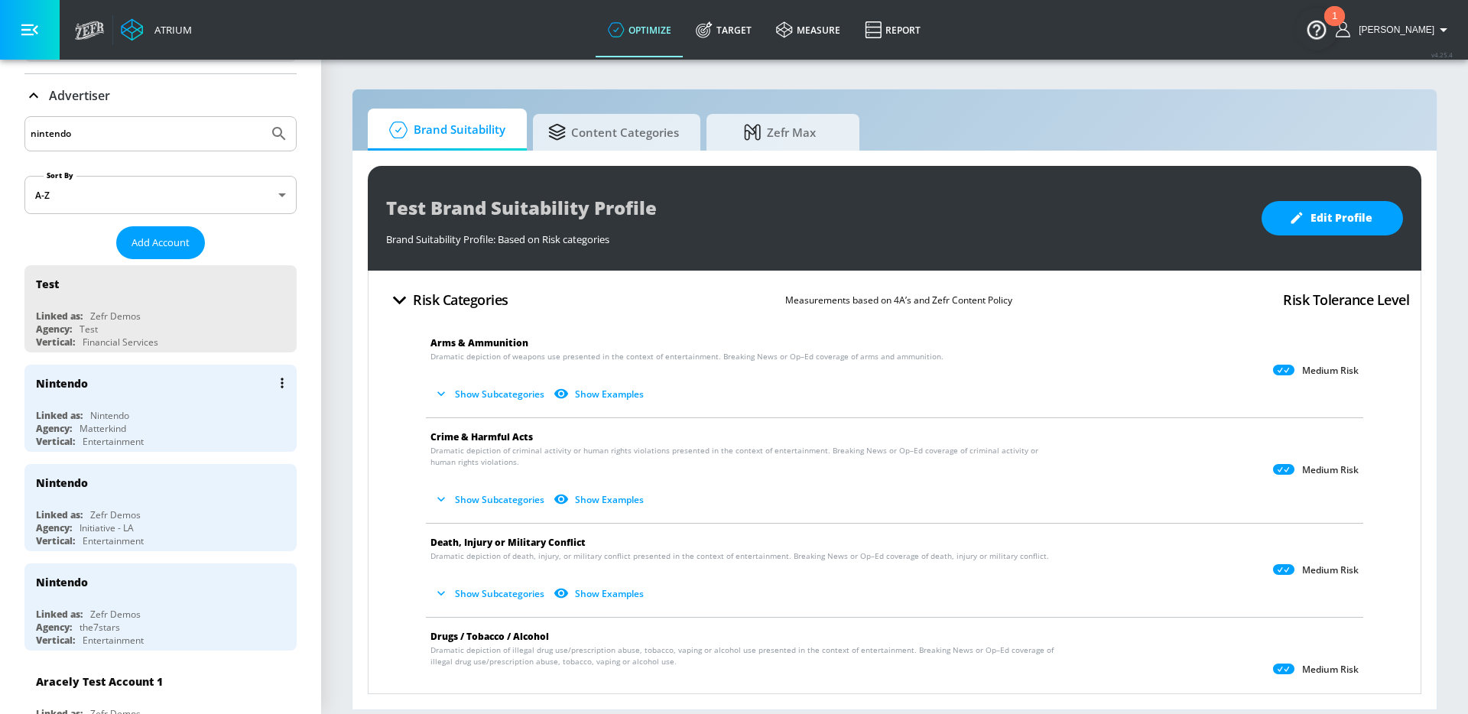
scroll to position [90, 0]
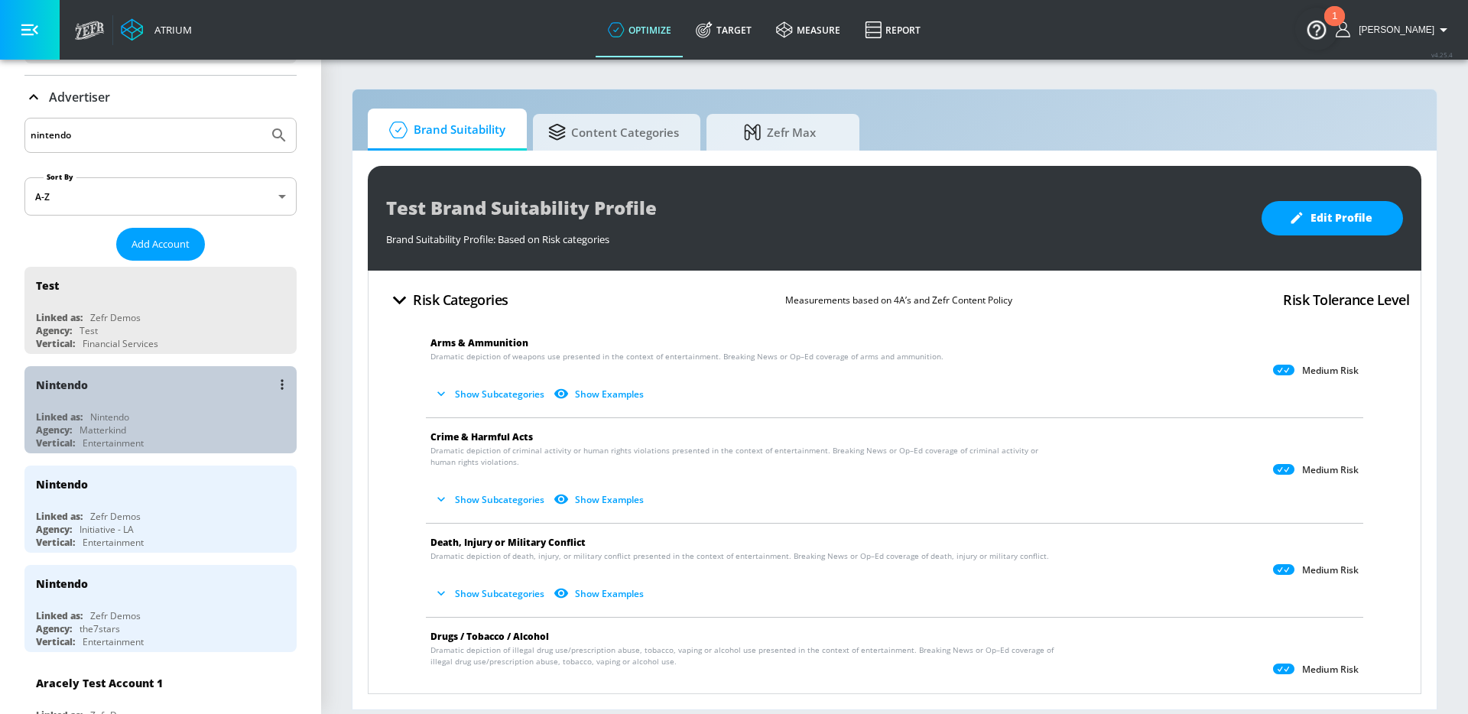
click at [175, 381] on div "Nintendo" at bounding box center [164, 384] width 257 height 37
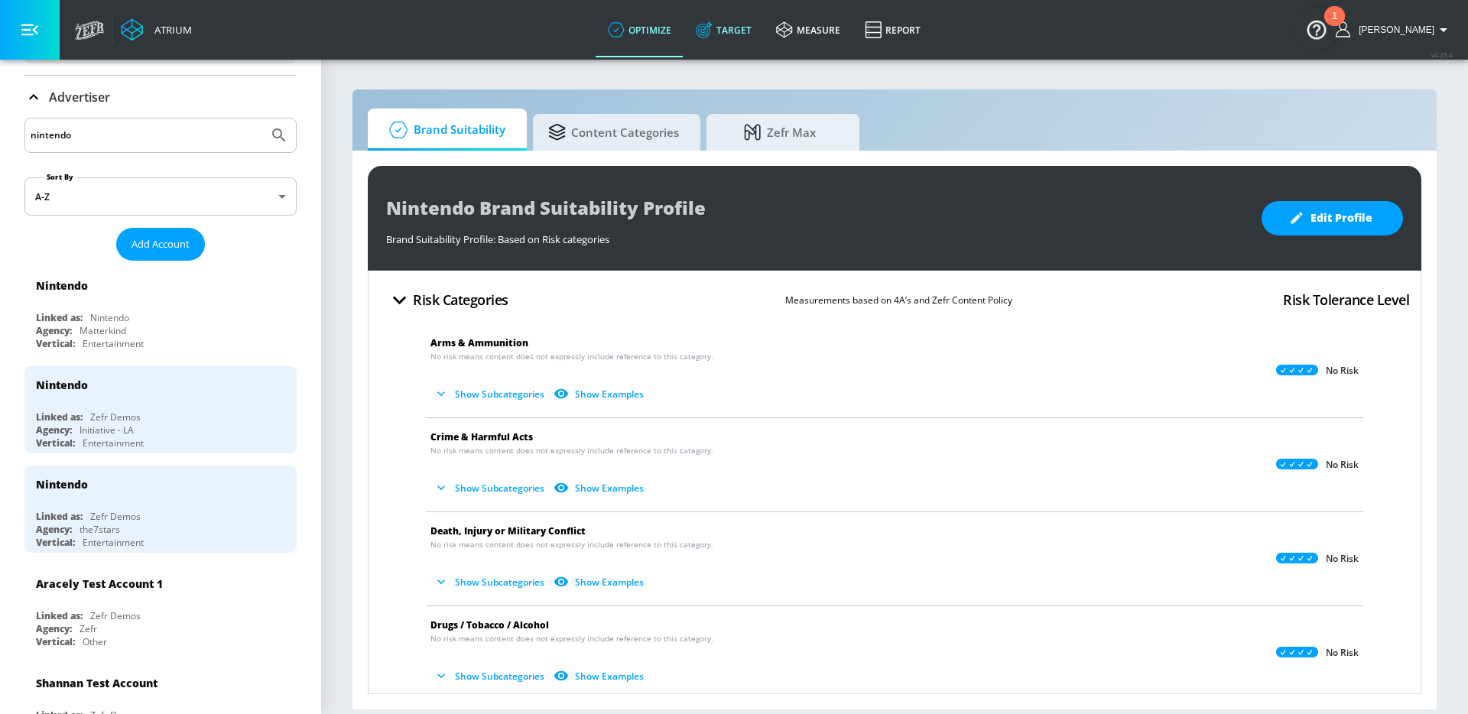
click at [735, 47] on link "Target" at bounding box center [723, 29] width 80 height 55
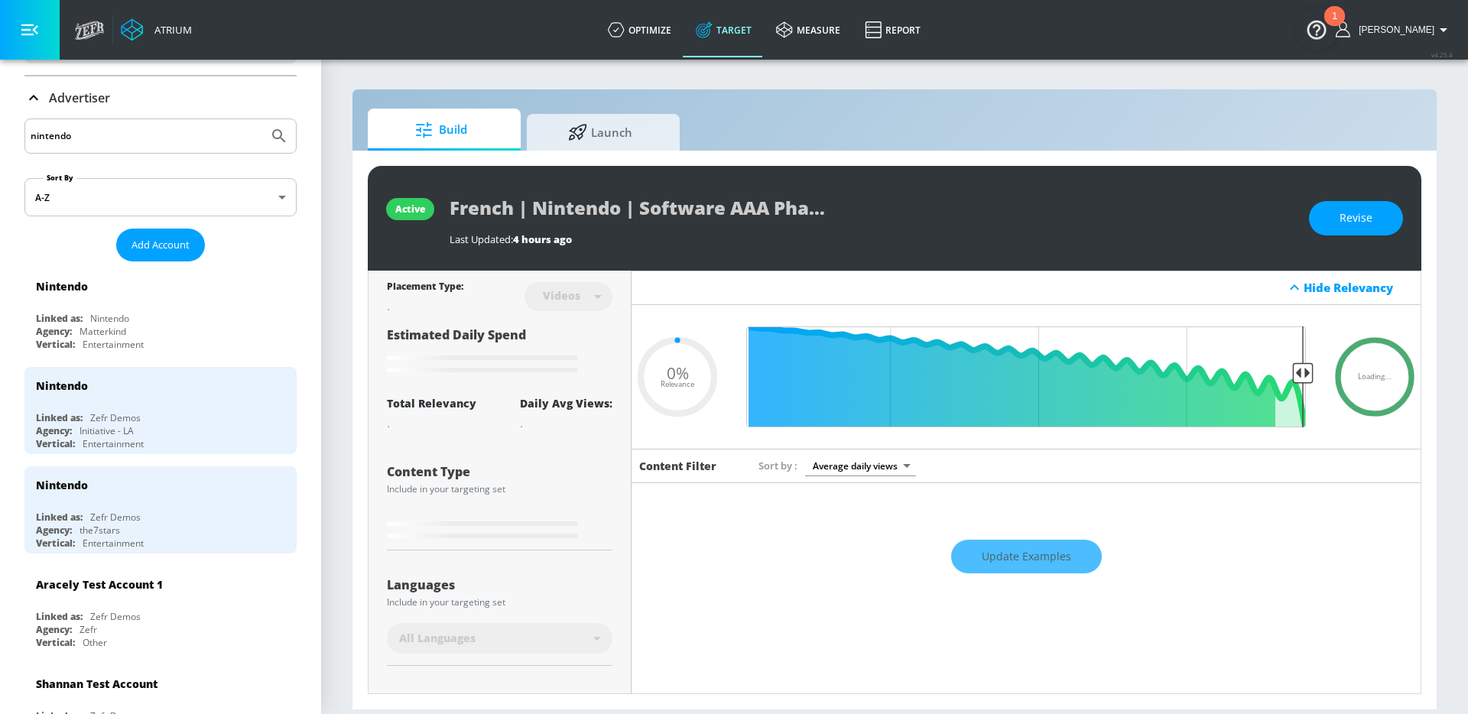
type input "0.4"
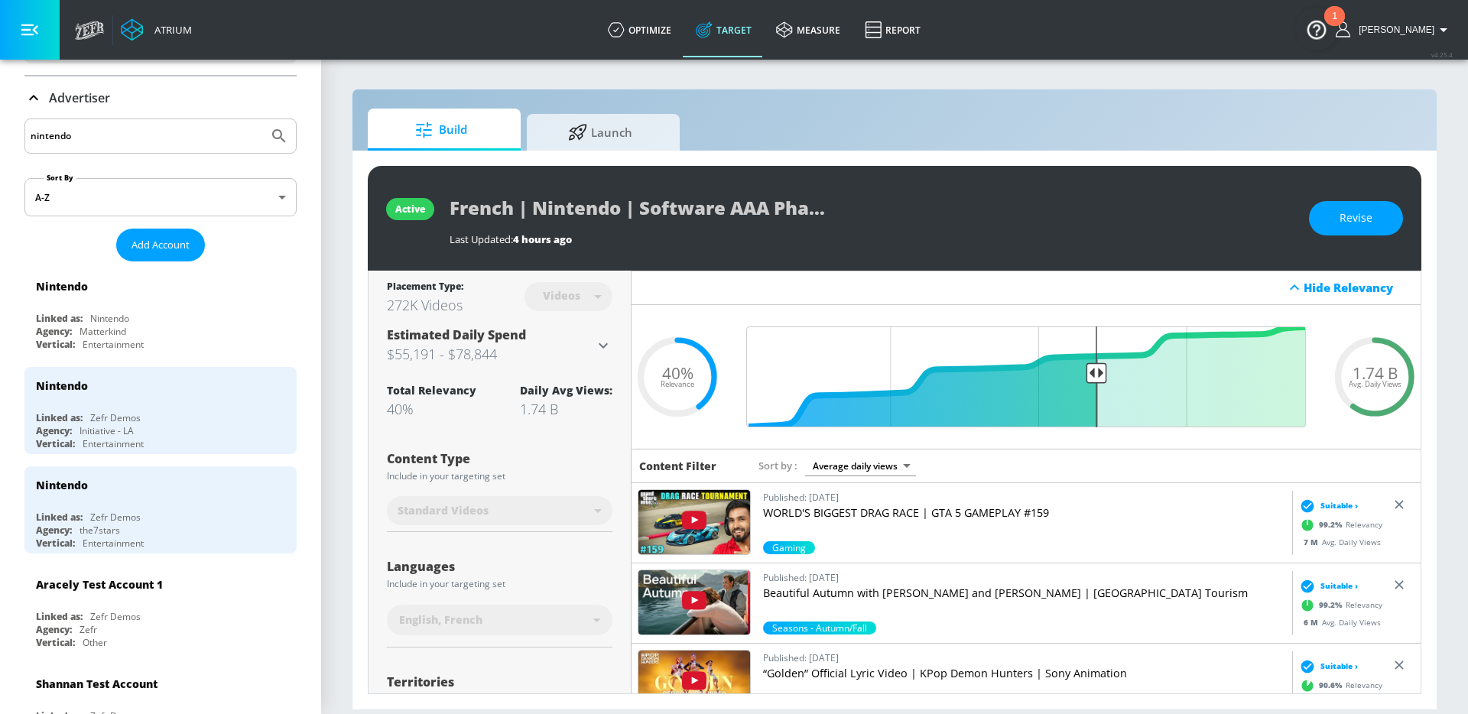
click at [99, 102] on p "Advertiser" at bounding box center [79, 97] width 61 height 17
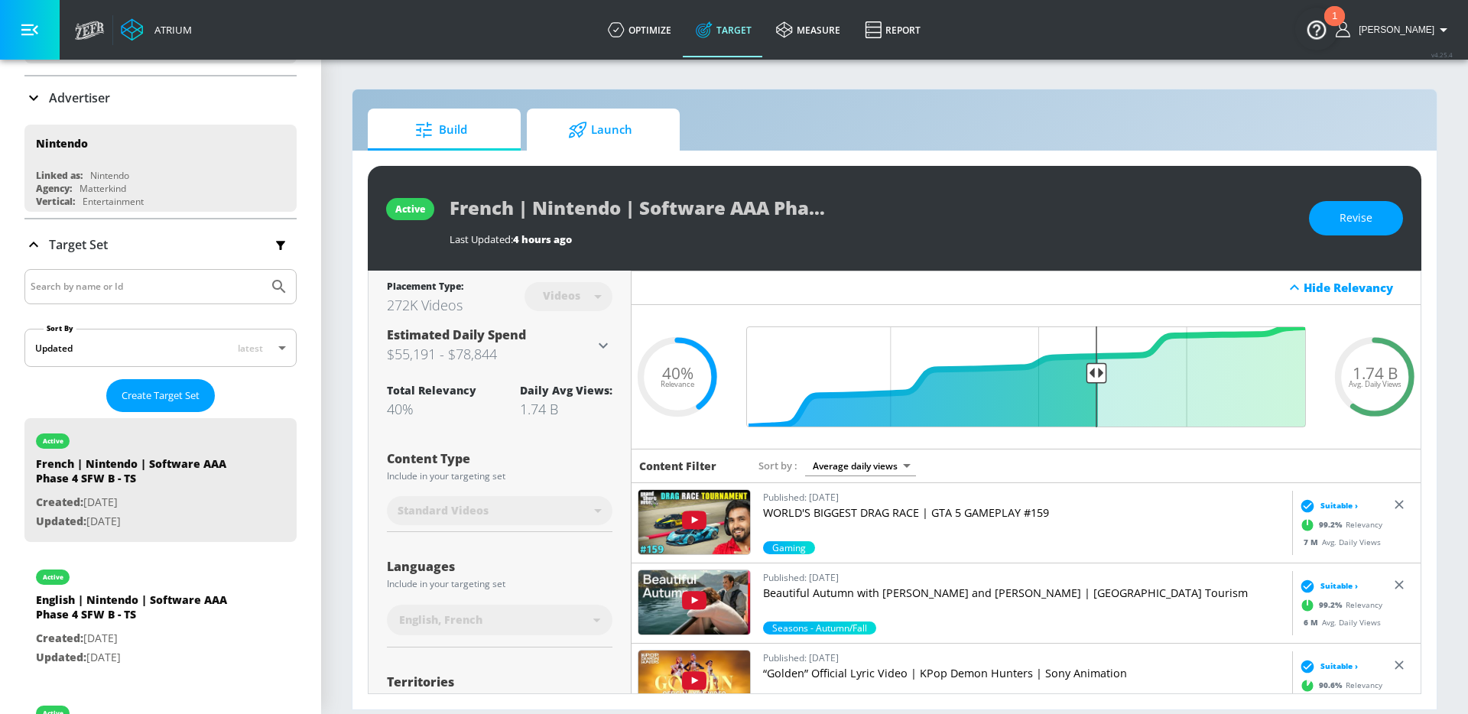
click at [592, 137] on span "Launch" at bounding box center [600, 130] width 116 height 37
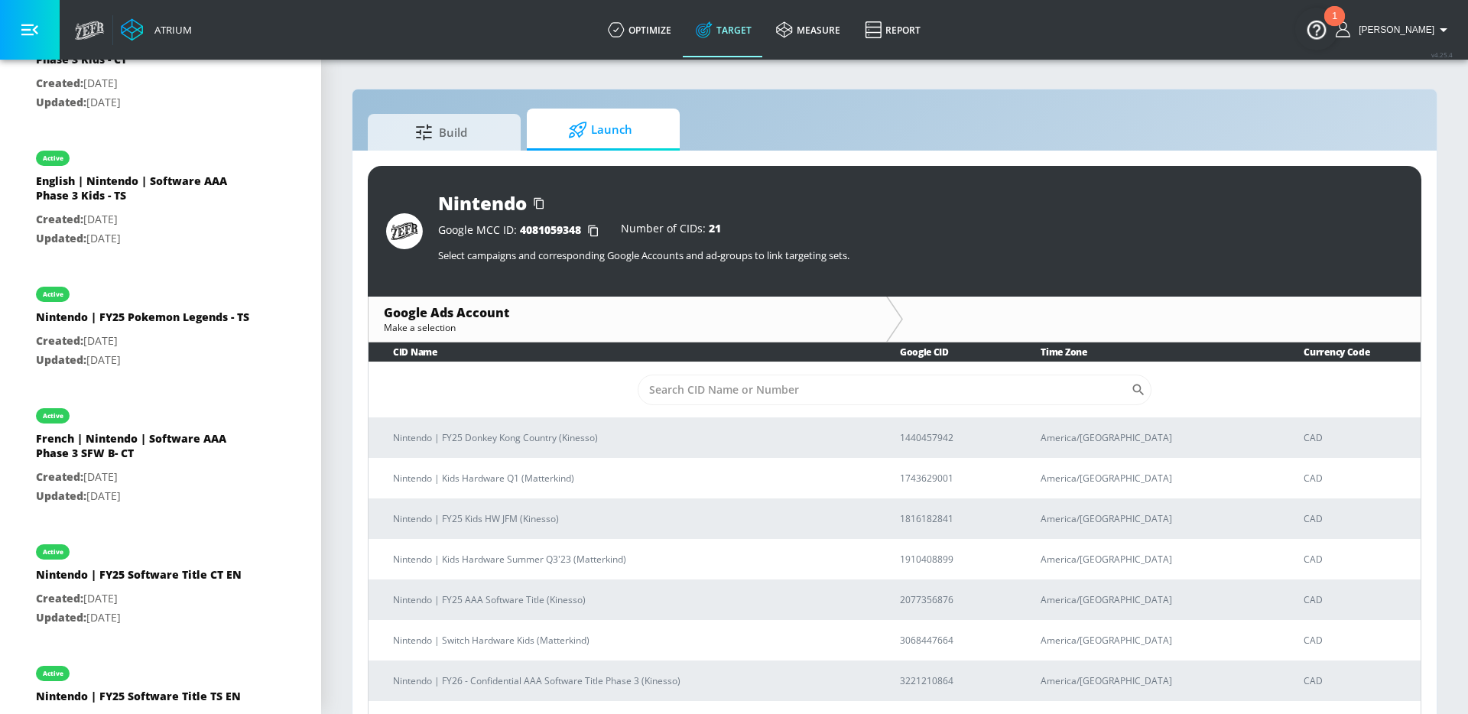
scroll to position [1741, 0]
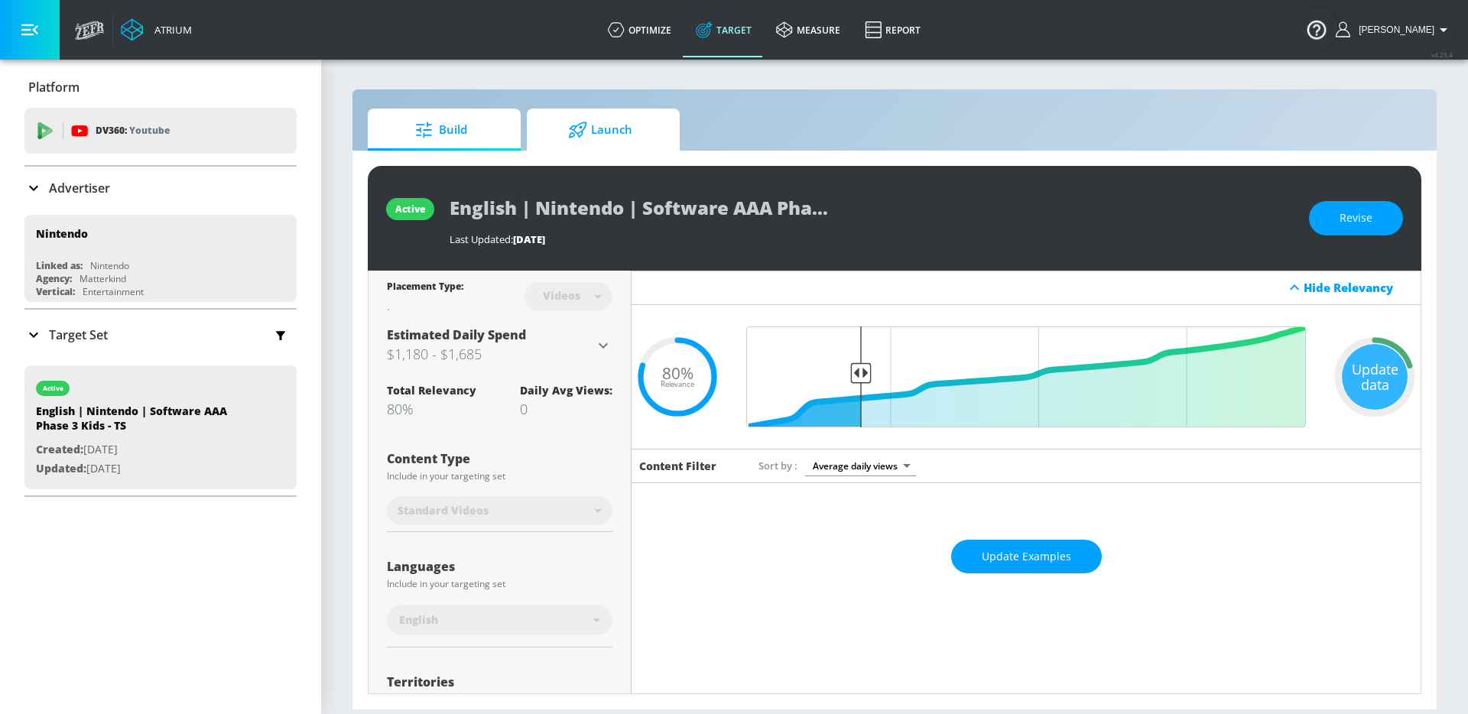
click at [565, 126] on span "Launch" at bounding box center [600, 130] width 116 height 37
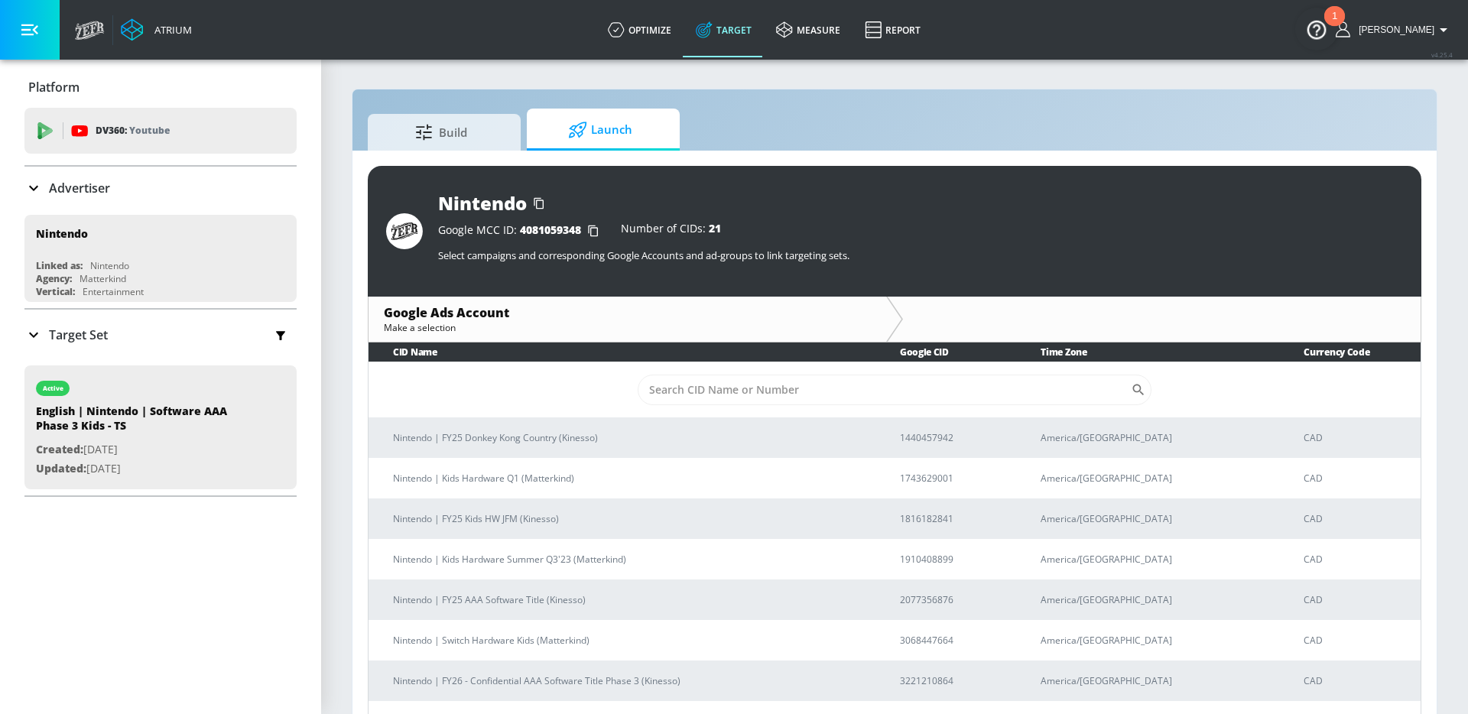
click at [811, 232] on div "Google MCC ID: 4081059348 Number of CIDs: 21" at bounding box center [920, 230] width 965 height 15
click at [962, 211] on div "Nintendo" at bounding box center [920, 202] width 965 height 25
click at [1044, 232] on div "Google MCC ID: 4081059348 Number of CIDs: 21" at bounding box center [920, 230] width 965 height 15
click at [968, 236] on div "Google MCC ID: 4081059348 Number of CIDs: 21" at bounding box center [920, 230] width 965 height 15
drag, startPoint x: 858, startPoint y: 253, endPoint x: 647, endPoint y: 264, distance: 210.5
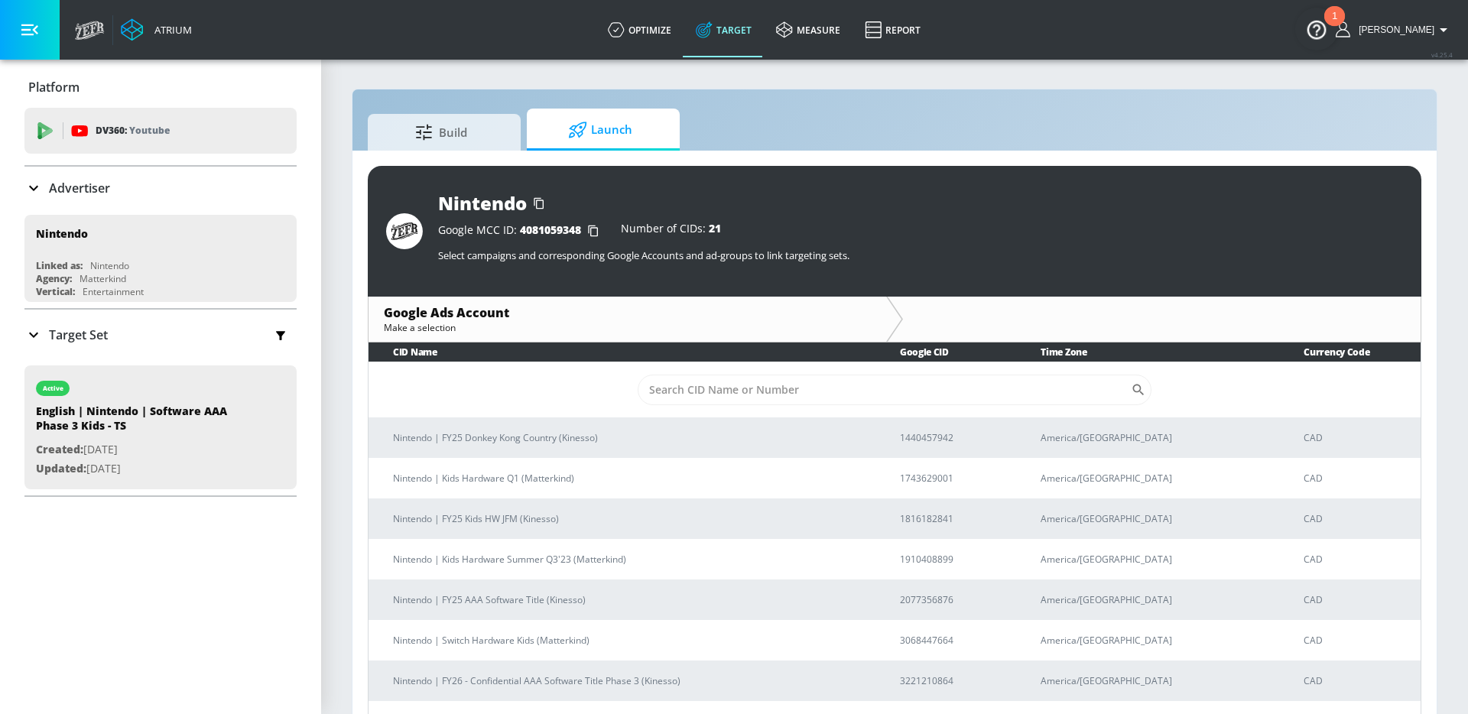
click at [647, 264] on div "Google MCC ID: 4081059348 Number of CIDs: 21 Select campaigns and corresponding…" at bounding box center [920, 244] width 965 height 57
click at [824, 264] on div "Google MCC ID: 4081059348 Number of CIDs: 21 Select campaigns and corresponding…" at bounding box center [920, 244] width 965 height 57
drag, startPoint x: 855, startPoint y: 258, endPoint x: 457, endPoint y: 261, distance: 398.3
click at [457, 261] on p "Select campaigns and corresponding Google Accounts and ad-groups to link target…" at bounding box center [920, 255] width 965 height 14
click at [482, 261] on p "Select campaigns and corresponding Google Accounts and ad-groups to link target…" at bounding box center [920, 255] width 965 height 14
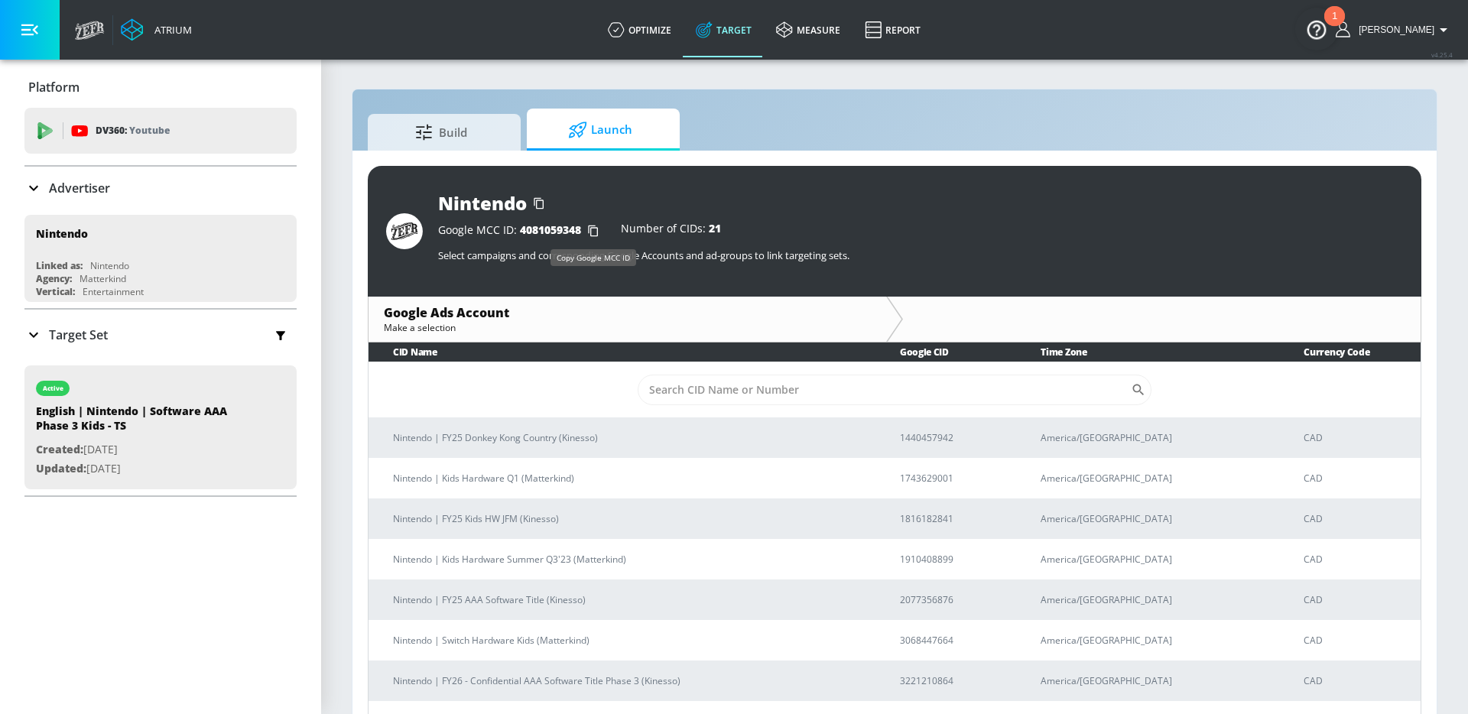
click at [597, 224] on icon "button" at bounding box center [593, 231] width 24 height 24
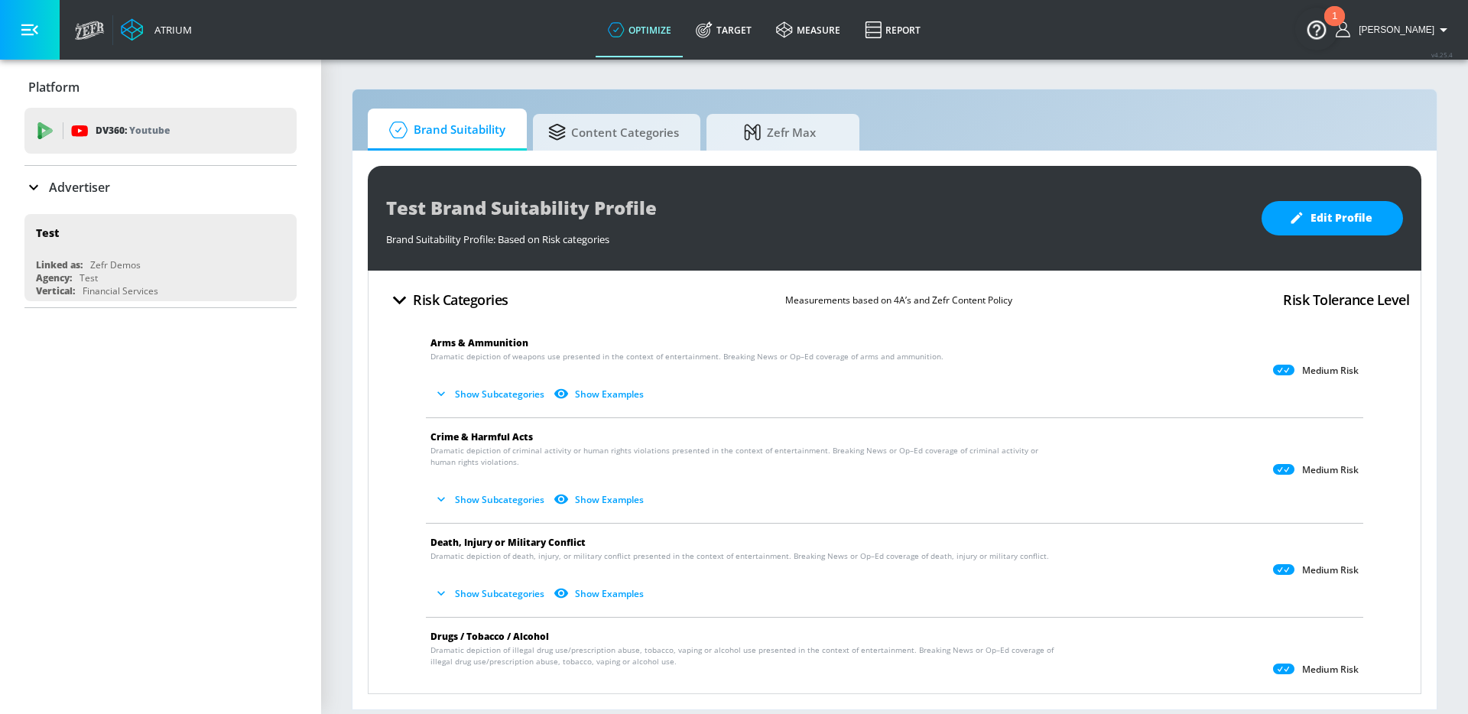
click at [25, 184] on icon at bounding box center [33, 187] width 18 height 18
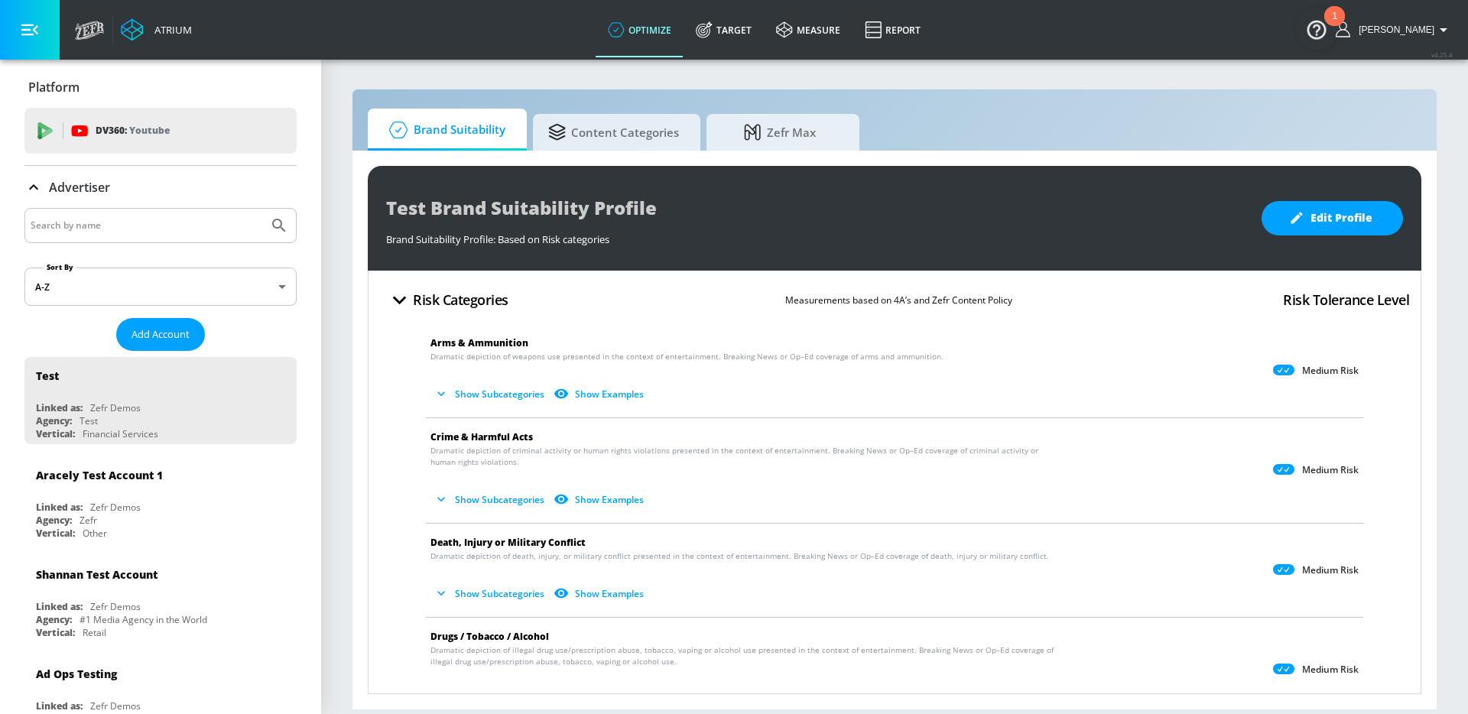
click at [67, 233] on input "Search by name" at bounding box center [147, 226] width 232 height 20
type input "paramount"
click at [262, 209] on button "Submit Search" at bounding box center [279, 226] width 34 height 34
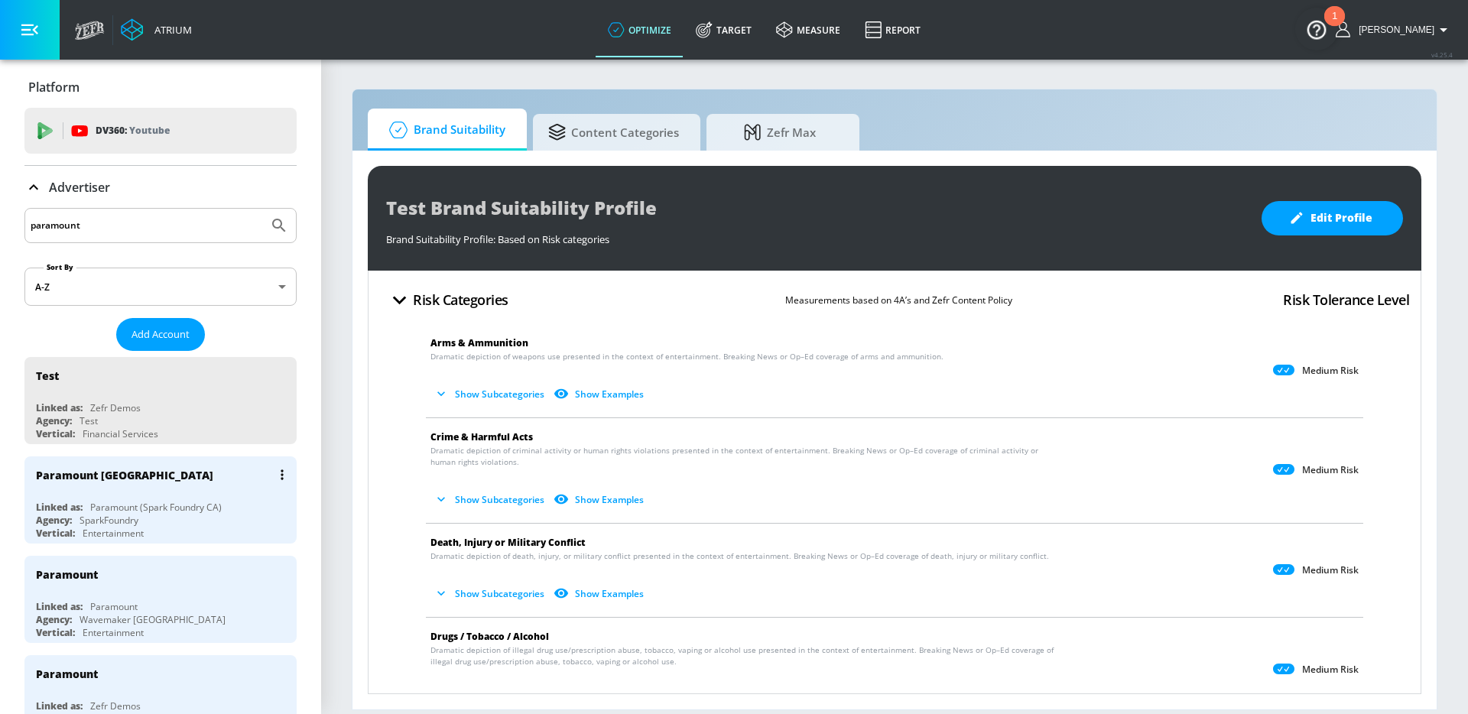
click at [233, 514] on div "Agency: SparkFoundry" at bounding box center [164, 520] width 257 height 13
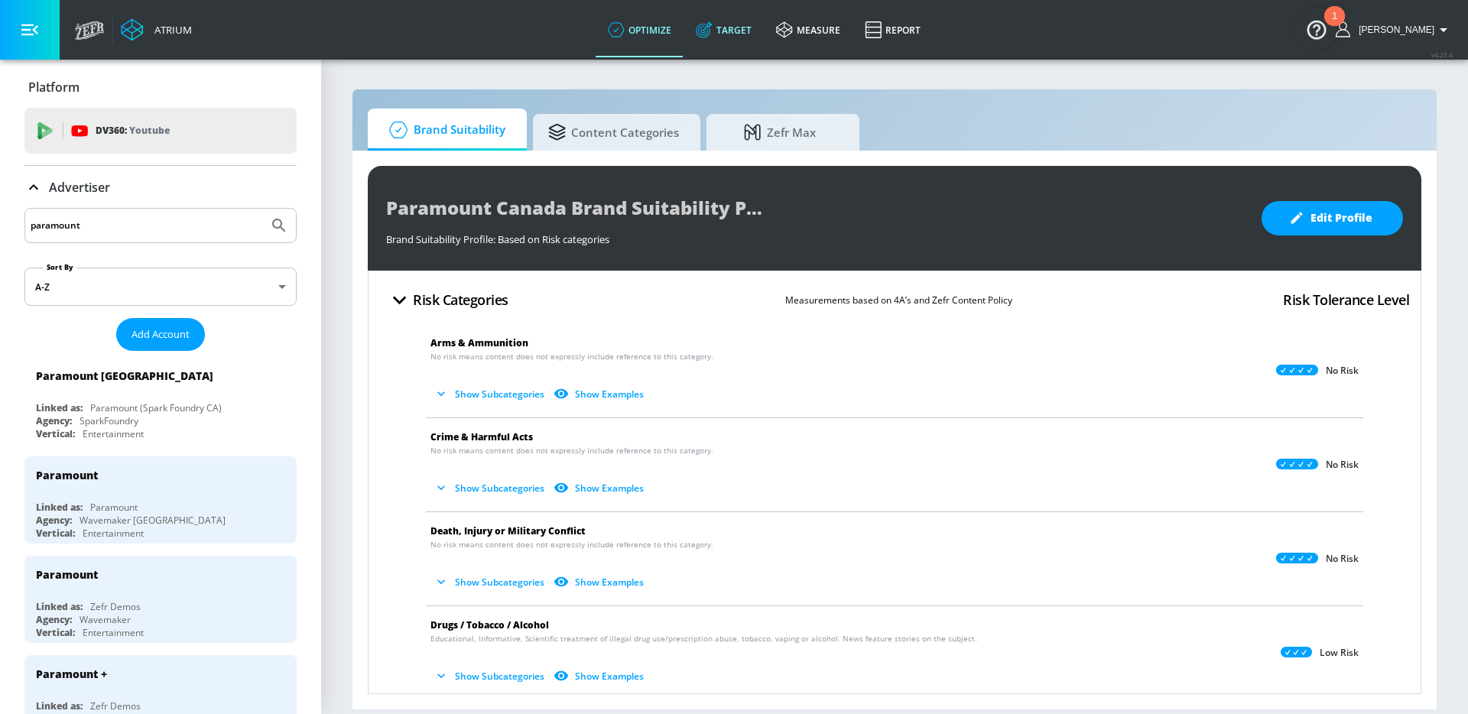
click at [747, 34] on link "Target" at bounding box center [723, 29] width 80 height 55
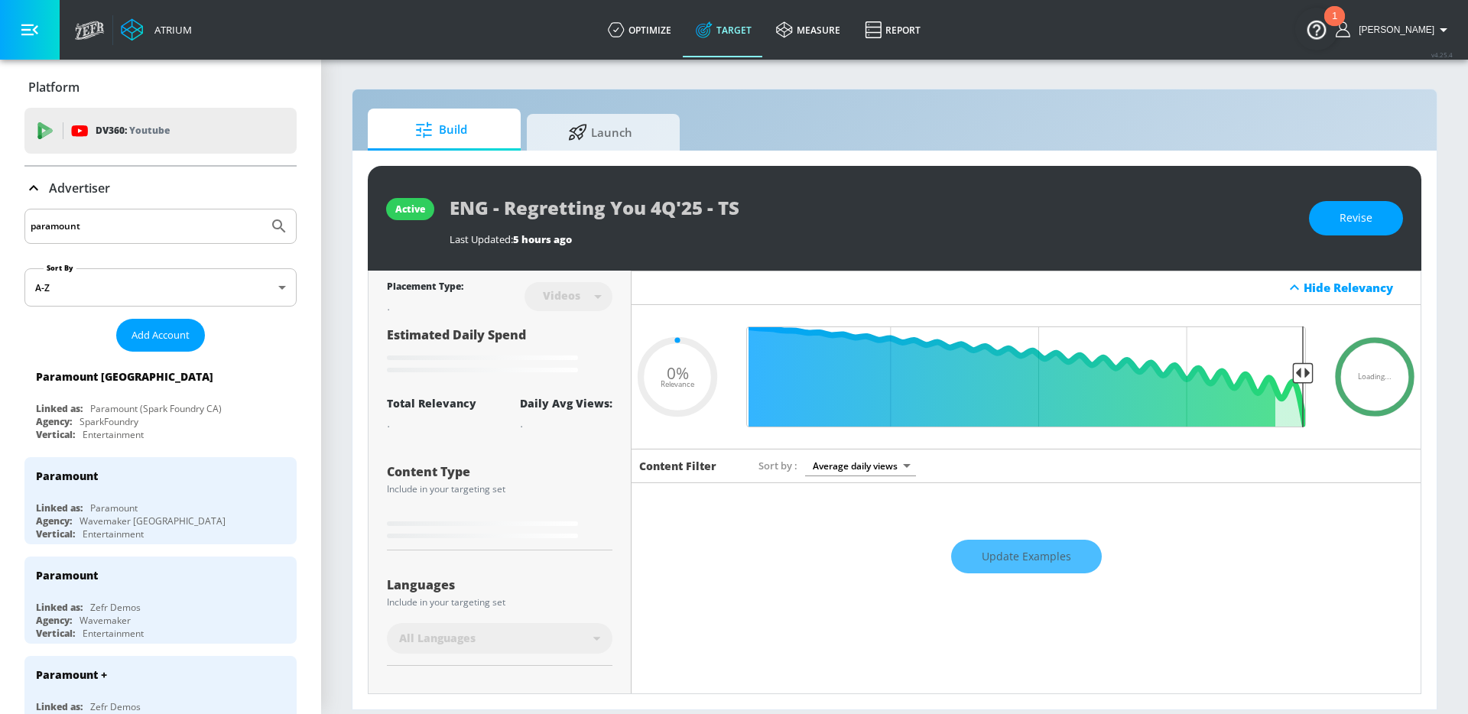
type input "0.05"
click at [654, 128] on span "Launch" at bounding box center [600, 130] width 116 height 37
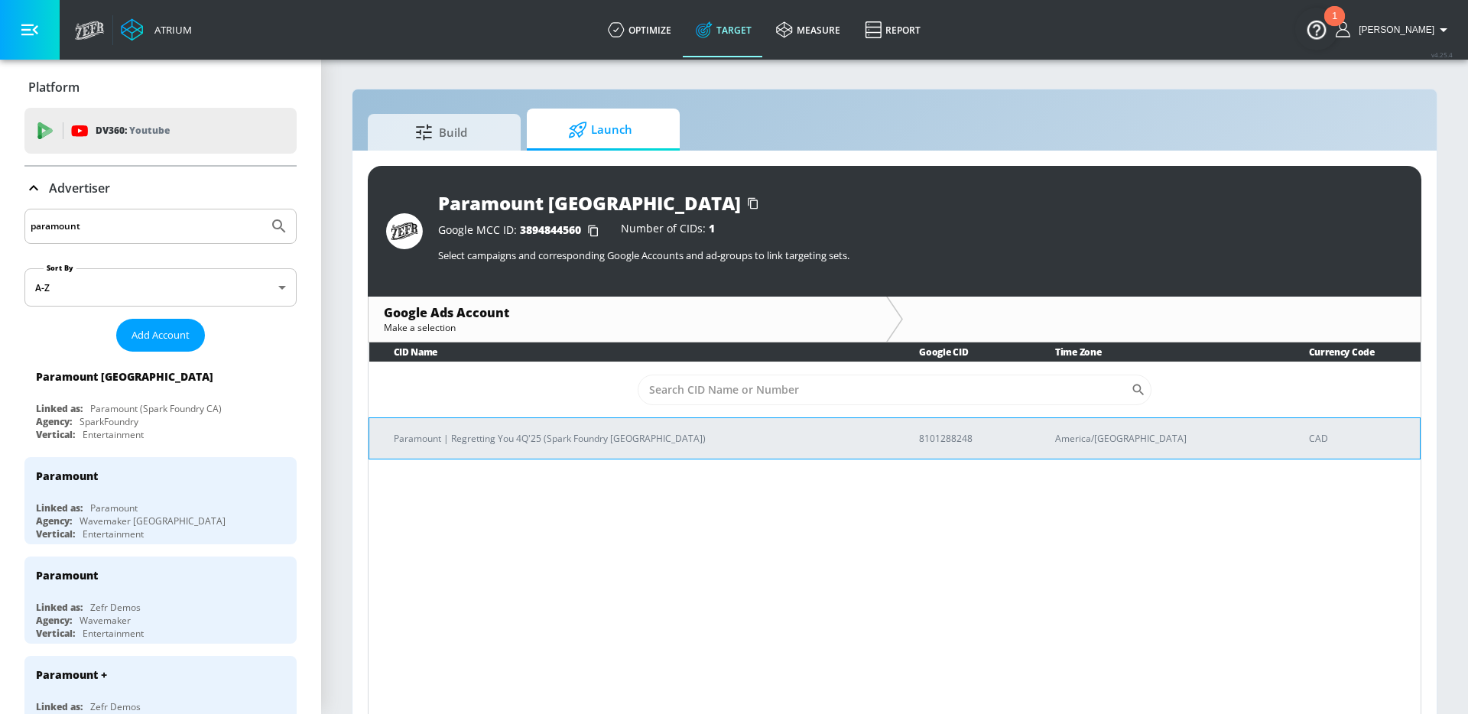
click at [568, 430] on p "Paramount | Regretting You 4Q'25 (Spark Foundry [GEOGRAPHIC_DATA])" at bounding box center [638, 438] width 488 height 16
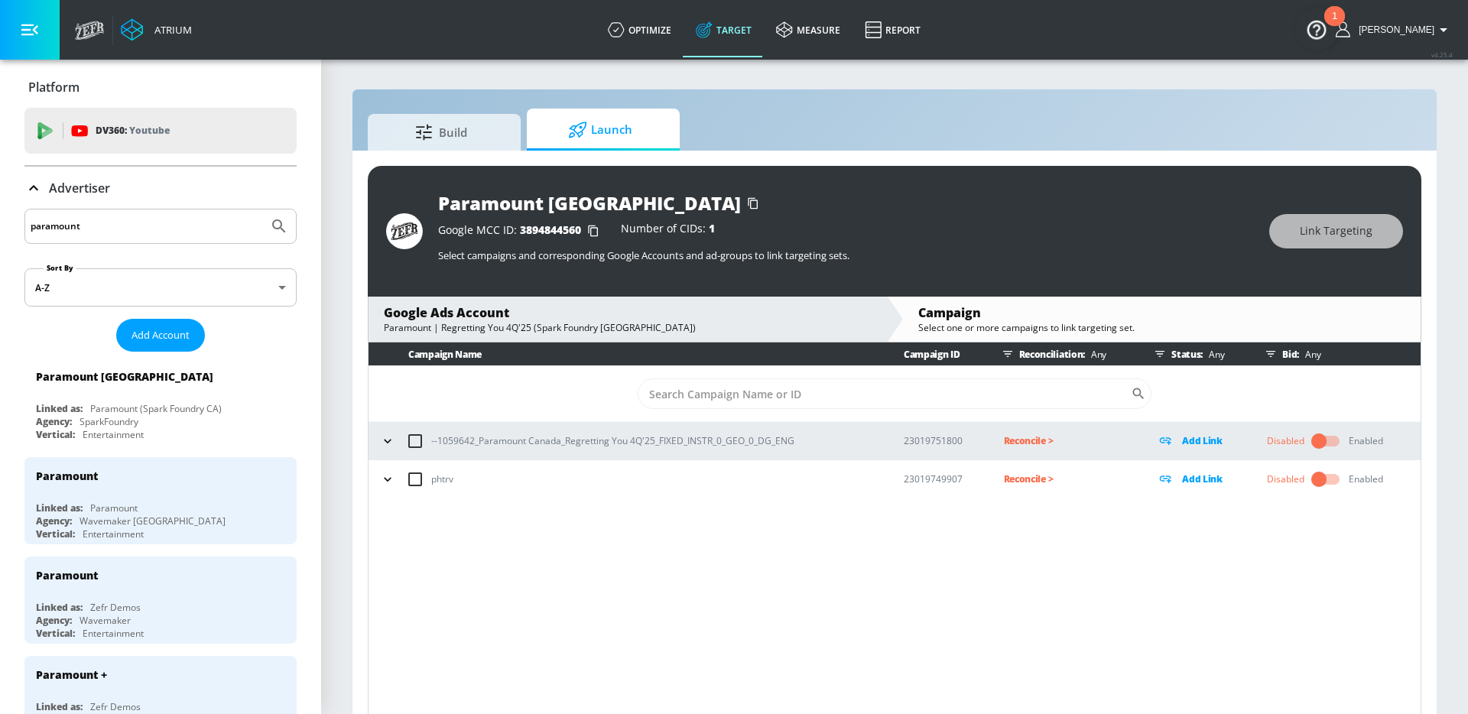
click at [385, 443] on icon "button" at bounding box center [387, 440] width 15 height 15
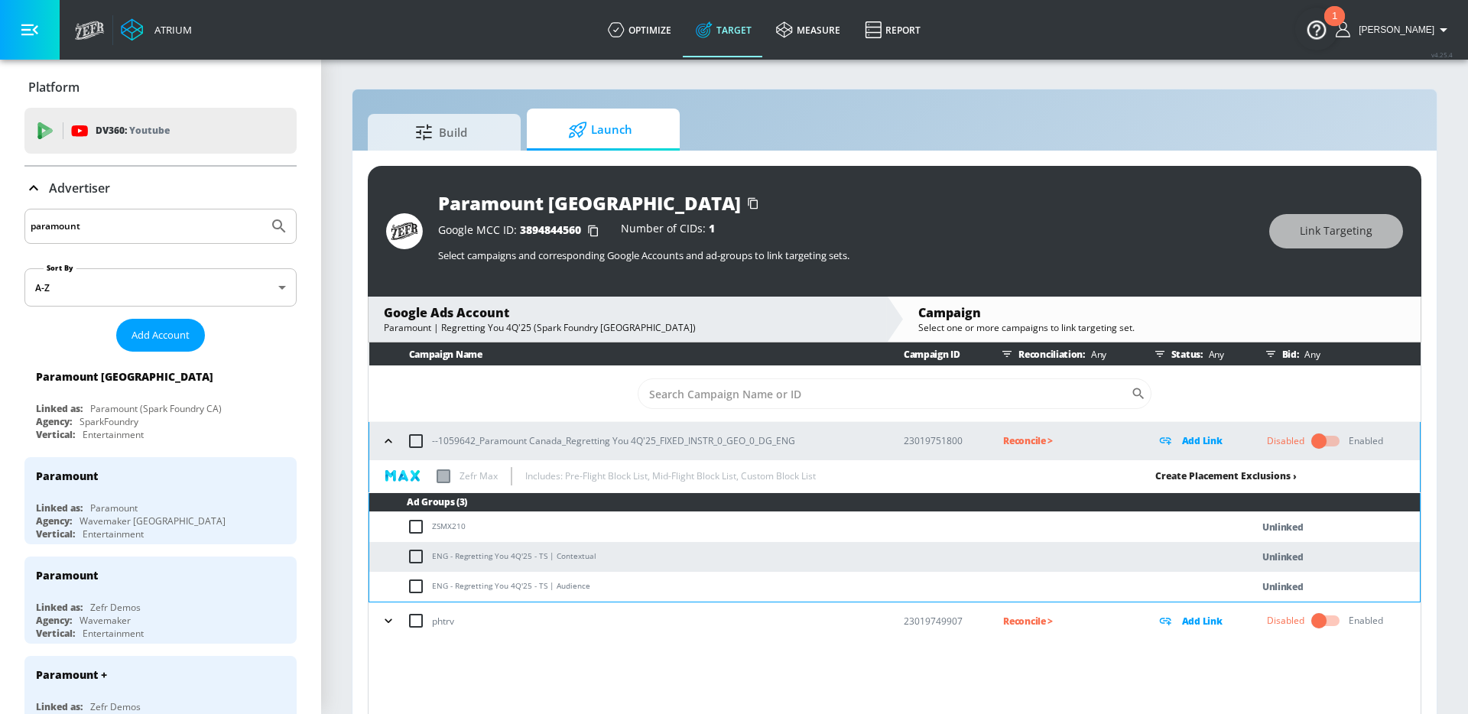
click at [1199, 475] on link "Create Placement Exclusions ›" at bounding box center [1225, 475] width 141 height 13
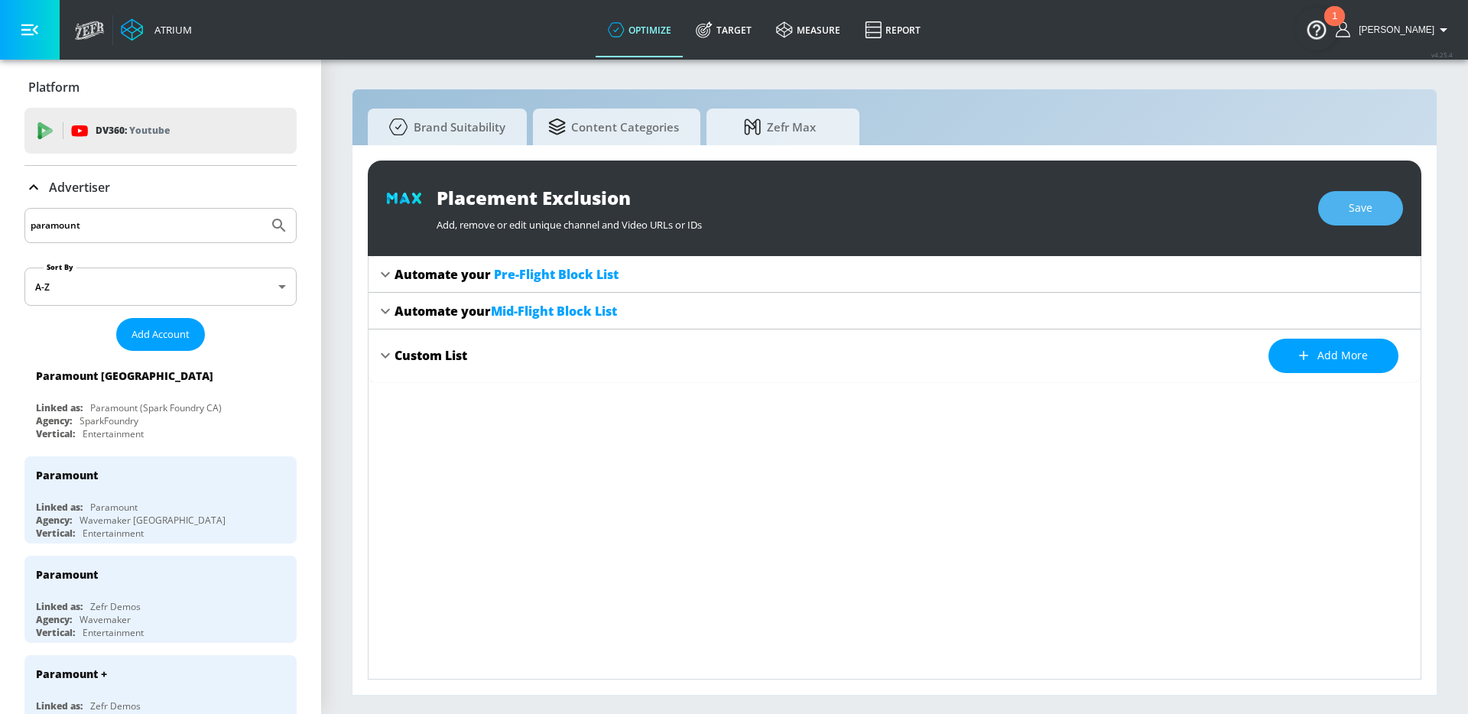
click at [1337, 209] on button "Save" at bounding box center [1360, 208] width 85 height 34
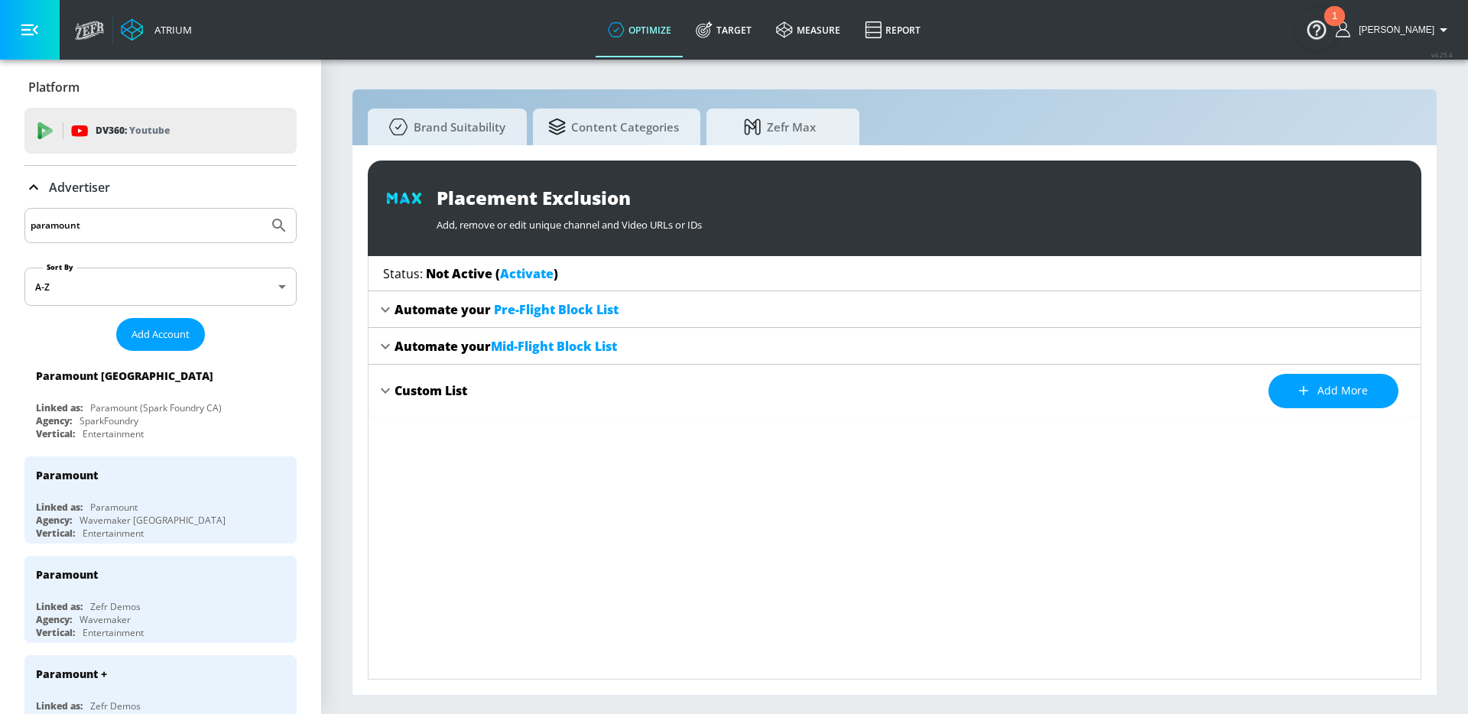
click at [525, 274] on link "Activate" at bounding box center [527, 273] width 54 height 17
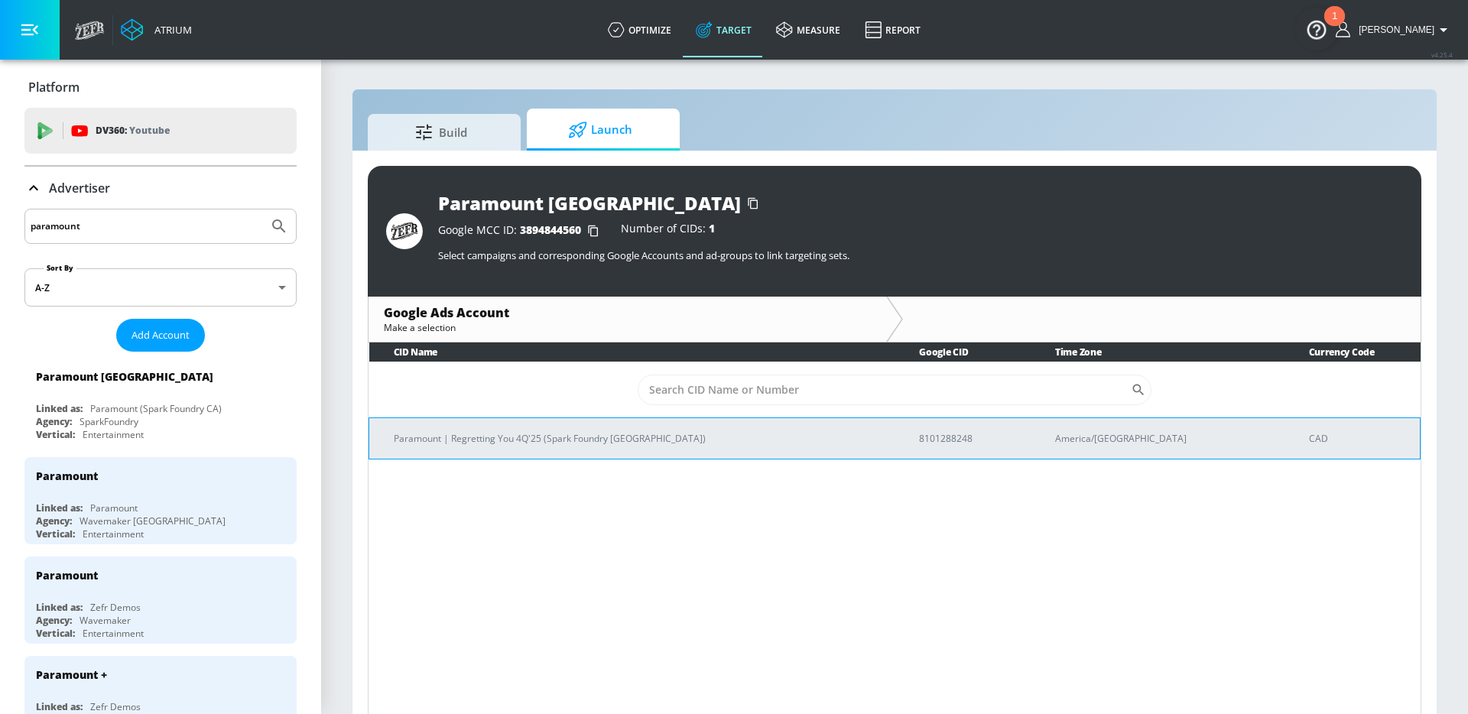
click at [592, 432] on p "Paramount | Regretting You 4Q'25 (Spark Foundry [GEOGRAPHIC_DATA])" at bounding box center [638, 438] width 488 height 16
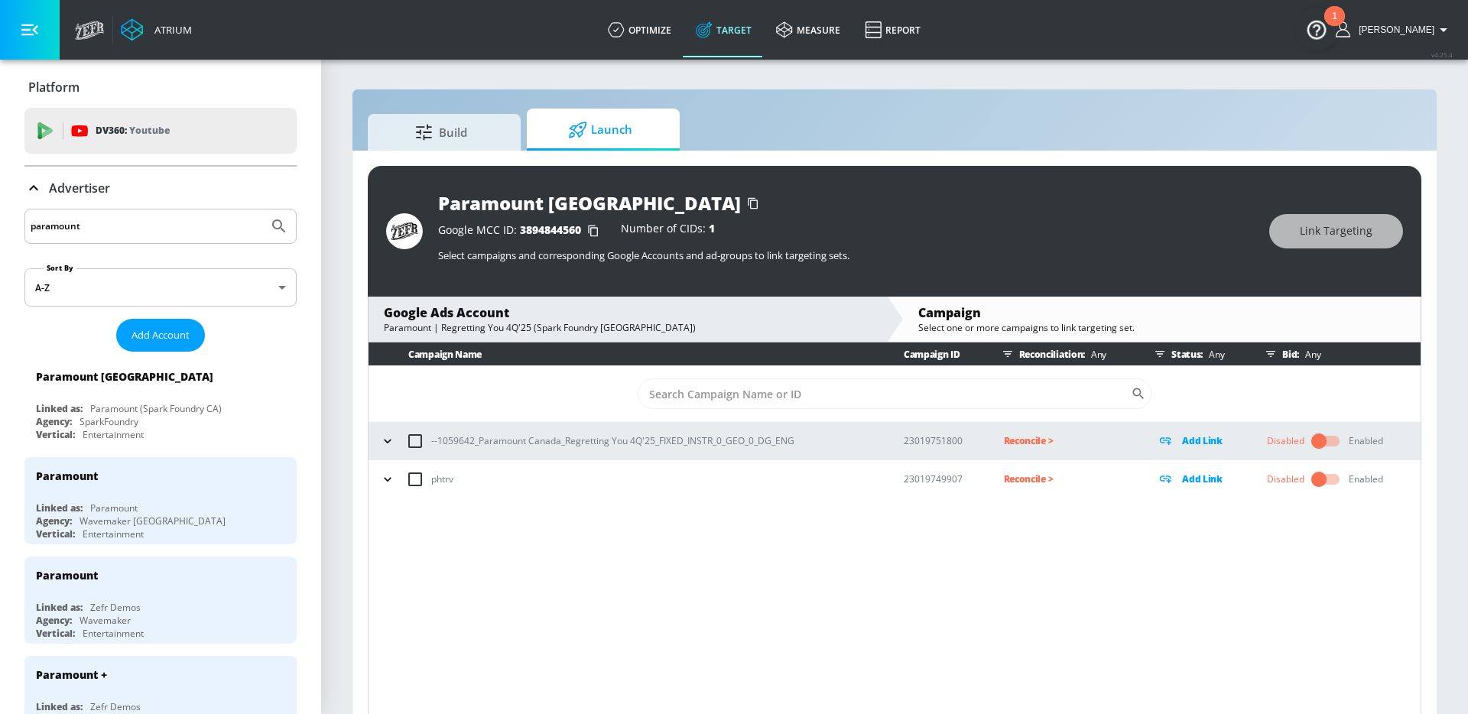
click at [378, 441] on button "button" at bounding box center [387, 441] width 23 height 23
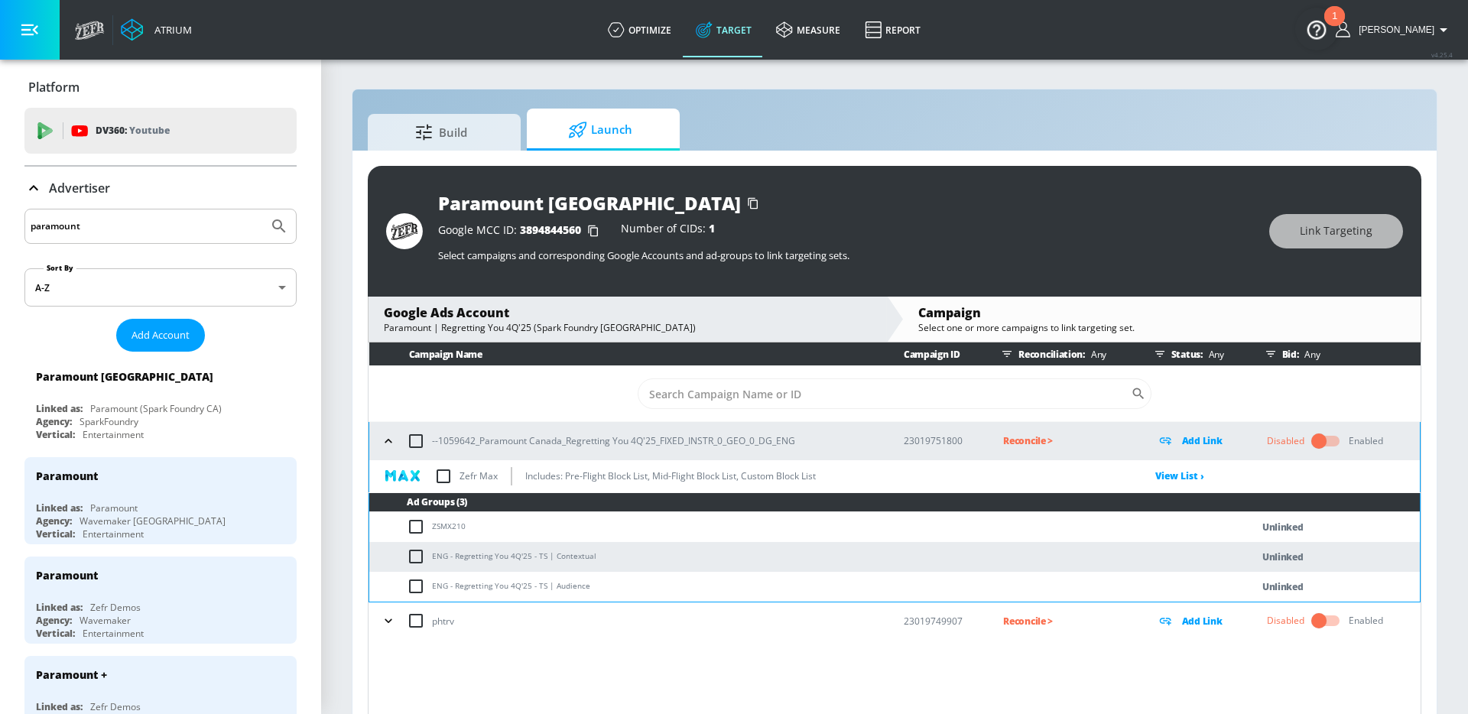
click at [448, 479] on input "checkbox" at bounding box center [443, 476] width 32 height 32
checkbox input "true"
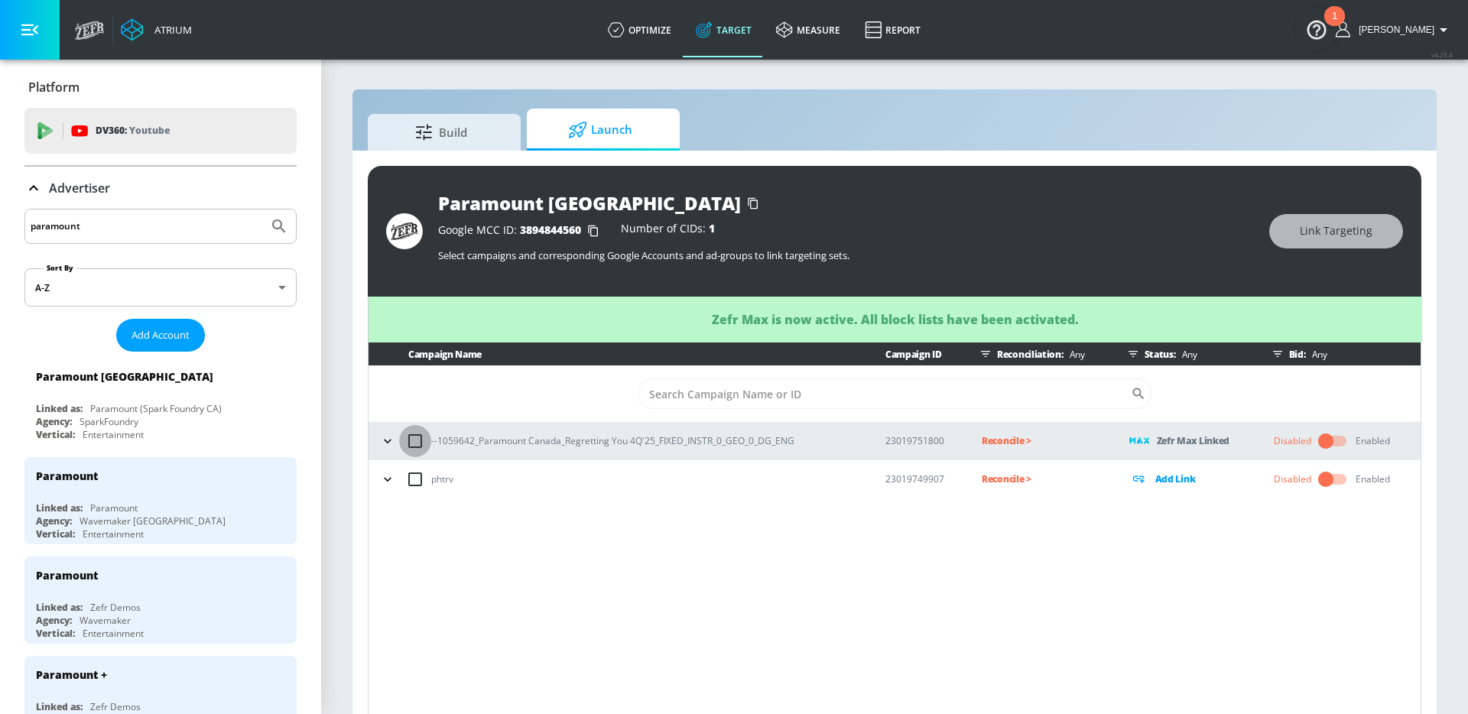
click at [401, 441] on input "checkbox" at bounding box center [415, 441] width 32 height 32
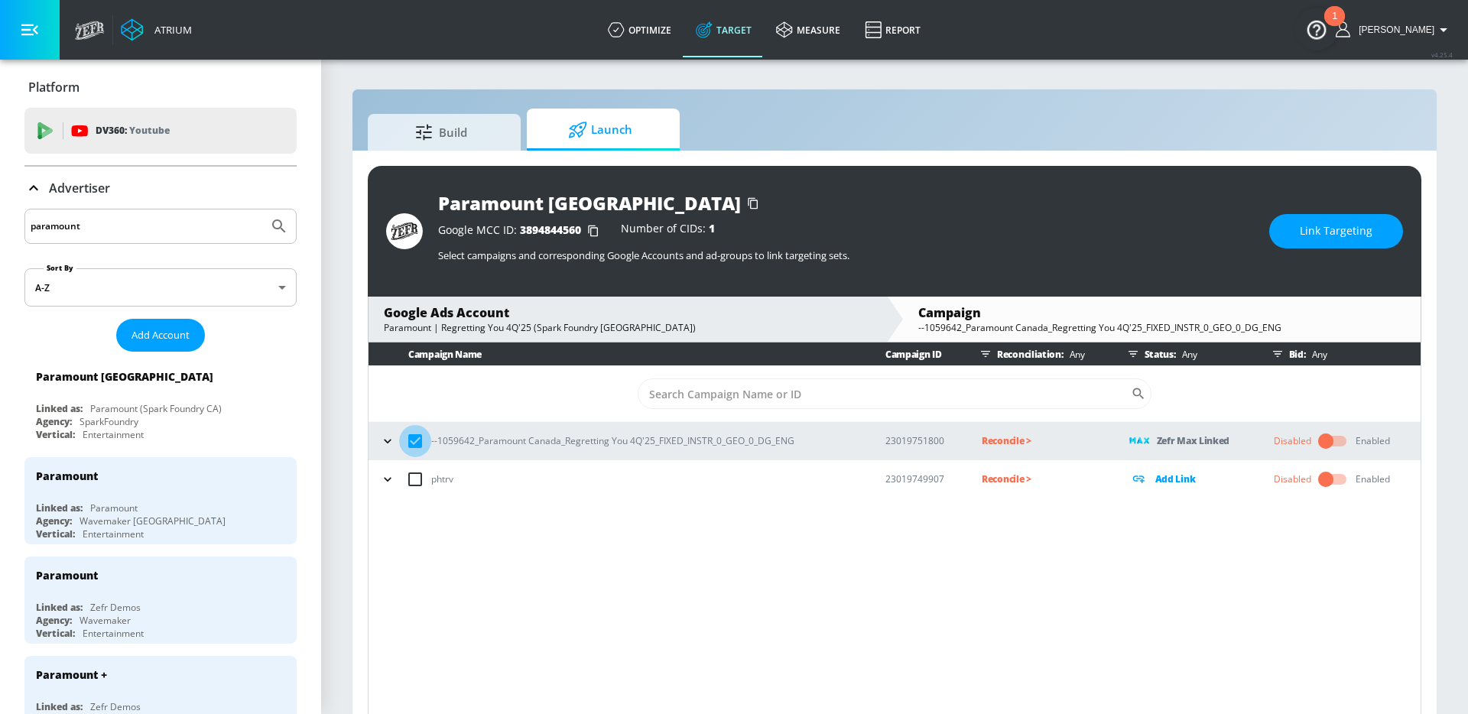
click at [414, 436] on input "checkbox" at bounding box center [415, 441] width 32 height 32
checkbox input "false"
click at [386, 436] on icon "button" at bounding box center [387, 440] width 15 height 15
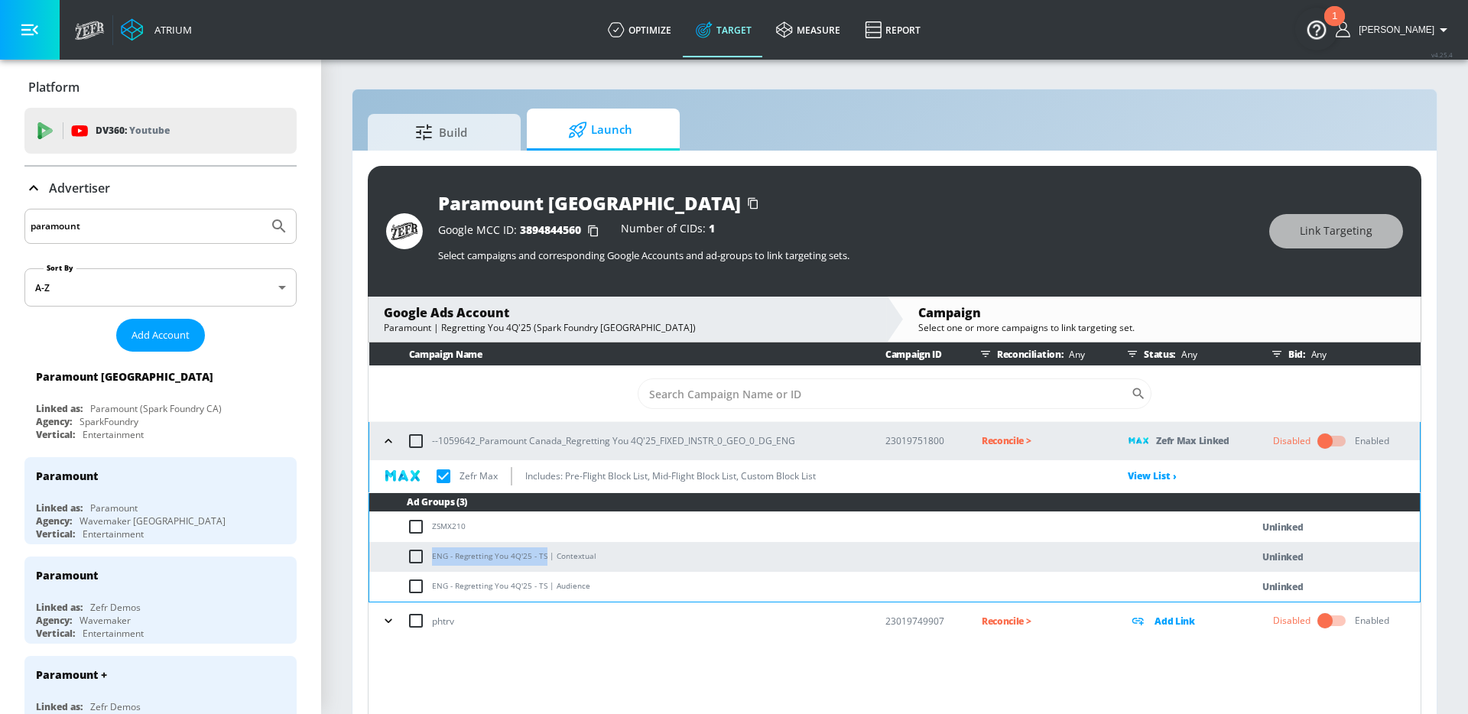
drag, startPoint x: 543, startPoint y: 554, endPoint x: 432, endPoint y: 552, distance: 110.9
click at [432, 552] on td "ENG - Regretting You 4Q'25 - TS | Contextual" at bounding box center [794, 557] width 851 height 30
copy td "ENG - Regretting You 4Q'25 - TS"
click at [415, 553] on input "checkbox" at bounding box center [419, 556] width 25 height 18
checkbox input "true"
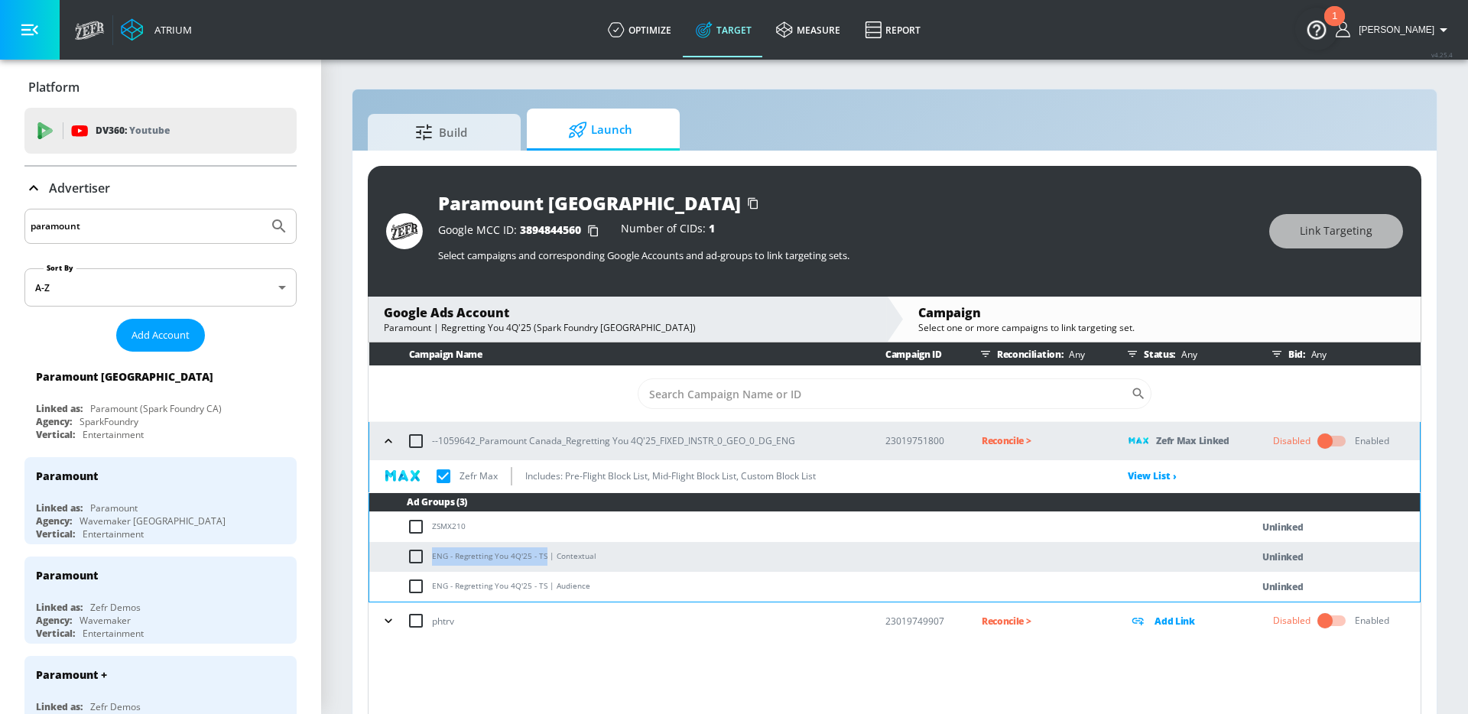
checkbox input "true"
click at [414, 586] on input "checkbox" at bounding box center [419, 586] width 25 height 18
checkbox input "true"
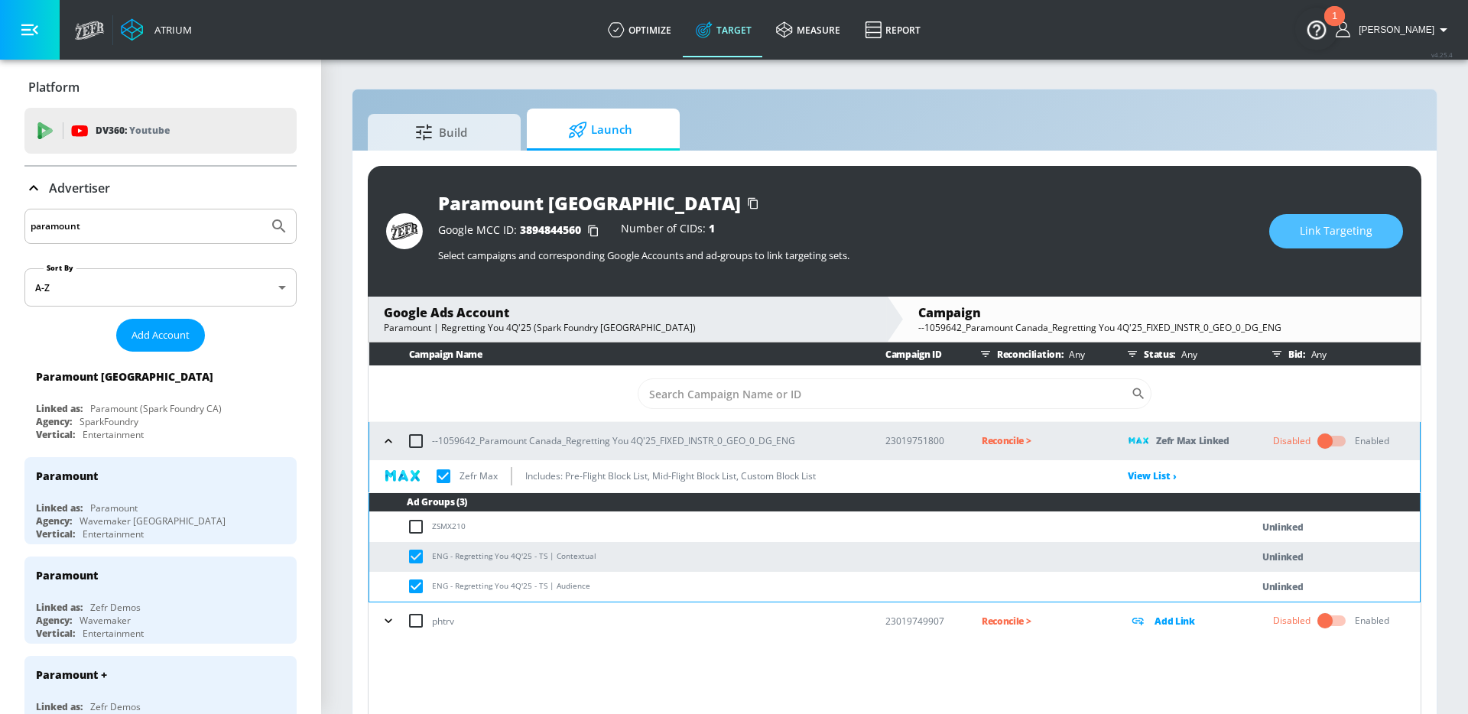
click at [1314, 238] on span "Link Targeting" at bounding box center [1335, 231] width 73 height 19
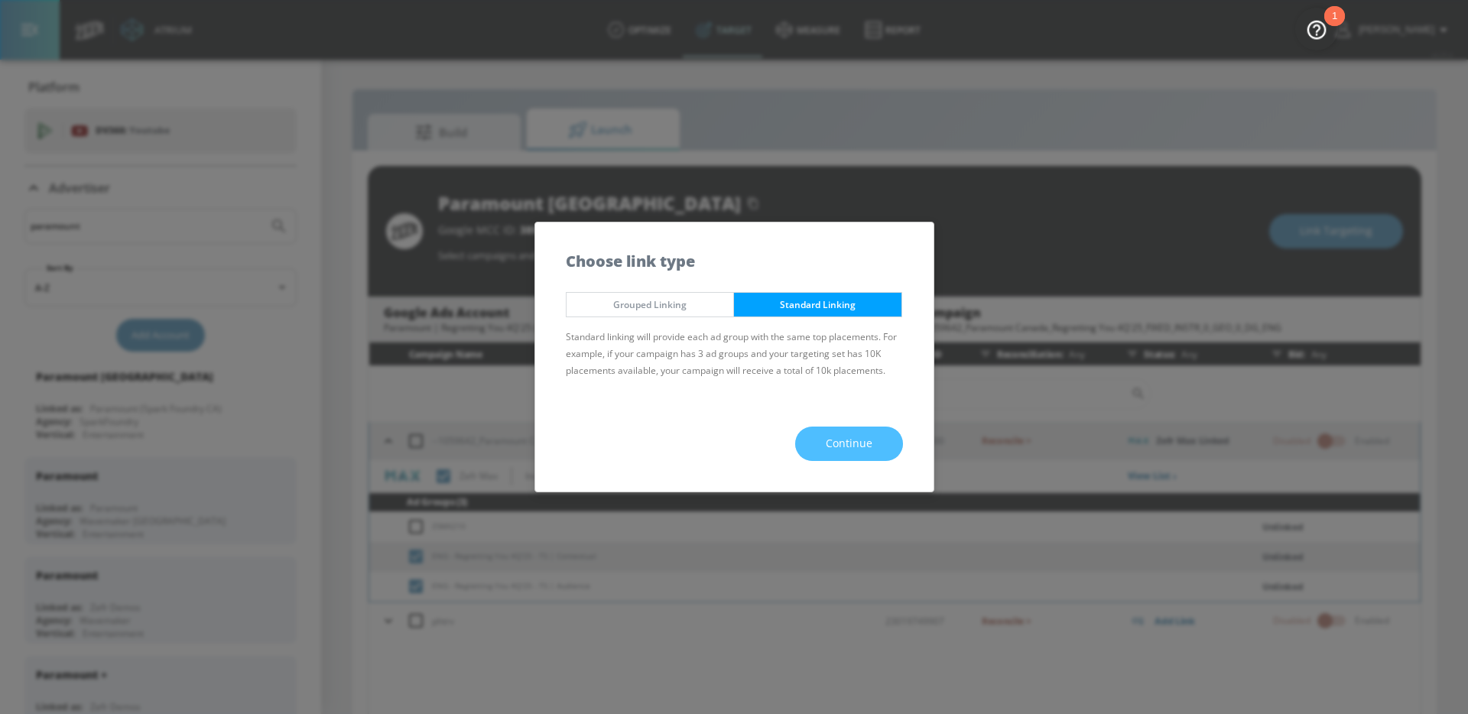
click at [827, 446] on span "Continue" at bounding box center [849, 443] width 47 height 19
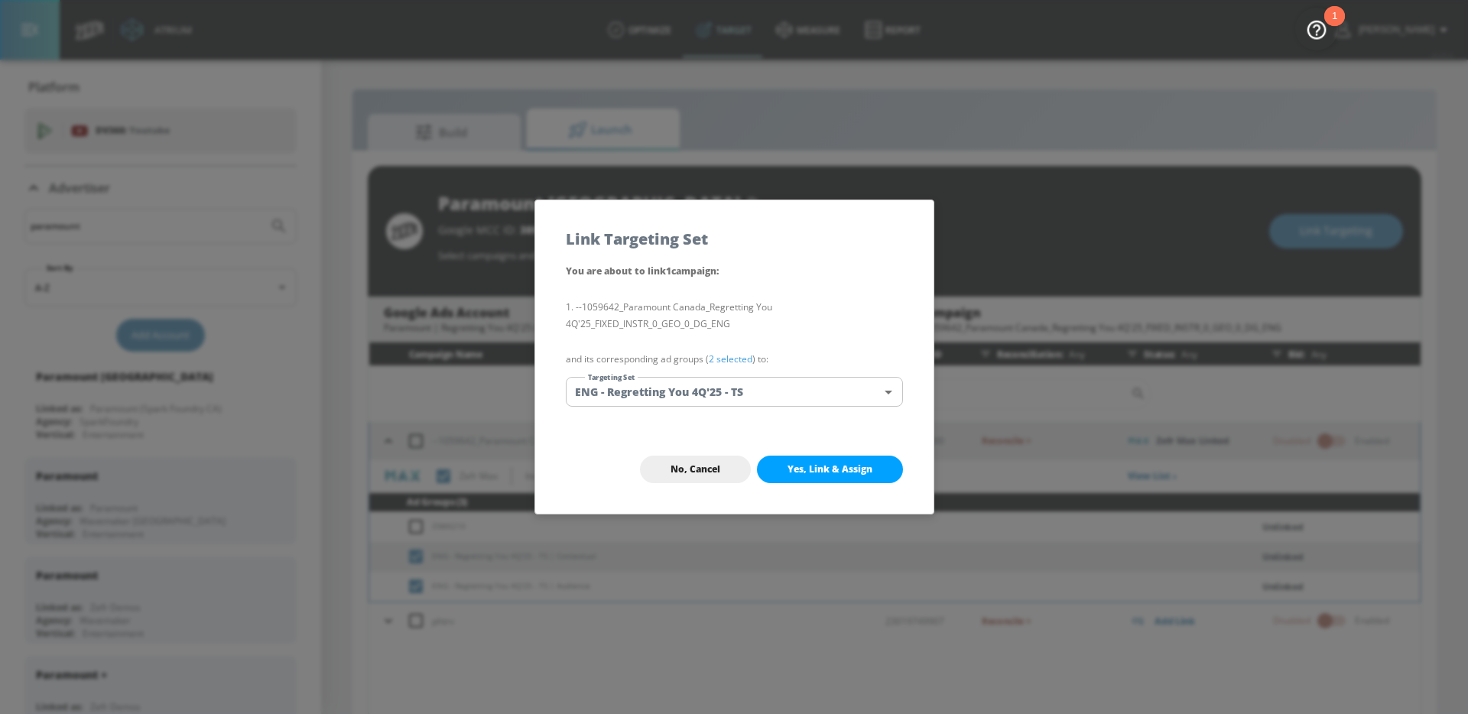
click at [747, 308] on li "--1059642_Paramount Canada_Regretting You 4Q'25_FIXED_INSTR_0_GEO_0_DG_ENG" at bounding box center [734, 316] width 337 height 34
click at [842, 471] on span "Yes, Link & Assign" at bounding box center [829, 469] width 85 height 12
checkbox input "true"
checkbox input "false"
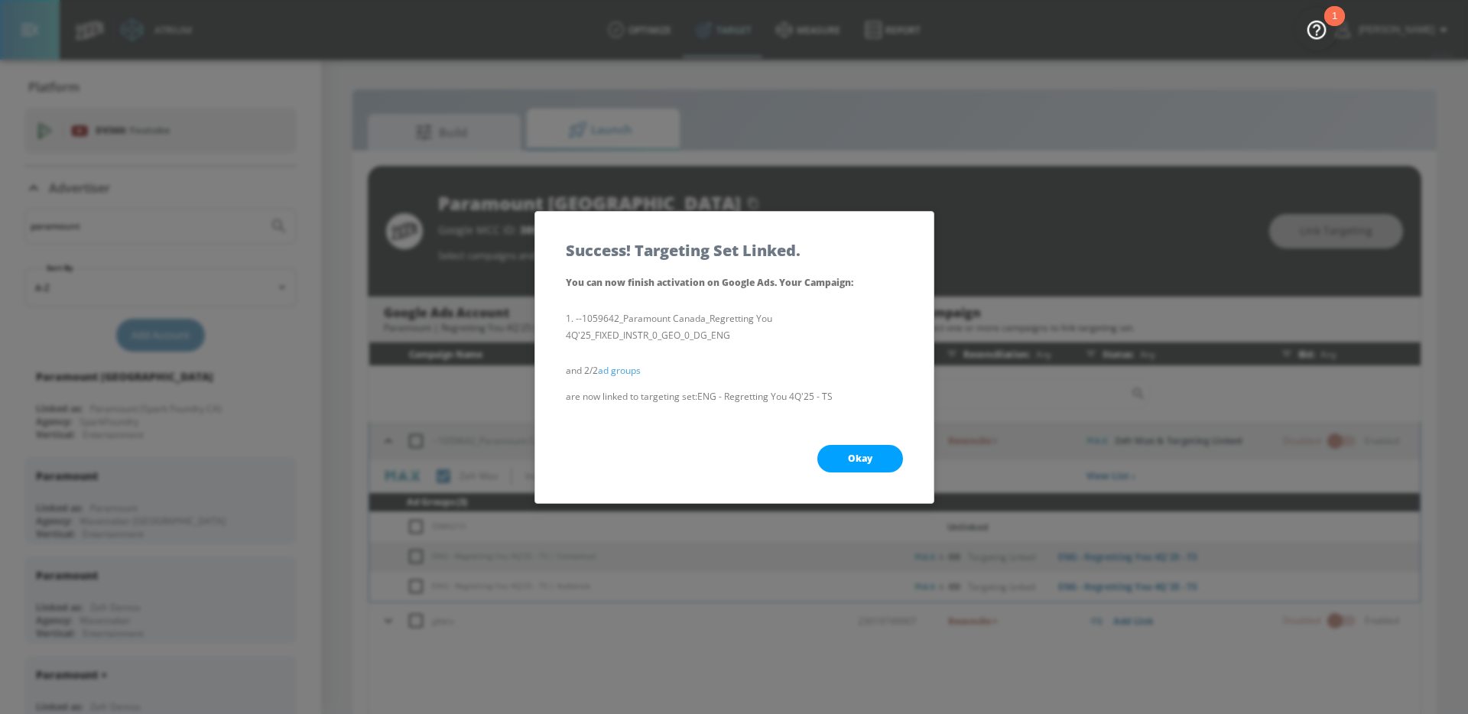
click at [844, 441] on div "Okay" at bounding box center [734, 458] width 398 height 89
click at [848, 463] on span "Okay" at bounding box center [860, 459] width 24 height 12
checkbox input "true"
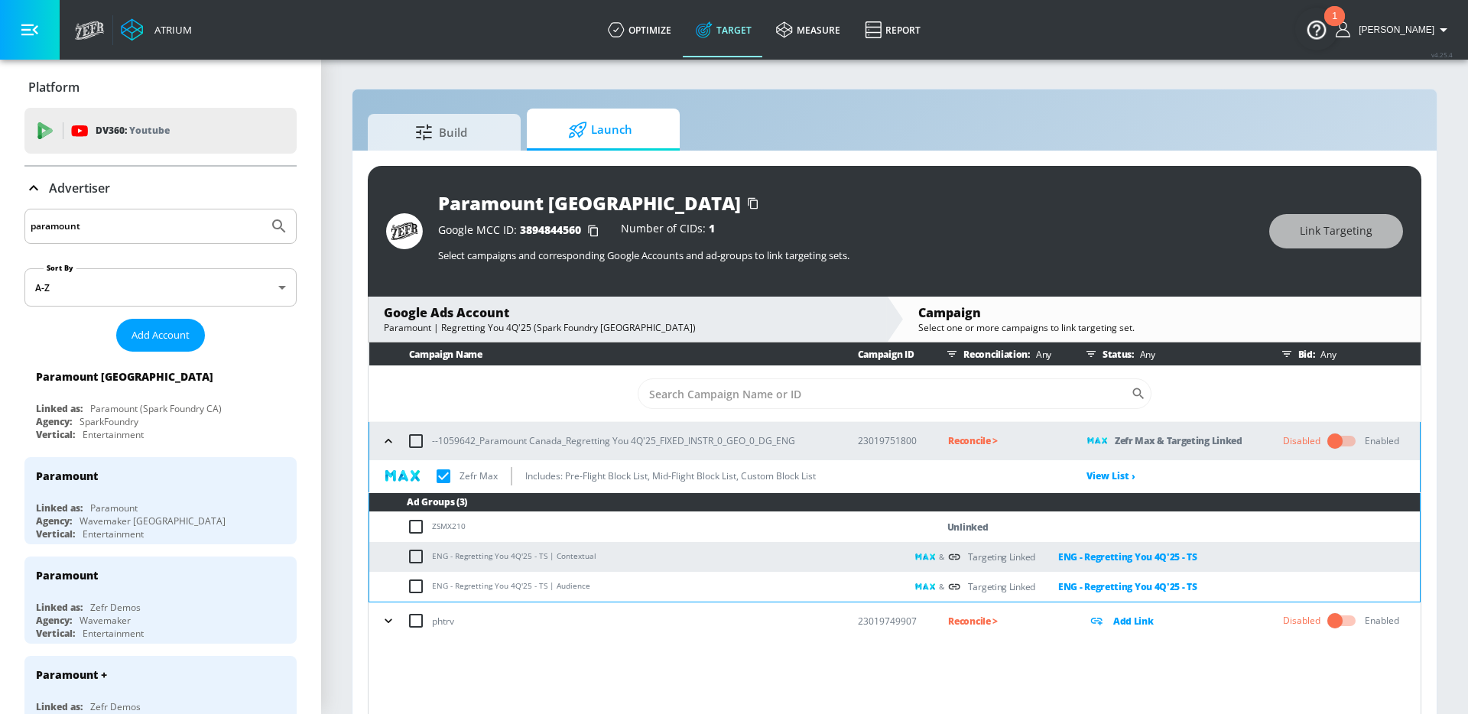
click at [791, 543] on td "ENG - Regretting You 4Q'25 - TS | Contextual" at bounding box center [637, 557] width 536 height 30
click at [378, 440] on button "button" at bounding box center [388, 441] width 23 height 23
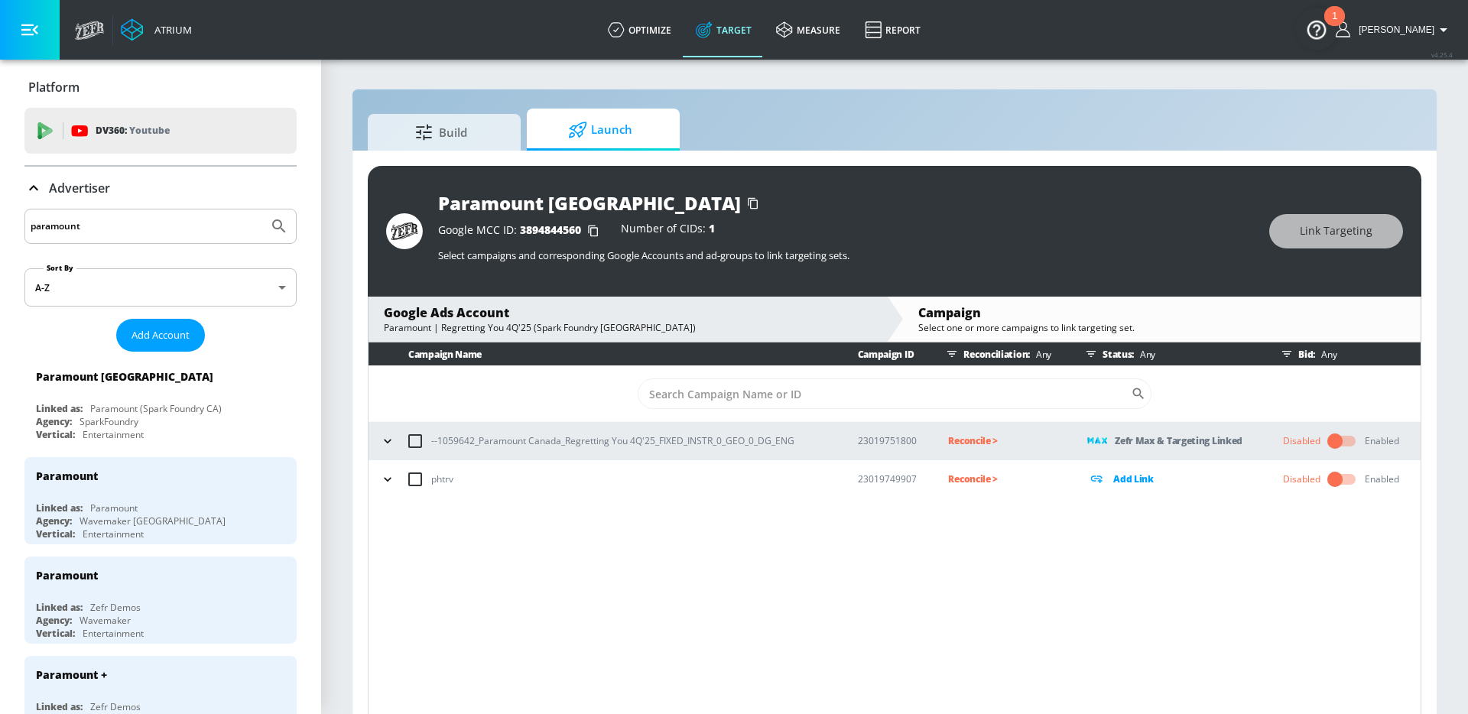
click at [732, 557] on div "Campaign Name Campaign ID Reconciliation: Any Status: Any Bid: Any ​ --1059642_…" at bounding box center [894, 531] width 1053 height 378
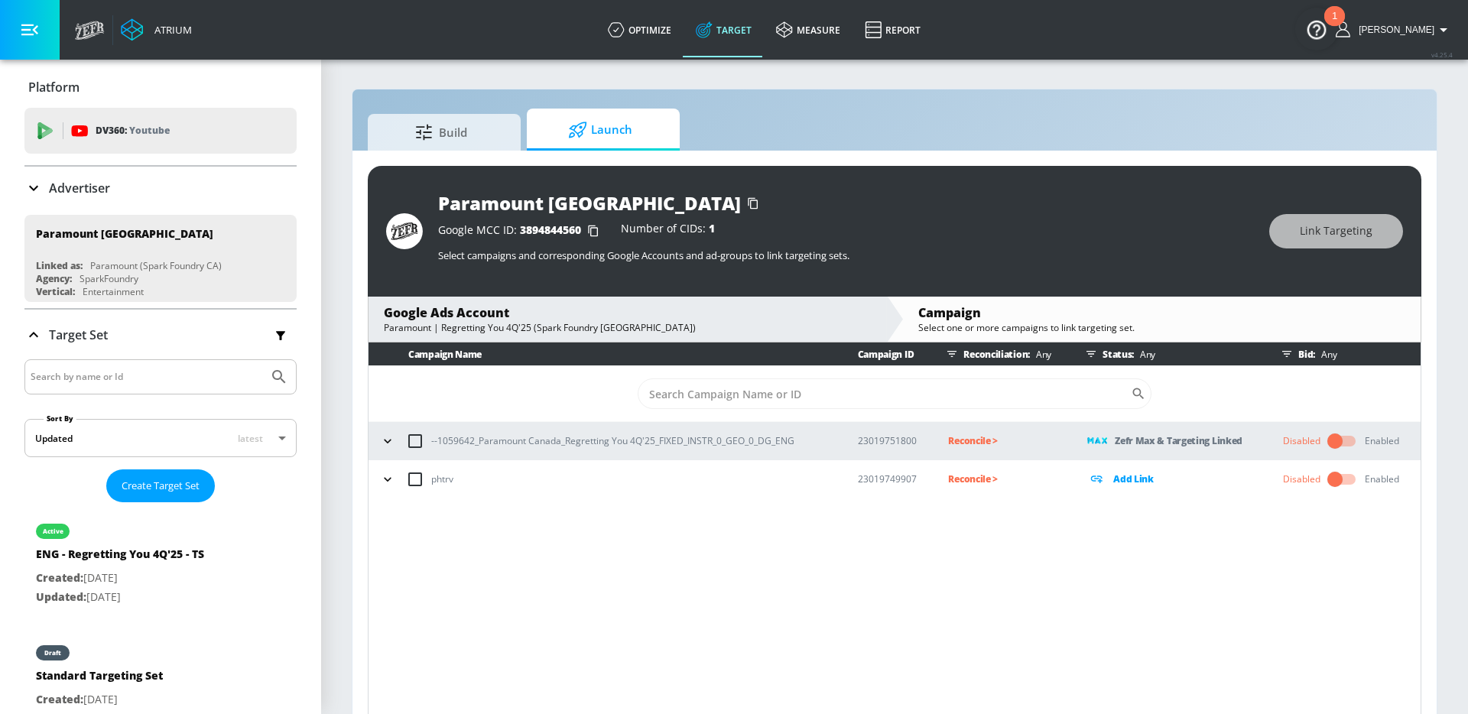
click at [985, 447] on p "Reconcile >" at bounding box center [1005, 441] width 115 height 18
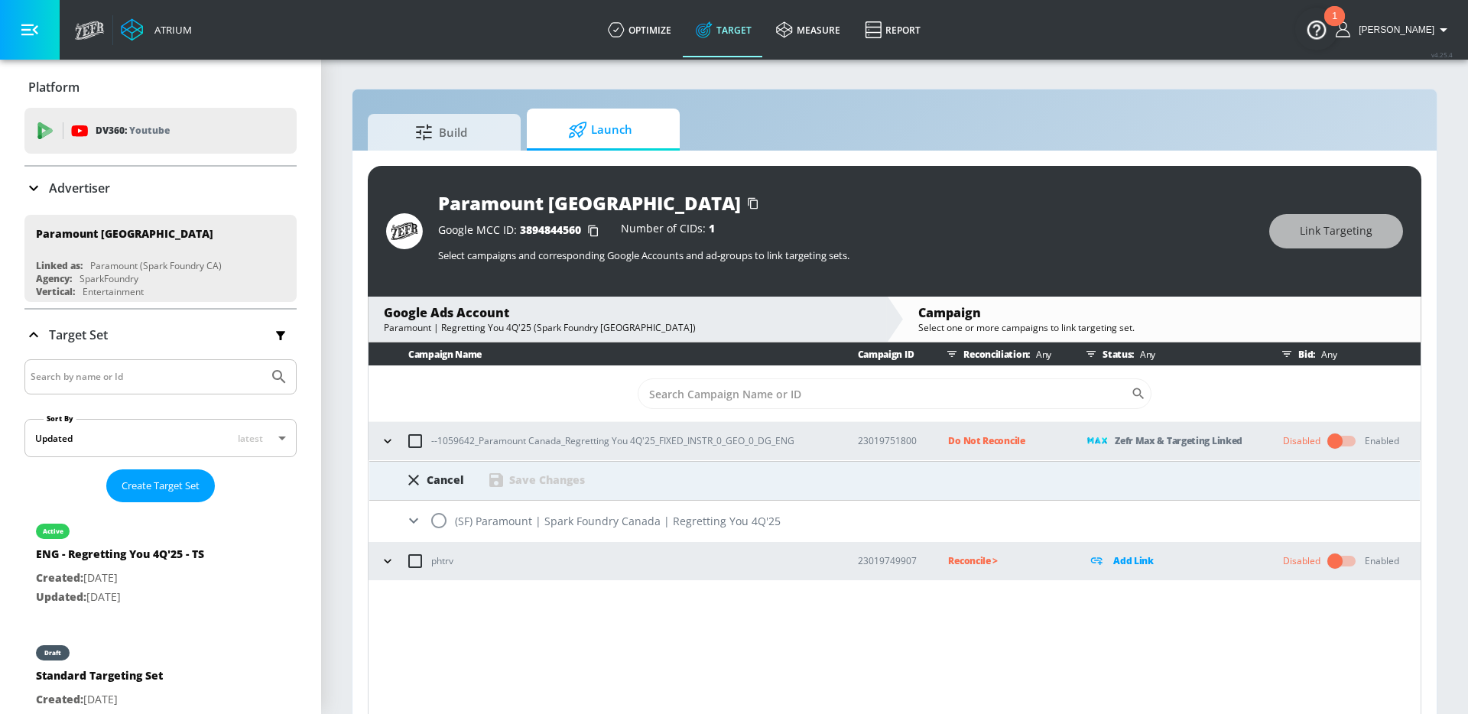
click at [433, 519] on input "radio" at bounding box center [439, 521] width 32 height 32
radio input "true"
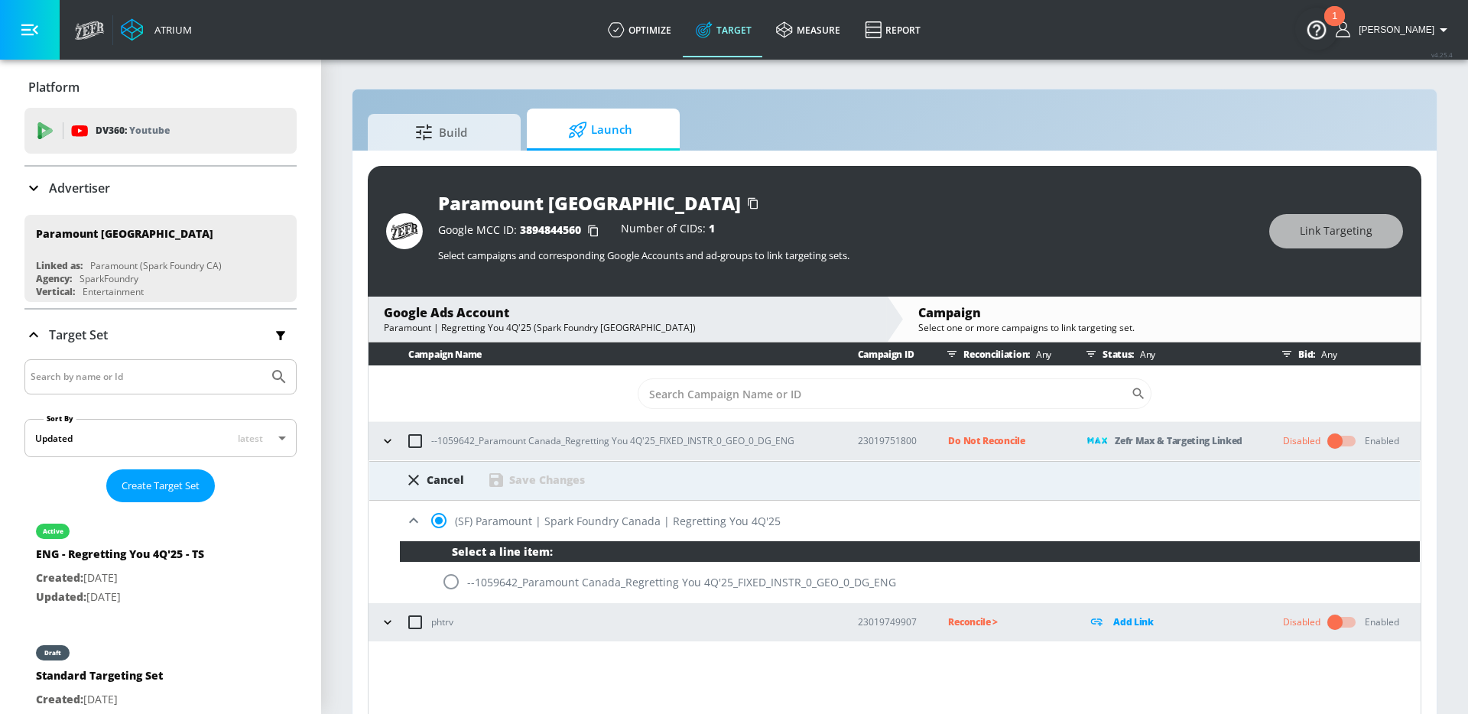
click at [446, 578] on input "radio" at bounding box center [451, 582] width 32 height 32
radio input "true"
click at [545, 472] on div "Save Changes" at bounding box center [547, 479] width 76 height 15
